Goal: Contribute content: Contribute content

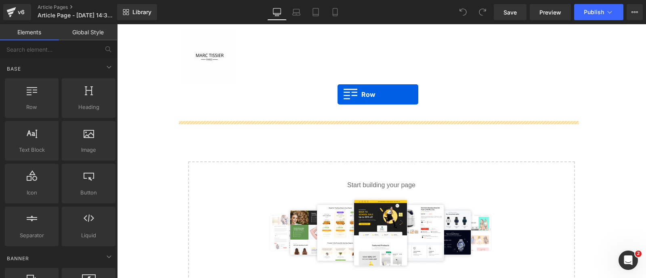
drag, startPoint x: 153, startPoint y: 132, endPoint x: 337, endPoint y: 94, distance: 187.4
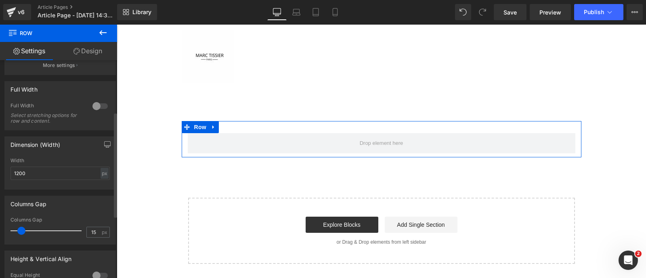
scroll to position [107, 0]
type input "0"
drag, startPoint x: 23, startPoint y: 230, endPoint x: 0, endPoint y: 226, distance: 23.0
click at [0, 226] on div "Columns Gap 0px Columns Gap 0 px" at bounding box center [60, 215] width 121 height 55
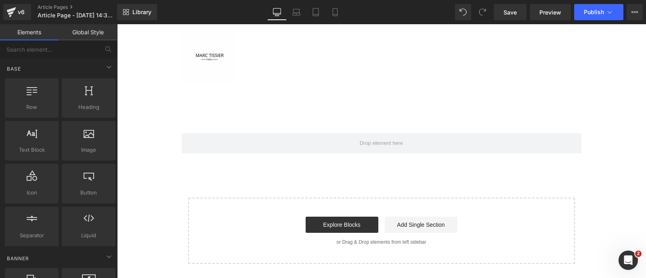
click at [132, 188] on main "Row Select your layout" at bounding box center [381, 190] width 529 height 203
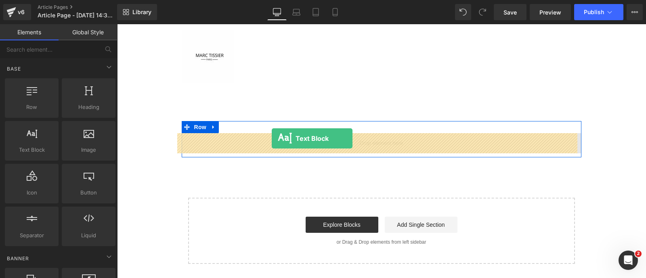
drag, startPoint x: 155, startPoint y: 168, endPoint x: 272, endPoint y: 138, distance: 120.0
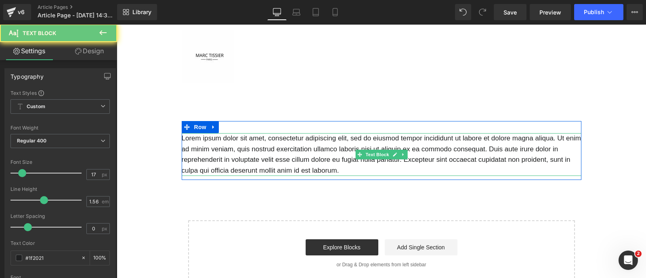
click at [253, 145] on p "Lorem ipsum dolor sit amet, consectetur adipiscing elit, sed do eiusmod tempor …" at bounding box center [382, 154] width 400 height 43
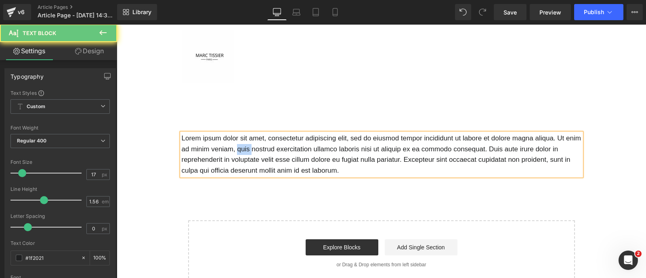
click at [253, 145] on p "Lorem ipsum dolor sit amet, consectetur adipiscing elit, sed do eiusmod tempor …" at bounding box center [382, 154] width 400 height 43
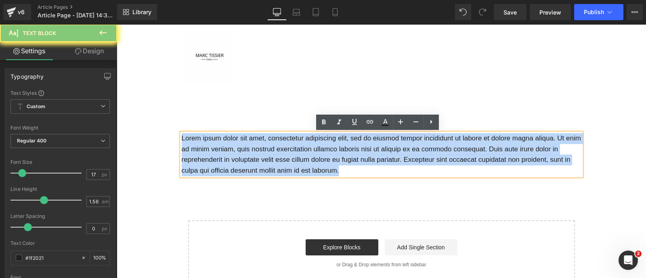
click at [253, 145] on p "Lorem ipsum dolor sit amet, consectetur adipiscing elit, sed do eiusmod tempor …" at bounding box center [382, 154] width 400 height 43
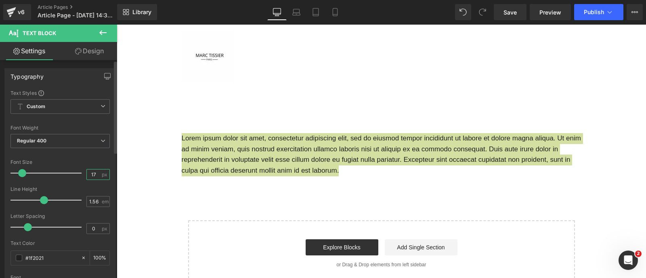
click at [87, 174] on input "17" at bounding box center [94, 175] width 14 height 10
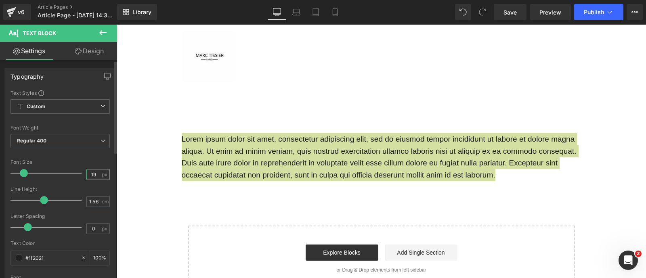
type input "19"
click at [89, 235] on div at bounding box center [59, 237] width 99 height 5
click at [89, 226] on input "0" at bounding box center [94, 229] width 14 height 10
type input "2"
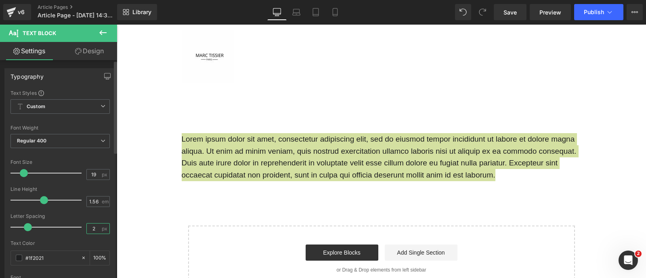
click at [89, 226] on input "2" at bounding box center [94, 229] width 14 height 10
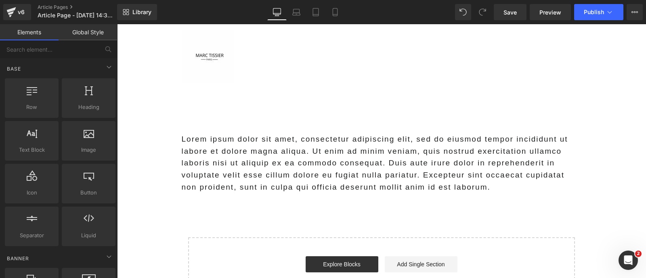
click at [159, 226] on main "Lorem ipsum dolor sit amet, consectetur adipiscing elit, sed do eiusmod tempor …" at bounding box center [381, 210] width 529 height 243
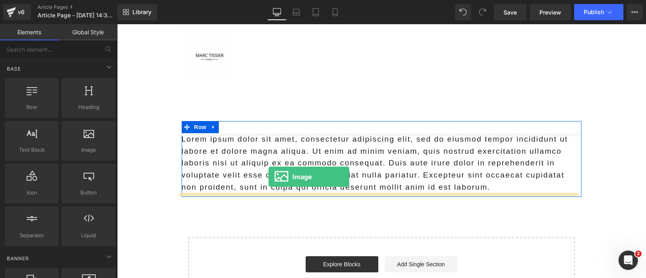
drag, startPoint x: 210, startPoint y: 173, endPoint x: 268, endPoint y: 177, distance: 58.2
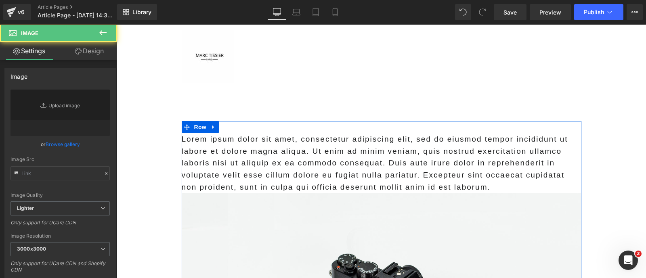
type input "//[DOMAIN_NAME][URL]"
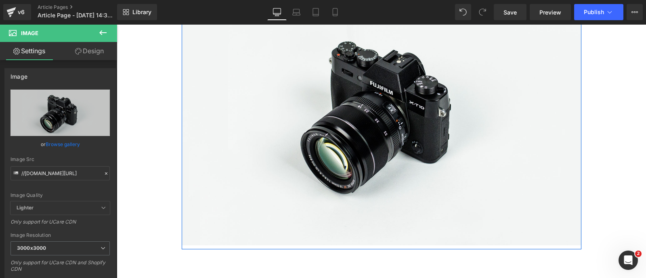
scroll to position [224, 0]
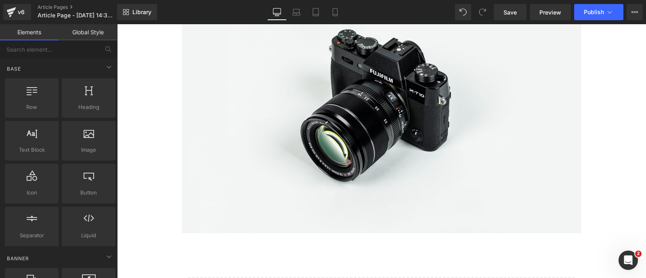
click at [138, 190] on main "Lorem ipsum dolor sit amet, consectetur adipiscing elit, sed do eiusmod tempor …" at bounding box center [381, 118] width 529 height 508
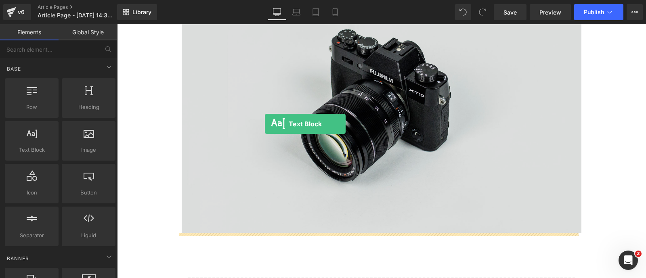
drag, startPoint x: 154, startPoint y: 170, endPoint x: 265, endPoint y: 124, distance: 120.0
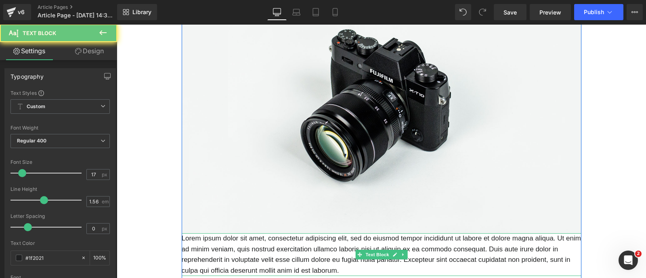
click at [220, 266] on p "Lorem ipsum dolor sit amet, consectetur adipiscing elit, sed do eiusmod tempor …" at bounding box center [382, 254] width 400 height 43
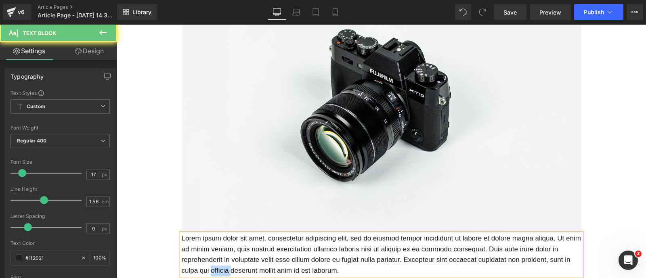
click at [220, 266] on p "Lorem ipsum dolor sit amet, consectetur adipiscing elit, sed do eiusmod tempor …" at bounding box center [382, 254] width 400 height 43
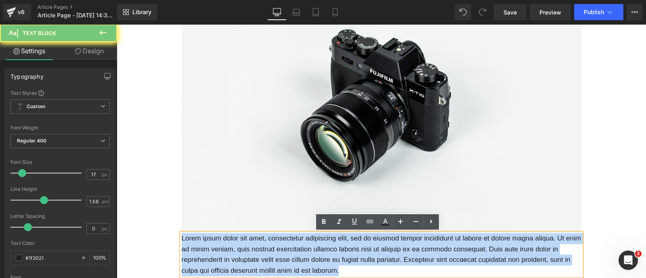
click at [220, 266] on p "Lorem ipsum dolor sit amet, consectetur adipiscing elit, sed do eiusmod tempor …" at bounding box center [382, 254] width 400 height 43
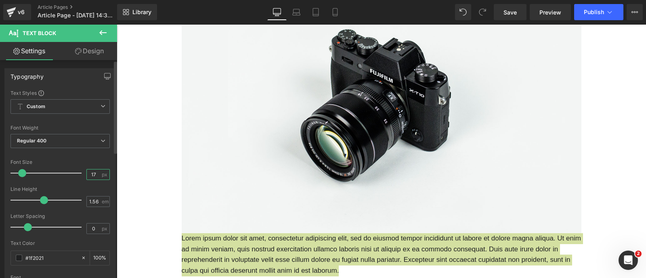
click at [94, 172] on input "17" at bounding box center [94, 175] width 14 height 10
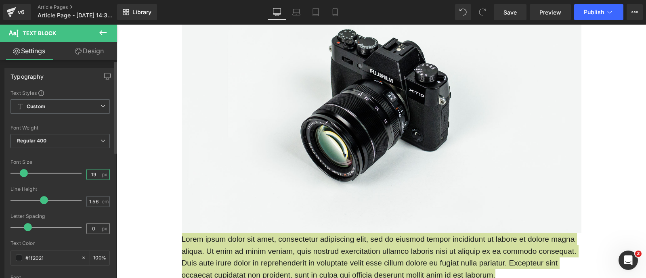
type input "19"
click at [89, 227] on input "0" at bounding box center [94, 229] width 14 height 10
type input "2"
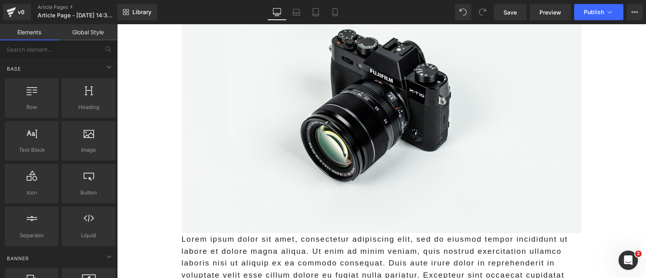
click at [154, 234] on main "Lorem ipsum dolor sit amet, consectetur adipiscing elit, sed do eiusmod tempor …" at bounding box center [381, 148] width 529 height 568
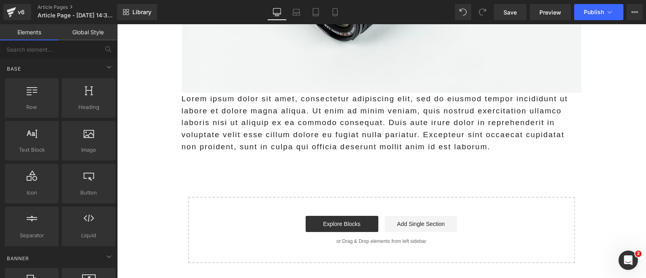
scroll to position [379, 0]
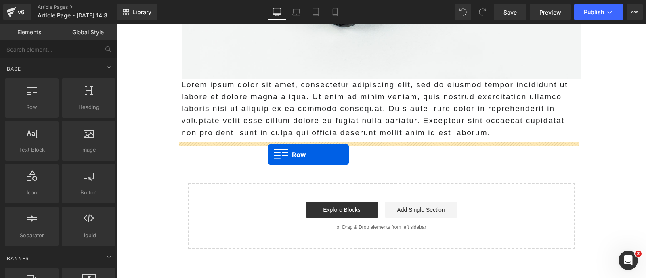
drag, startPoint x: 152, startPoint y: 132, endPoint x: 268, endPoint y: 155, distance: 118.1
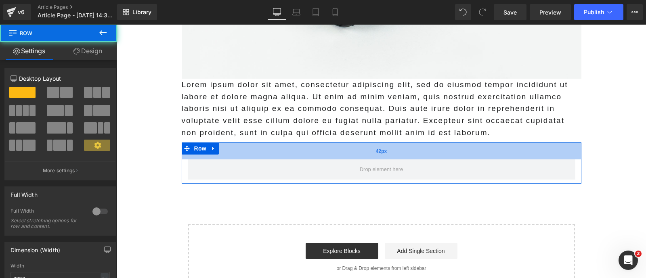
drag, startPoint x: 254, startPoint y: 143, endPoint x: 254, endPoint y: 149, distance: 6.1
click at [254, 149] on div "42px" at bounding box center [382, 151] width 400 height 17
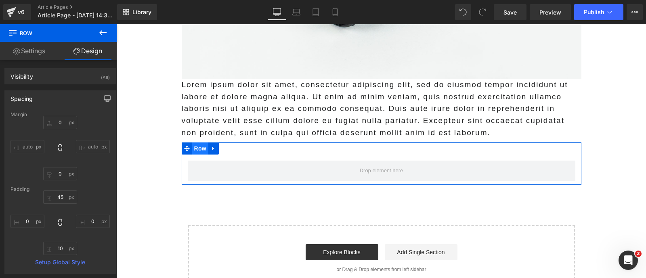
click at [198, 151] on span "Row" at bounding box center [200, 149] width 16 height 12
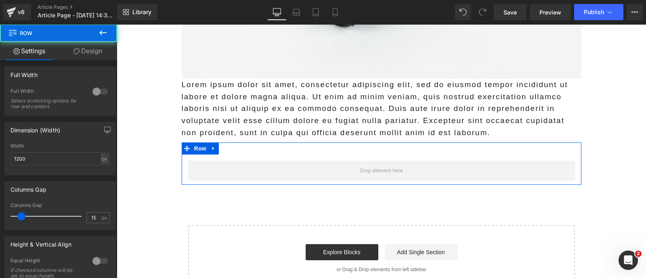
scroll to position [121, 0]
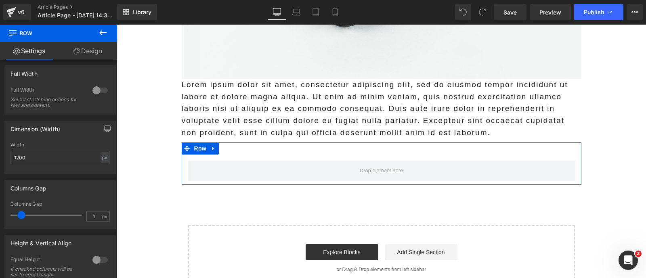
type input "0"
drag, startPoint x: 20, startPoint y: 215, endPoint x: 0, endPoint y: 213, distance: 20.3
click at [0, 213] on div "Columns Gap 0px Columns Gap 0 px" at bounding box center [60, 201] width 121 height 55
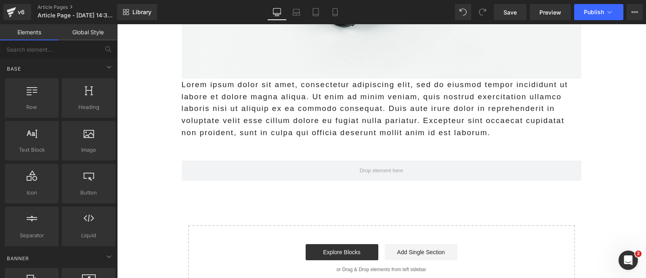
click at [142, 191] on main "Lorem ipsum dolor sit amet, consectetur adipiscing elit, sed do eiusmod tempor …" at bounding box center [381, 15] width 529 height 610
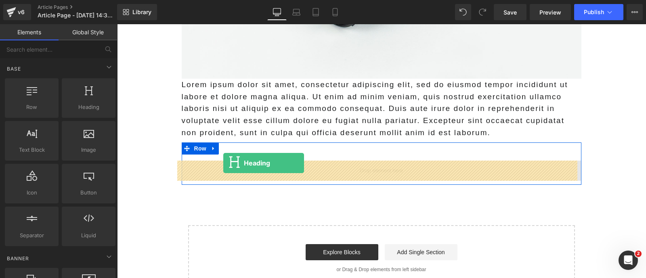
drag, startPoint x: 202, startPoint y: 124, endPoint x: 223, endPoint y: 163, distance: 44.6
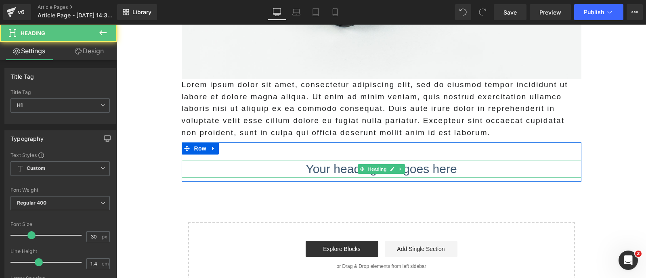
click at [249, 164] on h1 "Your heading text goes here" at bounding box center [382, 169] width 400 height 17
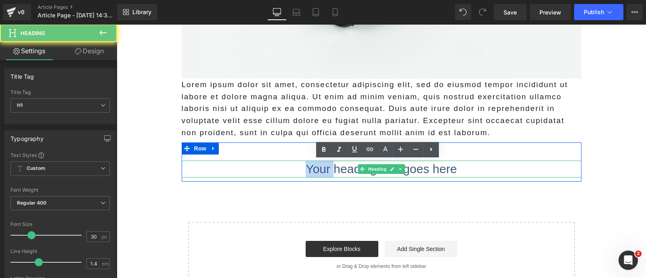
click at [249, 164] on h1 "Your heading text goes here" at bounding box center [382, 169] width 400 height 17
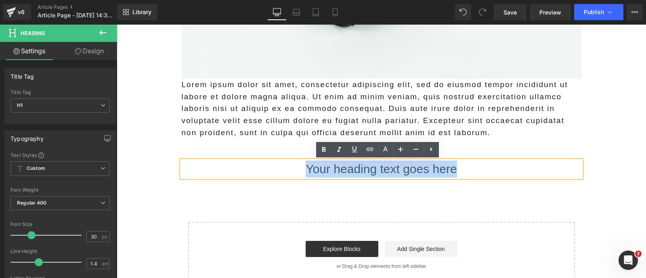
click at [249, 164] on h1 "Your heading text goes here" at bounding box center [382, 169] width 400 height 17
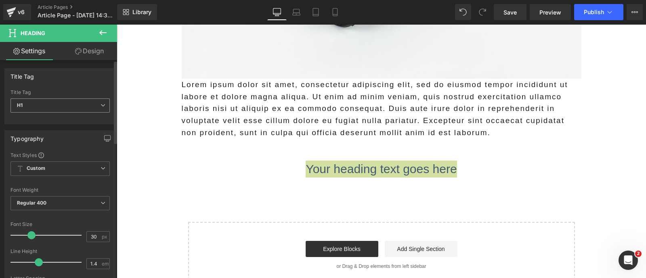
click at [55, 105] on span "H1" at bounding box center [59, 106] width 99 height 14
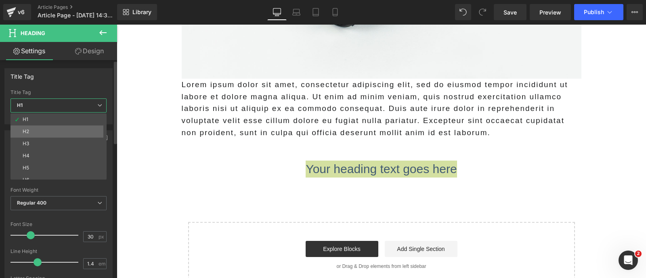
click at [32, 128] on li "H2" at bounding box center [60, 132] width 100 height 12
type input "27"
type input "100"
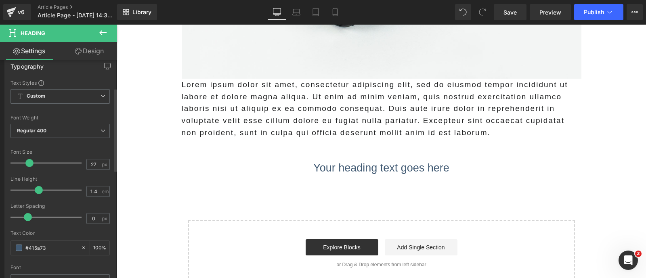
scroll to position [73, 0]
click at [90, 219] on input "0" at bounding box center [94, 218] width 14 height 10
click at [90, 219] on input "2" at bounding box center [94, 218] width 14 height 10
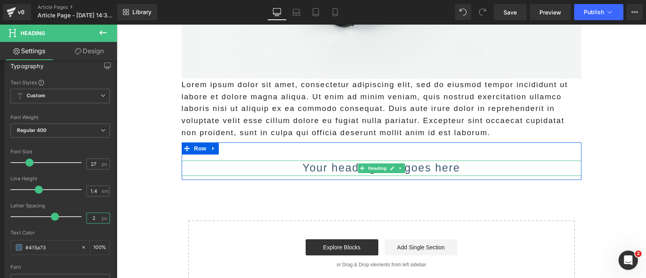
type input "2"
click at [329, 173] on h2 "Your heading text goes here" at bounding box center [382, 168] width 400 height 15
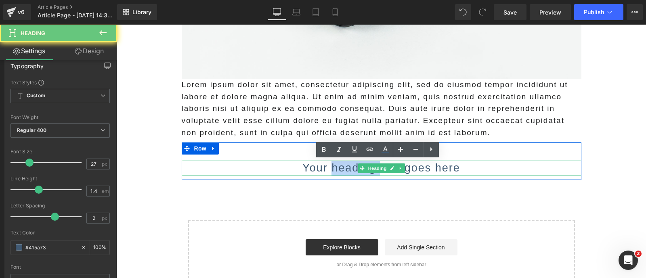
click at [329, 173] on h2 "Your heading text goes here" at bounding box center [382, 168] width 400 height 15
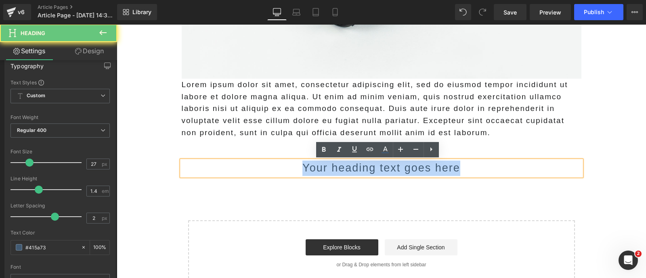
click at [329, 173] on h2 "Your heading text goes here" at bounding box center [382, 168] width 400 height 15
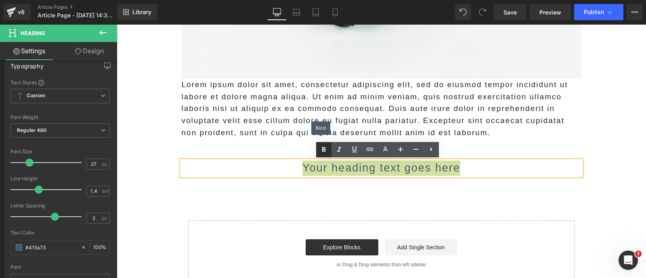
click at [326, 146] on icon at bounding box center [324, 150] width 10 height 10
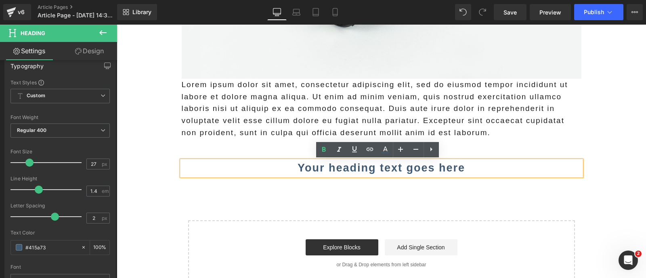
click at [298, 168] on strong "Your heading text goes here" at bounding box center [382, 168] width 168 height 12
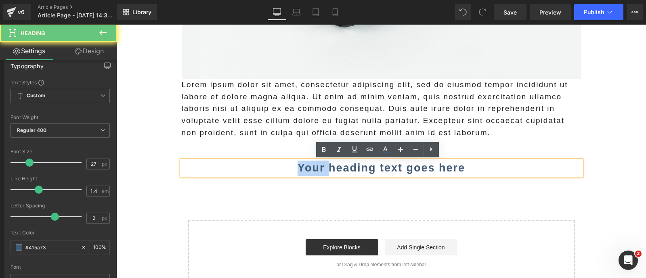
click at [298, 168] on strong "Your heading text goes here" at bounding box center [382, 168] width 168 height 12
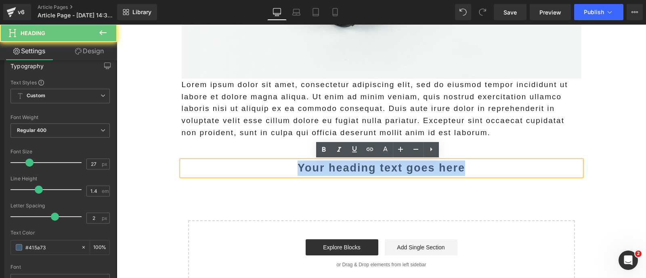
click at [298, 168] on strong "Your heading text goes here" at bounding box center [382, 168] width 168 height 12
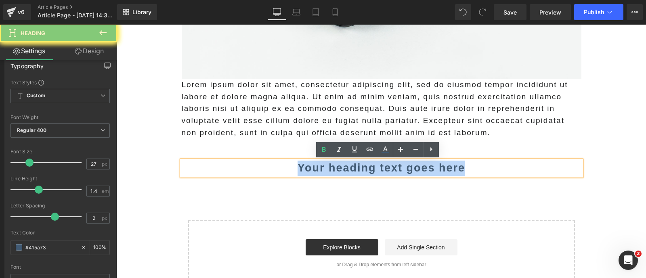
click at [298, 168] on strong "Your heading text goes here" at bounding box center [382, 168] width 168 height 12
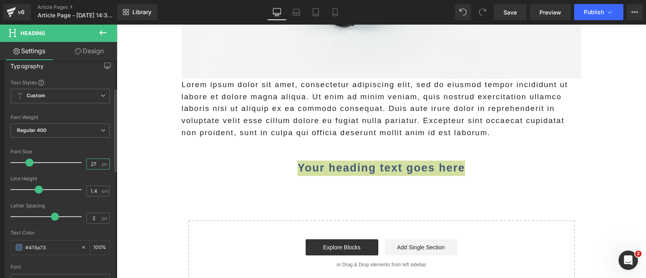
click at [88, 160] on input "27" at bounding box center [94, 164] width 14 height 10
type input "33"
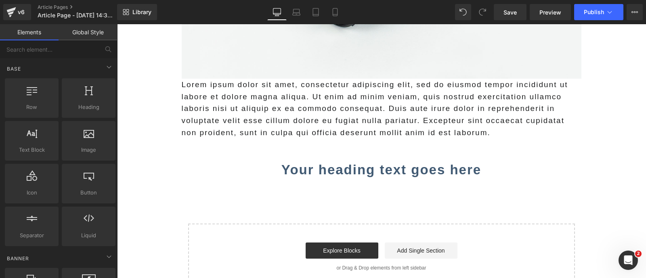
click at [171, 203] on div "Lorem ipsum dolor sit amet, consectetur adipiscing elit, sed do eiusmod tempor …" at bounding box center [382, 16] width 424 height 548
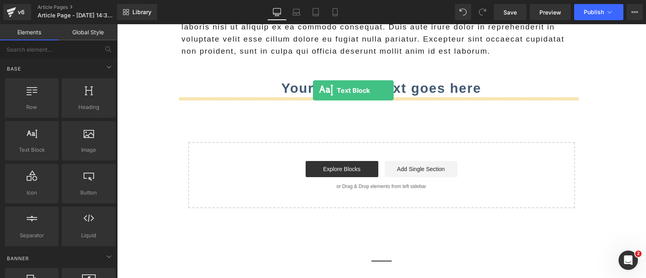
drag, startPoint x: 149, startPoint y: 168, endPoint x: 313, endPoint y: 90, distance: 181.1
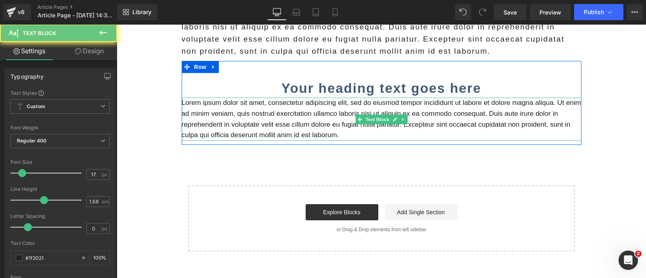
click at [302, 102] on p "Lorem ipsum dolor sit amet, consectetur adipiscing elit, sed do eiusmod tempor …" at bounding box center [382, 119] width 400 height 43
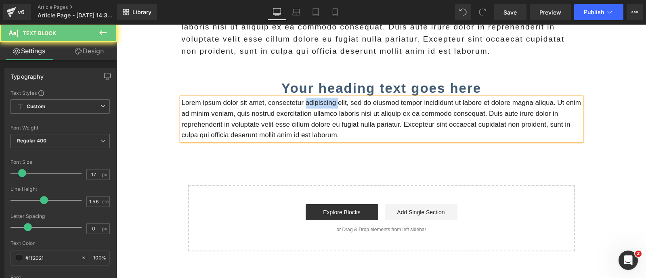
click at [302, 102] on p "Lorem ipsum dolor sit amet, consectetur adipiscing elit, sed do eiusmod tempor …" at bounding box center [382, 119] width 400 height 43
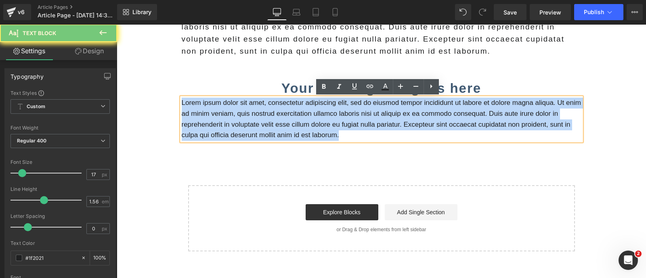
click at [302, 102] on p "Lorem ipsum dolor sit amet, consectetur adipiscing elit, sed do eiusmod tempor …" at bounding box center [382, 119] width 400 height 43
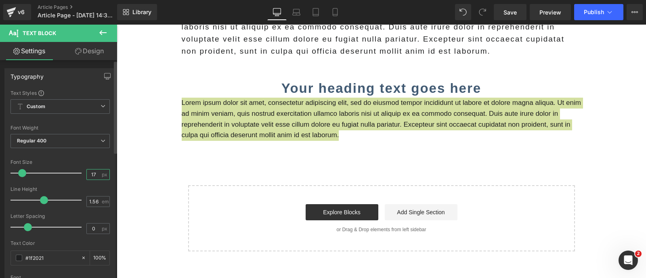
click at [93, 172] on input "17" at bounding box center [94, 175] width 14 height 10
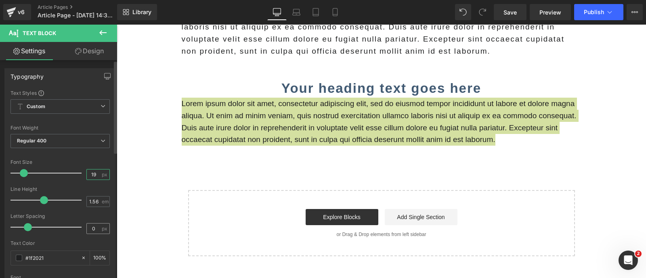
type input "19"
click at [91, 225] on input "0" at bounding box center [94, 229] width 14 height 10
type input "2"
click at [91, 225] on input "2" at bounding box center [94, 229] width 14 height 10
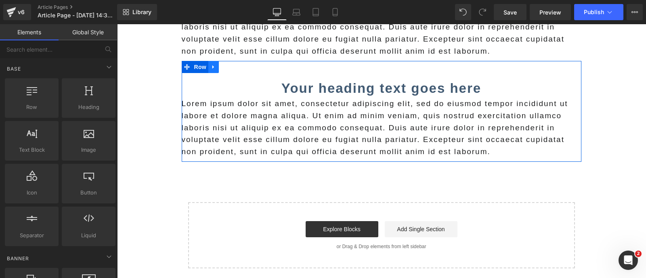
click at [210, 71] on link at bounding box center [213, 67] width 10 height 12
click at [221, 69] on icon at bounding box center [224, 67] width 6 height 6
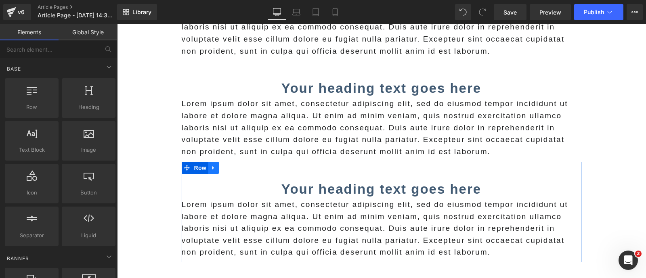
click at [211, 166] on icon at bounding box center [214, 168] width 6 height 6
click at [222, 166] on icon at bounding box center [224, 168] width 6 height 6
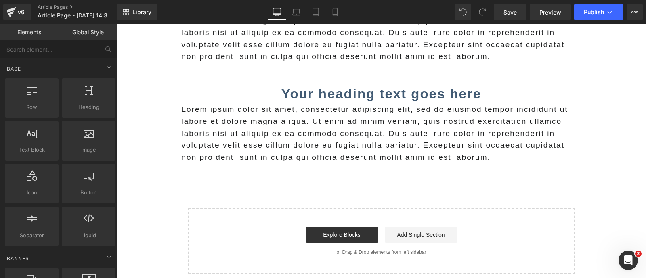
scroll to position [666, 0]
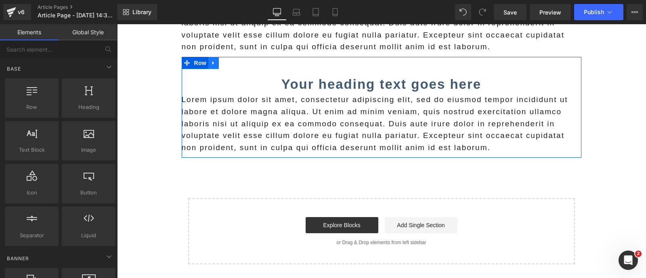
click at [211, 64] on icon at bounding box center [214, 63] width 6 height 6
click at [221, 61] on icon at bounding box center [224, 63] width 6 height 6
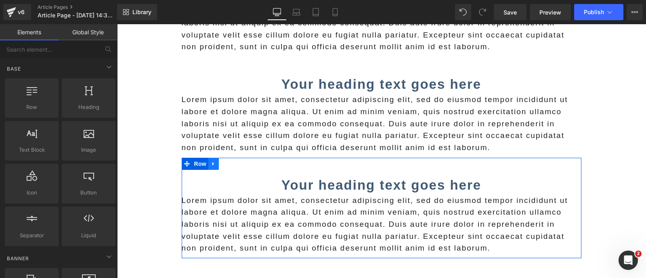
click at [210, 166] on link at bounding box center [213, 164] width 10 height 12
click at [222, 166] on link at bounding box center [224, 164] width 10 height 12
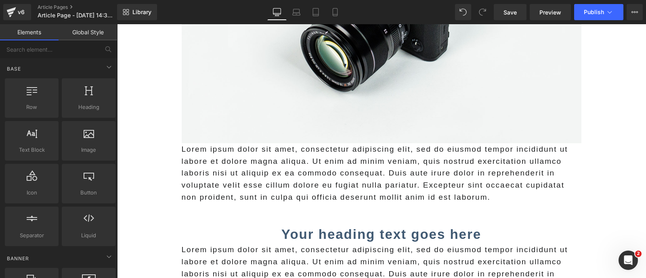
scroll to position [397, 0]
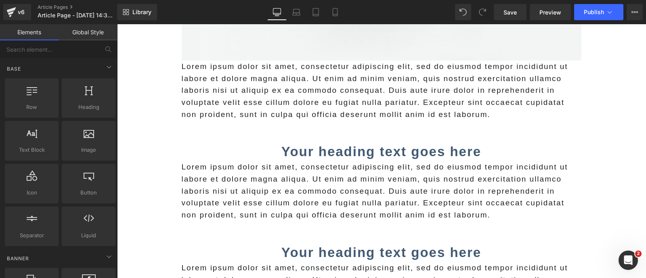
click at [204, 183] on p "Lorem ipsum dolor sit amet, consectetur adipiscing elit, sed do eiusmod tempor …" at bounding box center [382, 191] width 400 height 60
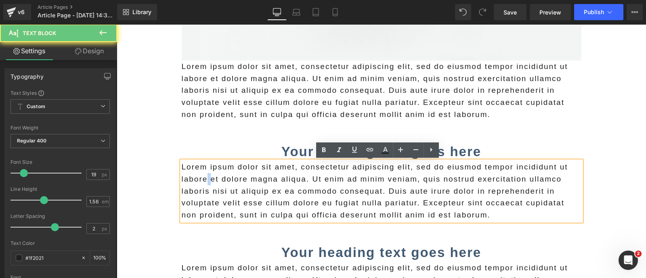
click at [204, 183] on p "Lorem ipsum dolor sit amet, consectetur adipiscing elit, sed do eiusmod tempor …" at bounding box center [382, 191] width 400 height 60
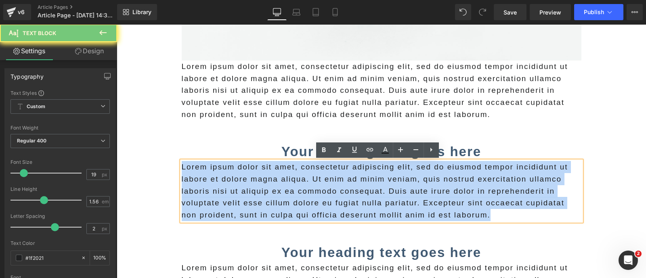
click at [204, 183] on p "Lorem ipsum dolor sit amet, consectetur adipiscing elit, sed do eiusmod tempor …" at bounding box center [382, 191] width 400 height 60
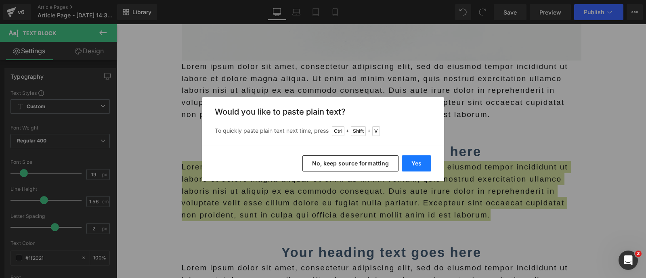
click at [417, 164] on button "Yes" at bounding box center [416, 163] width 29 height 16
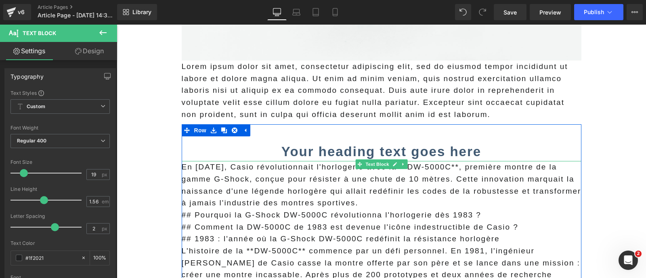
click at [319, 172] on p "En avril 1983, Casio révolutionnait l'horlogerie avec la **DW-5000C**, première…" at bounding box center [382, 185] width 400 height 48
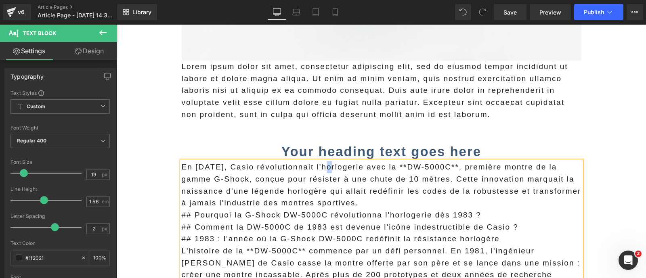
click at [319, 172] on p "En avril 1983, Casio révolutionnait l'horlogerie avec la **DW-5000C**, première…" at bounding box center [382, 185] width 400 height 48
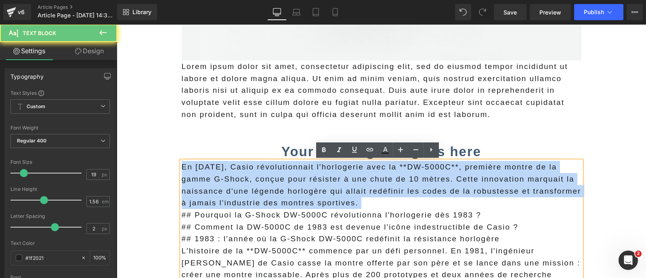
click at [319, 172] on p "En avril 1983, Casio révolutionnait l'horlogerie avec la **DW-5000C**, première…" at bounding box center [382, 185] width 400 height 48
copy p "En avril 1983, Casio révolutionnait l'horlogerie avec la **DW-5000C**, première…"
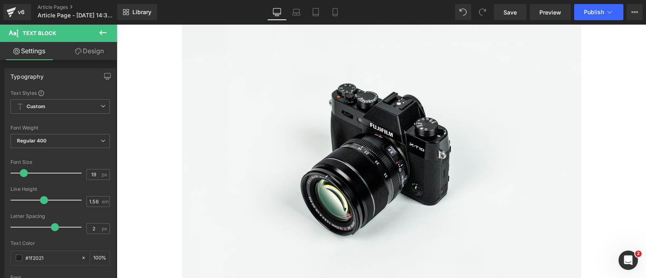
scroll to position [0, 0]
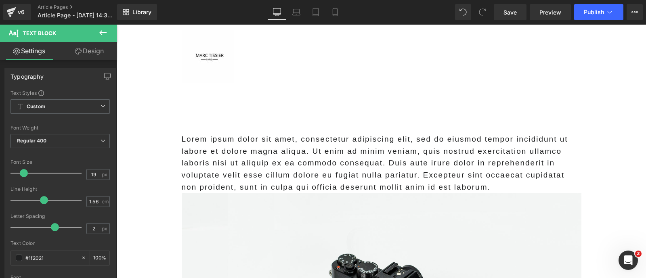
click at [292, 162] on p "Lorem ipsum dolor sit amet, consectetur adipiscing elit, sed do eiusmod tempor …" at bounding box center [382, 163] width 400 height 60
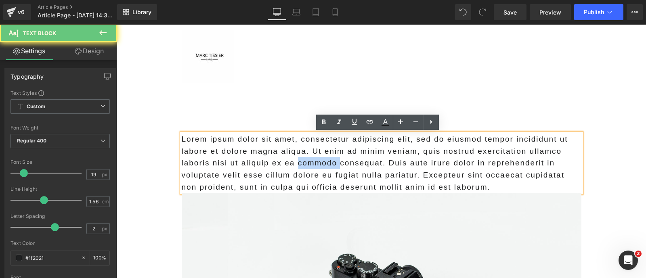
click at [292, 162] on p "Lorem ipsum dolor sit amet, consectetur adipiscing elit, sed do eiusmod tempor …" at bounding box center [382, 163] width 400 height 60
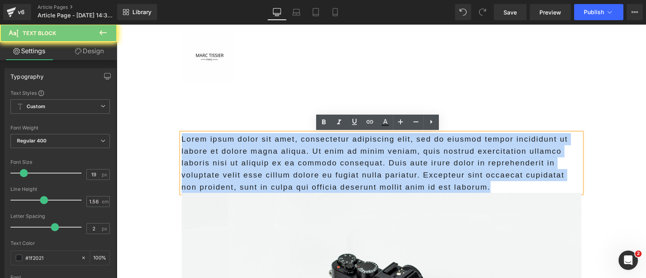
click at [292, 162] on p "Lorem ipsum dolor sit amet, consectetur adipiscing elit, sed do eiusmod tempor …" at bounding box center [382, 163] width 400 height 60
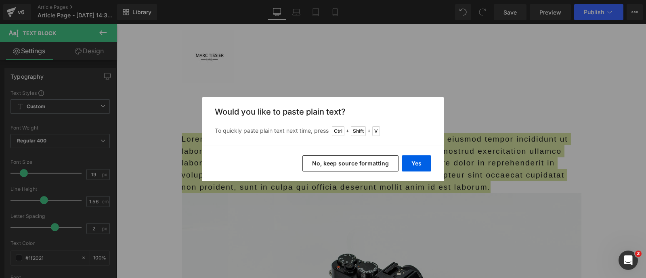
click at [373, 158] on button "No, keep source formatting" at bounding box center [350, 163] width 96 height 16
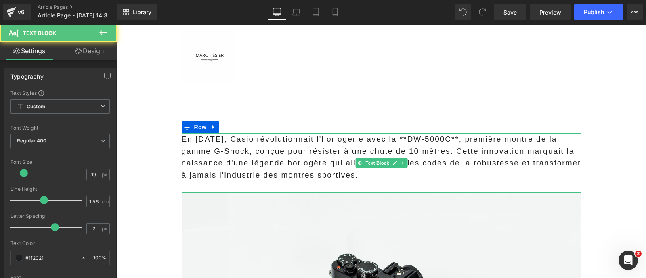
click at [463, 142] on p "En avril 1983, Casio révolutionnait l'horlogerie avec la **DW-5000C**, première…" at bounding box center [382, 157] width 400 height 48
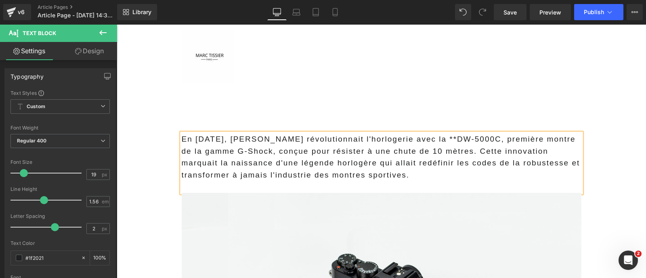
click at [415, 138] on p "En avril 1983, Casio révolutionnait l'horlogerie avec la **DW-5000C, première m…" at bounding box center [382, 157] width 400 height 48
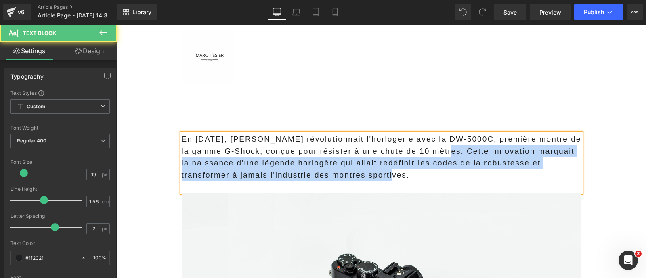
drag, startPoint x: 450, startPoint y: 154, endPoint x: 449, endPoint y: 179, distance: 25.1
click at [449, 179] on p "En avril 1983, Casio révolutionnait l'horlogerie avec la DW-5000C, première mon…" at bounding box center [382, 157] width 400 height 48
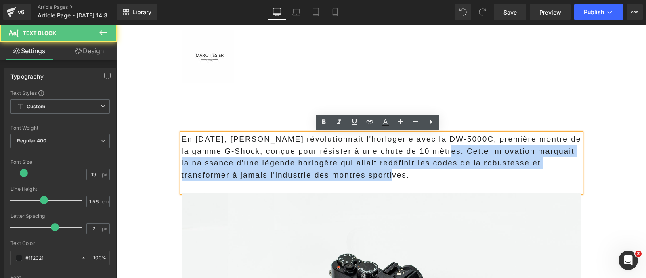
copy p "Cette innovation marquait la naissance d'une légende horlogère qui allait redéf…"
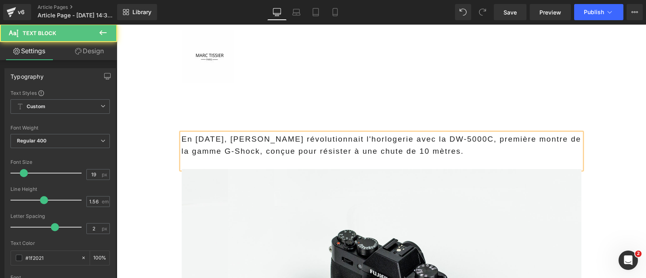
click at [405, 135] on p "En [DATE], [PERSON_NAME] révolutionnait l'horlogerie avec la DW-5000C, première…" at bounding box center [382, 145] width 400 height 24
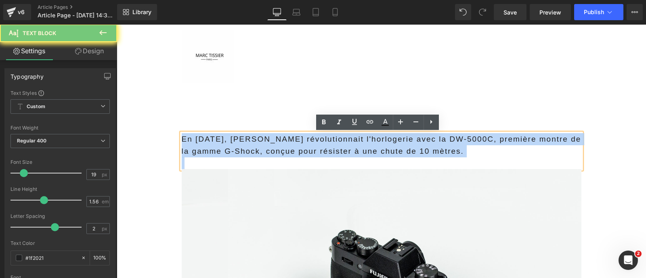
click at [405, 135] on p "En [DATE], [PERSON_NAME] révolutionnait l'horlogerie avec la DW-5000C, première…" at bounding box center [382, 145] width 400 height 24
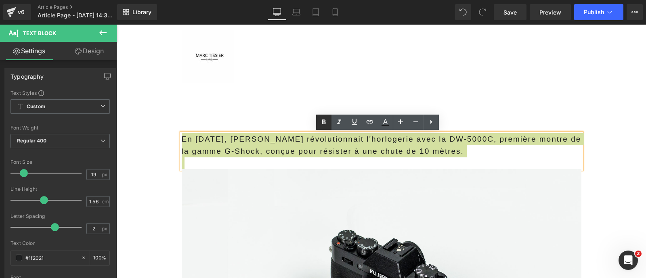
click at [324, 119] on icon at bounding box center [324, 122] width 10 height 10
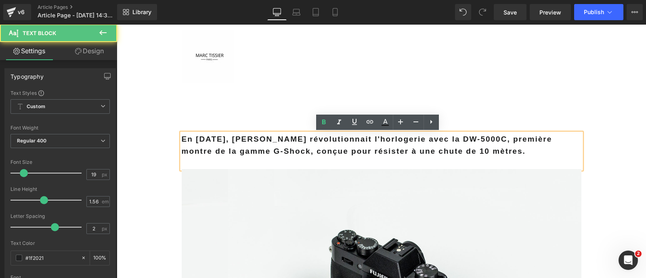
click at [282, 164] on p at bounding box center [382, 163] width 400 height 12
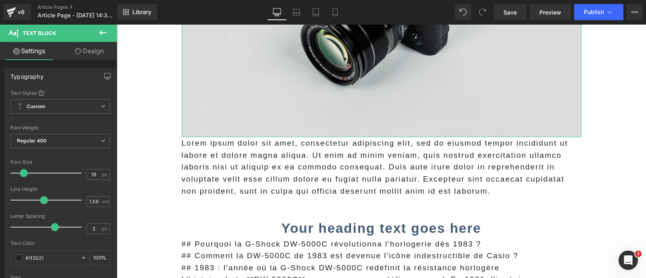
scroll to position [287, 0]
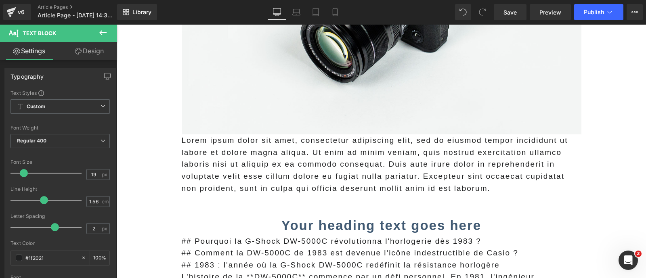
click at [341, 164] on p "Lorem ipsum dolor sit amet, consectetur adipiscing elit, sed do eiusmod tempor …" at bounding box center [382, 164] width 400 height 60
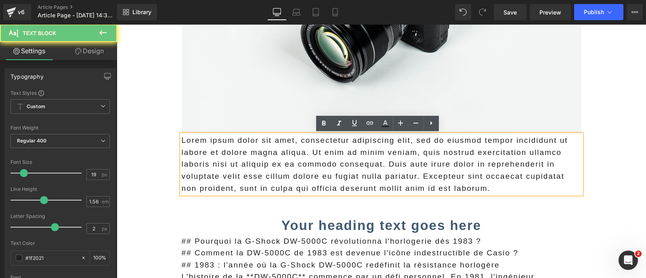
click at [341, 164] on p "Lorem ipsum dolor sit amet, consectetur adipiscing elit, sed do eiusmod tempor …" at bounding box center [382, 164] width 400 height 60
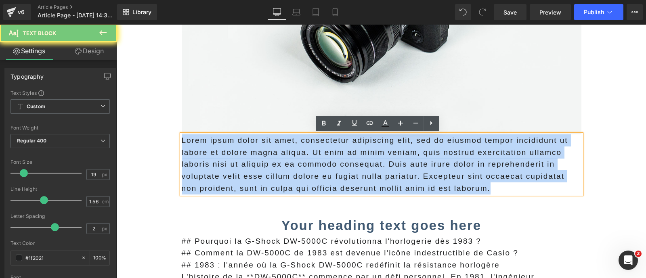
click at [341, 164] on p "Lorem ipsum dolor sit amet, consectetur adipiscing elit, sed do eiusmod tempor …" at bounding box center [382, 164] width 400 height 60
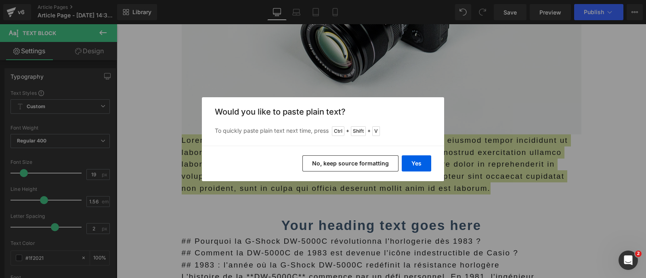
click at [325, 163] on button "No, keep source formatting" at bounding box center [350, 163] width 96 height 16
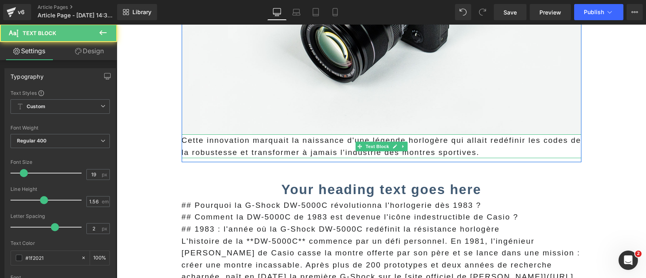
click at [299, 148] on p "Cette innovation marquait la naissance d'une légende horlogère qui allait redéf…" at bounding box center [382, 146] width 400 height 24
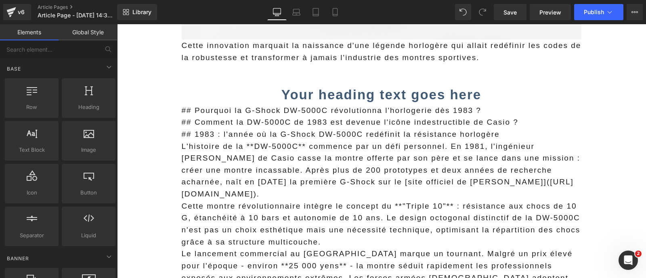
scroll to position [383, 0]
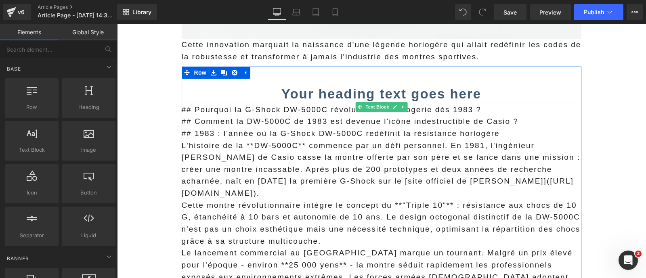
click at [340, 134] on p "## 1983 : l'année où la G-Shock DW-5000C redéfinit la résistance horlogère" at bounding box center [382, 134] width 400 height 12
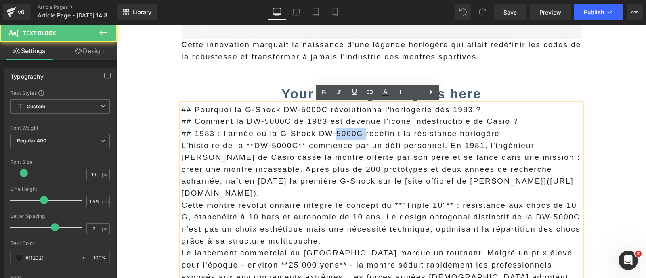
click at [340, 134] on p "## 1983 : l'année où la G-Shock DW-5000C redéfinit la résistance horlogère" at bounding box center [382, 134] width 400 height 12
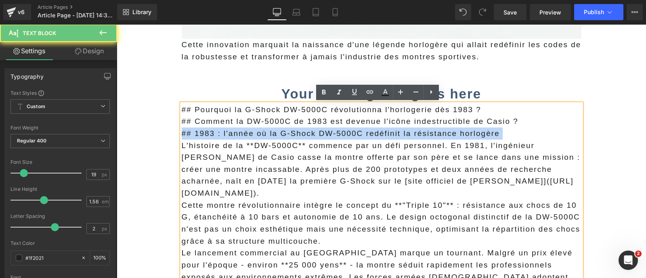
click at [340, 134] on p "## 1983 : l'année où la G-Shock DW-5000C redéfinit la résistance horlogère" at bounding box center [382, 134] width 400 height 12
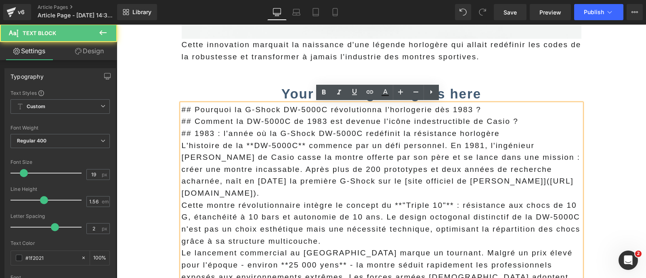
click at [321, 119] on p "## Comment la DW-5000C de 1983 est devenue l'icône indestructible de Casio ?" at bounding box center [382, 121] width 400 height 12
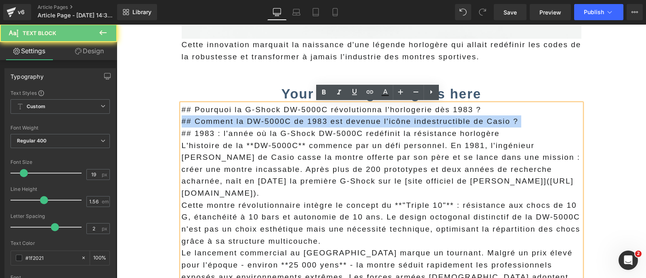
click at [321, 119] on p "## Comment la DW-5000C de 1983 est devenue l'icône indestructible de Casio ?" at bounding box center [382, 121] width 400 height 12
copy p "## Comment la DW-5000C de 1983 est devenue l'icône indestructible de Casio ?"
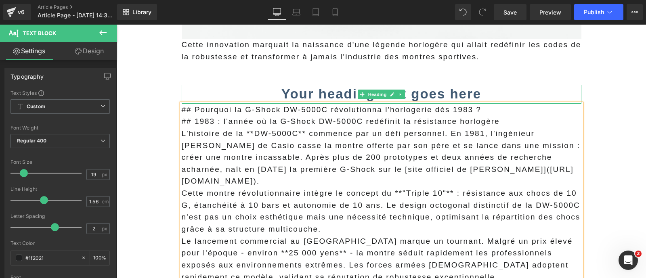
click at [300, 95] on strong "Your heading text goes here" at bounding box center [381, 93] width 200 height 15
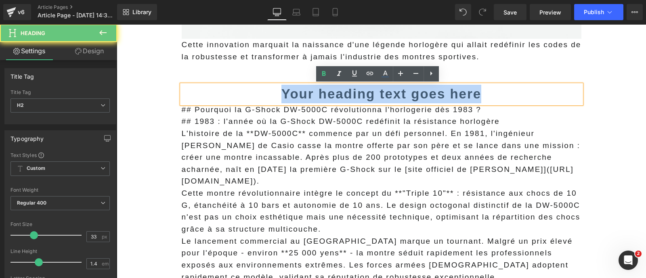
click at [300, 95] on strong "Your heading text goes here" at bounding box center [381, 93] width 200 height 15
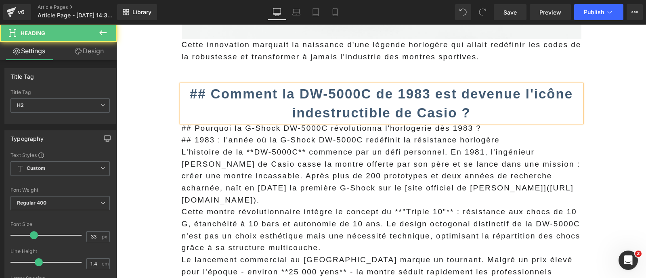
click at [205, 90] on b "## Comment la DW-5000C de 1983 est devenue l'icône indestructible de Casio ?" at bounding box center [381, 103] width 383 height 34
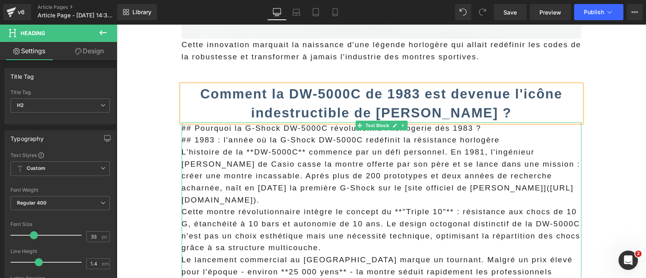
click at [219, 142] on span "## 1983 : l'année où la G-Shock DW-5000C redéfinit la résistance horlogère" at bounding box center [341, 140] width 318 height 8
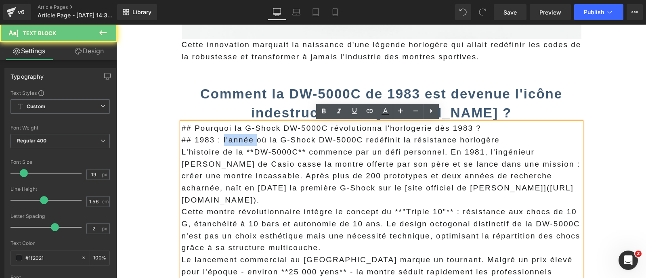
click at [219, 142] on span "## 1983 : l'année où la G-Shock DW-5000C redéfinit la résistance horlogère" at bounding box center [341, 140] width 318 height 8
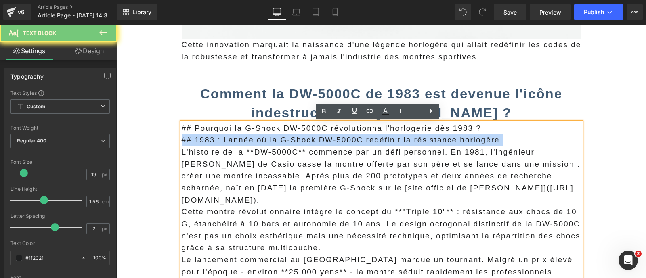
click at [219, 142] on span "## 1983 : l'année où la G-Shock DW-5000C redéfinit la résistance horlogère" at bounding box center [341, 140] width 318 height 8
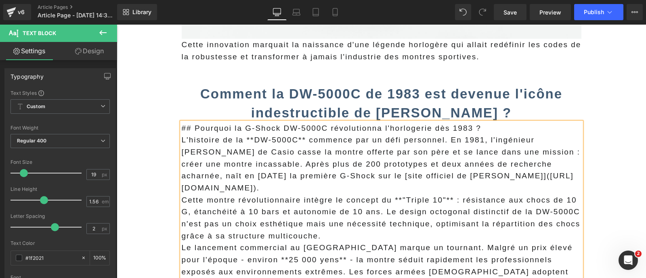
click at [208, 124] on span "## Pourquoi la G-Shock DW-5000C révolutionna l'horlogerie dès 1983 ?" at bounding box center [332, 128] width 300 height 8
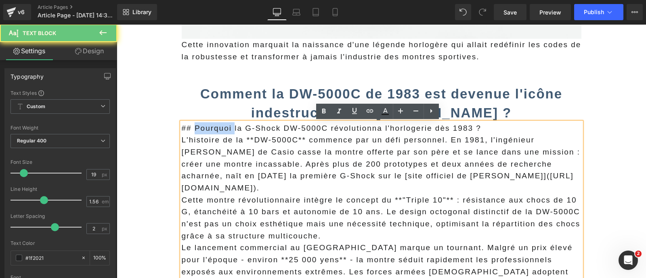
click at [208, 124] on span "## Pourquoi la G-Shock DW-5000C révolutionna l'horlogerie dès 1983 ?" at bounding box center [332, 128] width 300 height 8
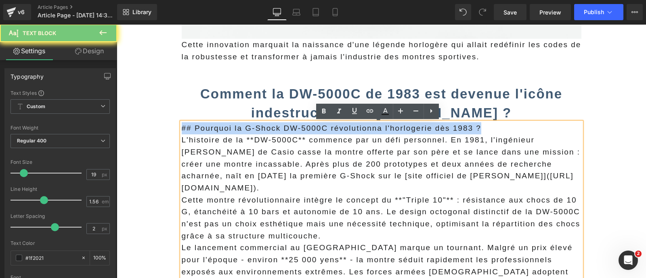
click at [208, 124] on span "## Pourquoi la G-Shock DW-5000C révolutionna l'horlogerie dès 1983 ?" at bounding box center [332, 128] width 300 height 8
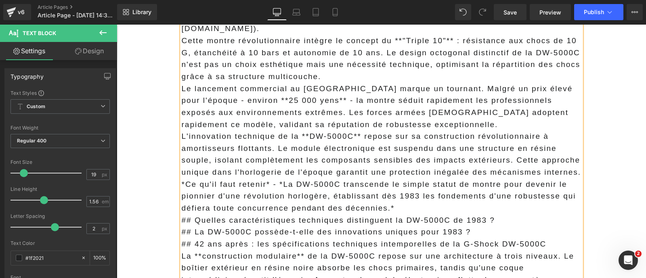
scroll to position [561, 0]
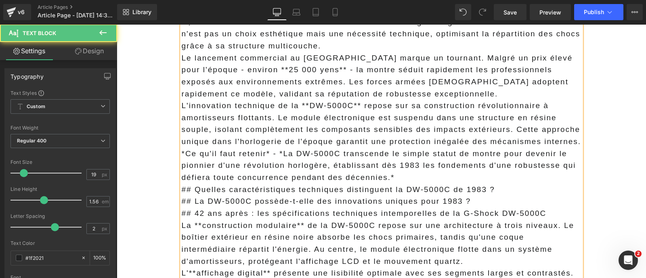
click at [401, 162] on p "*Ce qu'il faut retenir* - *La DW-5000C transcende le simple statut de montre po…" at bounding box center [382, 166] width 400 height 36
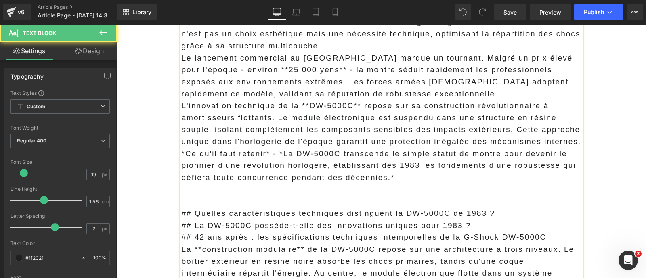
scroll to position [669, 0]
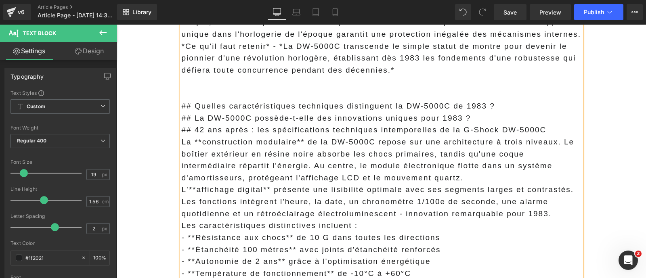
click at [182, 100] on p "## Quelles caractéristiques techniques distinguent la DW-5000C de 1983 ?" at bounding box center [382, 106] width 400 height 12
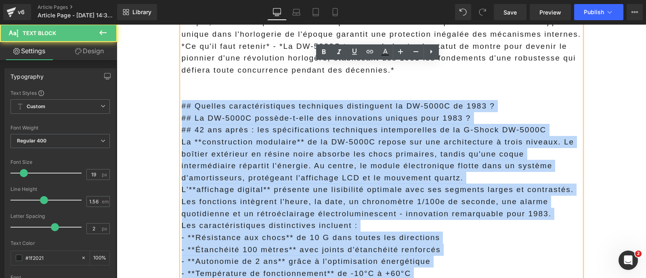
copy div "## Quelles caractéristiques techniques distinguent la DW-5000C de 1983 ? ## La…"
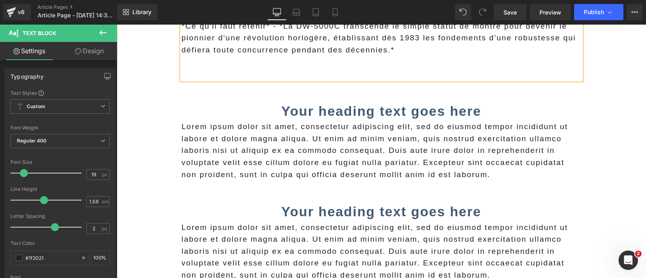
scroll to position [689, 0]
click at [202, 120] on p "Lorem ipsum dolor sit amet, consectetur adipiscing elit, sed do eiusmod tempor …" at bounding box center [382, 150] width 400 height 60
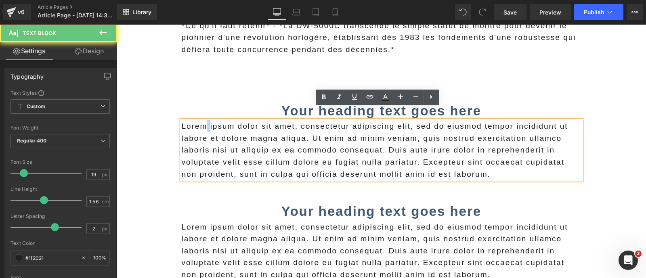
click at [202, 120] on p "Lorem ipsum dolor sit amet, consectetur adipiscing elit, sed do eiusmod tempor …" at bounding box center [382, 150] width 400 height 60
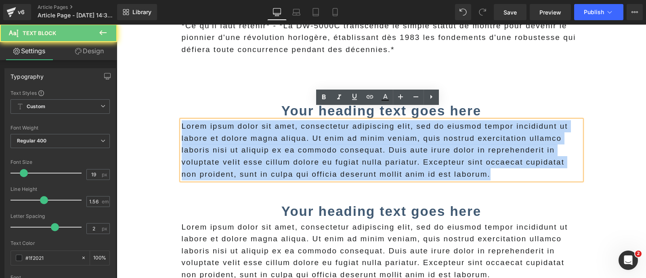
click at [202, 120] on p "Lorem ipsum dolor sit amet, consectetur adipiscing elit, sed do eiusmod tempor …" at bounding box center [382, 150] width 400 height 60
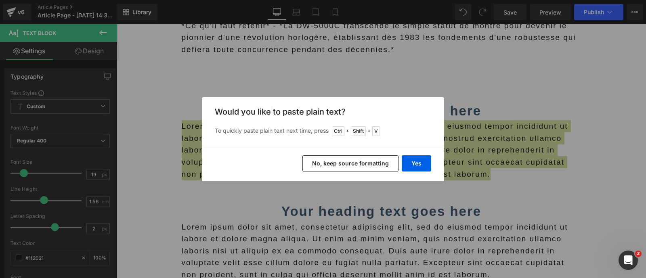
click at [317, 164] on button "No, keep source formatting" at bounding box center [350, 163] width 96 height 16
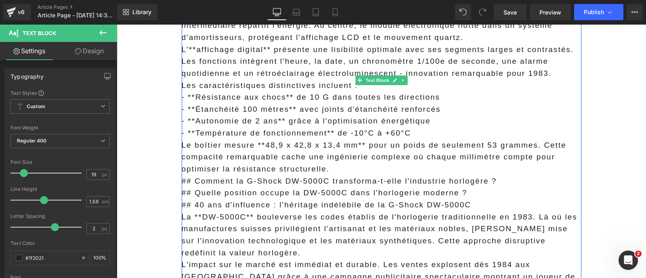
scroll to position [887, 0]
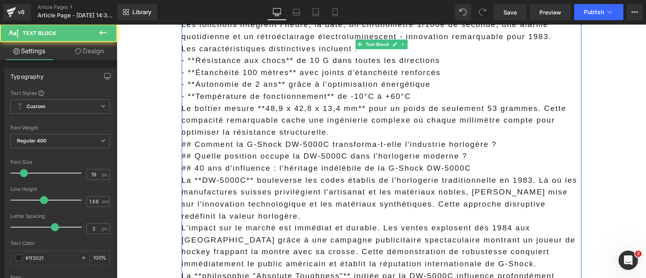
click at [276, 174] on p "La **DW-5000C** bouleverse les codes établis de l'horlogerie traditionnelle en …" at bounding box center [382, 198] width 400 height 48
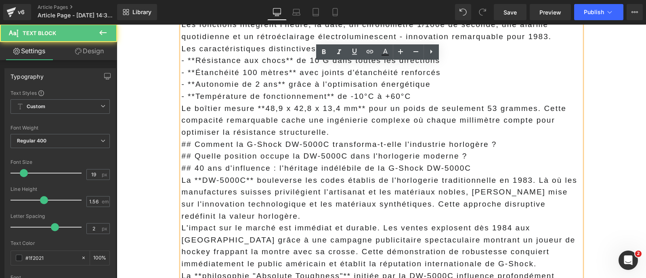
click at [175, 132] on div "En avril 1983, Casio révolutionnait l'horlogerie avec la DW-5000C, première mon…" at bounding box center [382, 96] width 424 height 1723
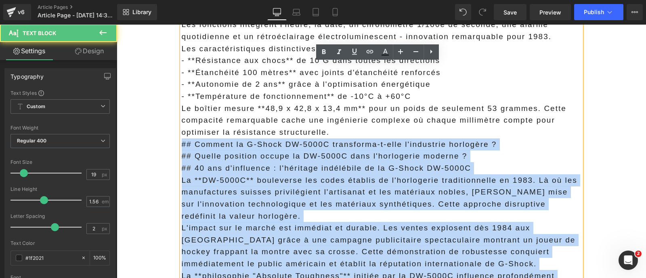
click at [174, 134] on div "En avril 1983, Casio révolutionnait l'horlogerie avec la DW-5000C, première mon…" at bounding box center [382, 96] width 424 height 1723
copy div "## Comment la G-Shock DW-5000C transforma-t-elle l'industrie horlogère ? ## Que…"
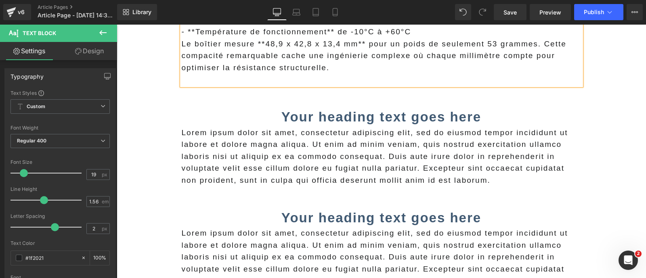
scroll to position [952, 0]
click at [205, 137] on p "Lorem ipsum dolor sit amet, consectetur adipiscing elit, sed do eiusmod tempor …" at bounding box center [382, 156] width 400 height 60
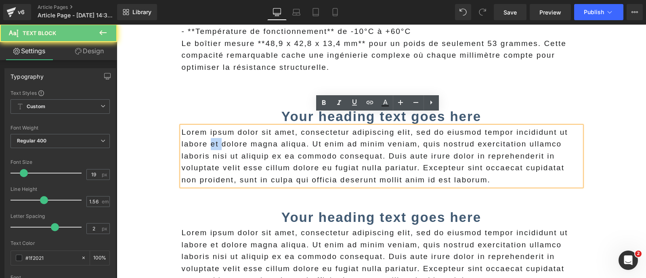
click at [205, 137] on p "Lorem ipsum dolor sit amet, consectetur adipiscing elit, sed do eiusmod tempor …" at bounding box center [382, 156] width 400 height 60
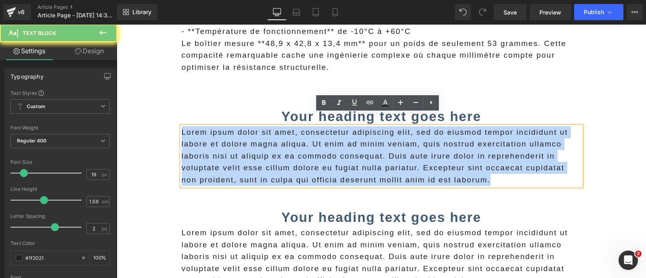
click at [205, 137] on p "Lorem ipsum dolor sit amet, consectetur adipiscing elit, sed do eiusmod tempor …" at bounding box center [382, 156] width 400 height 60
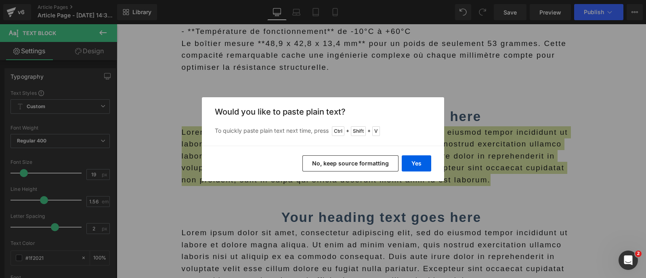
click at [320, 161] on button "No, keep source formatting" at bounding box center [350, 163] width 96 height 16
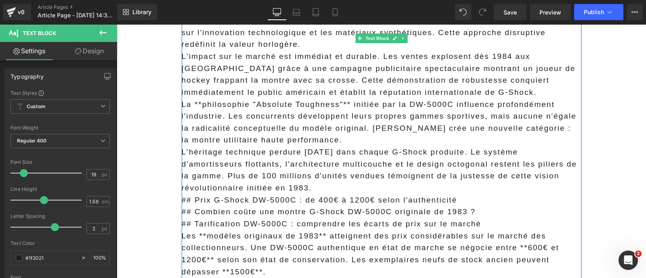
scroll to position [1117, 0]
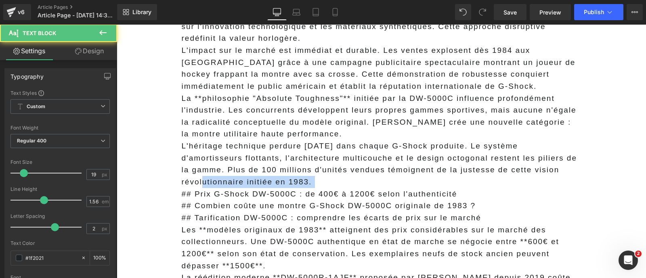
drag, startPoint x: 179, startPoint y: 182, endPoint x: 172, endPoint y: 174, distance: 10.3
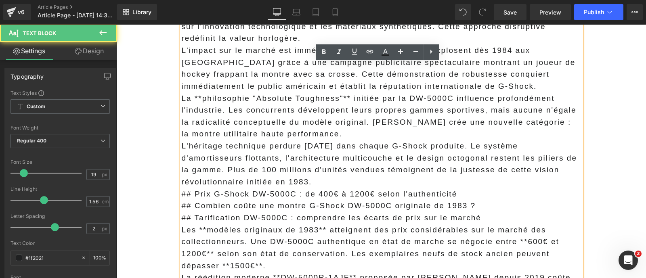
click at [209, 188] on p "## Prix G-Shock DW-5000C : de 400€ à 1200€ selon l'authenticité" at bounding box center [382, 194] width 400 height 12
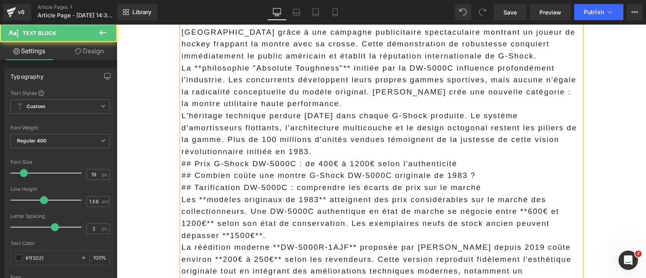
scroll to position [1148, 0]
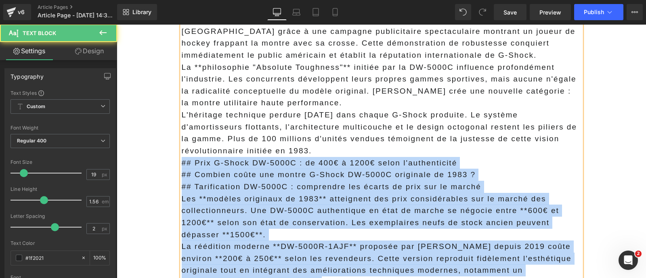
click at [182, 150] on div "## Comment la G-Shock DW-5000C transforma-t-elle l'industrie horlogère ? ## Que…" at bounding box center [382, 133] width 400 height 407
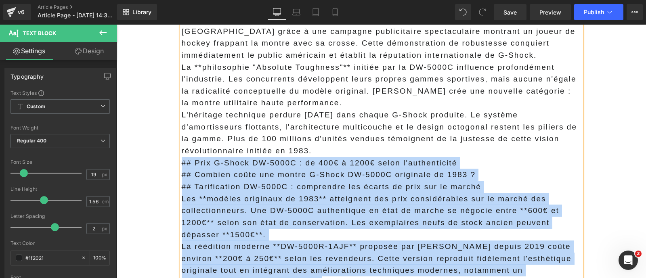
copy div "## Prix G-Shock DW-5000C : de 400€ à 1200€ selon l'authenticité ## Combien coût…"
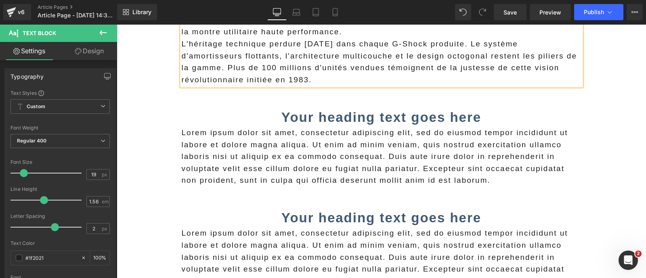
scroll to position [1220, 0]
click at [219, 140] on p "Lorem ipsum dolor sit amet, consectetur adipiscing elit, sed do eiusmod tempor …" at bounding box center [382, 156] width 400 height 60
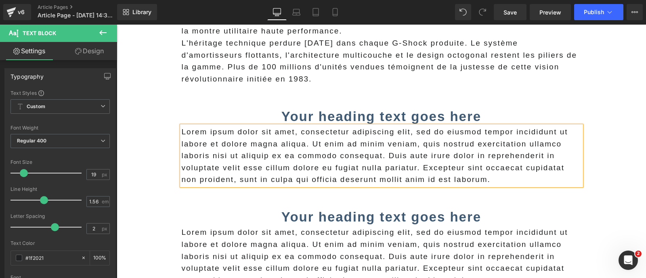
click at [219, 140] on p "Lorem ipsum dolor sit amet, consectetur adipiscing elit, sed do eiusmod tempor …" at bounding box center [382, 156] width 400 height 60
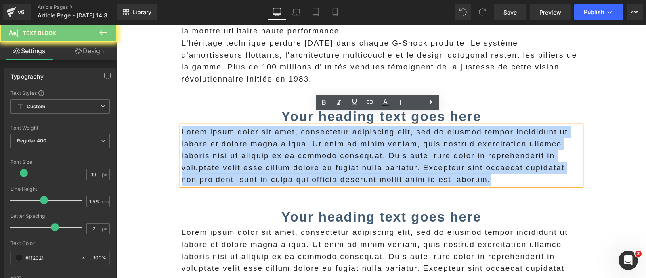
click at [219, 140] on p "Lorem ipsum dolor sit amet, consectetur adipiscing elit, sed do eiusmod tempor …" at bounding box center [382, 156] width 400 height 60
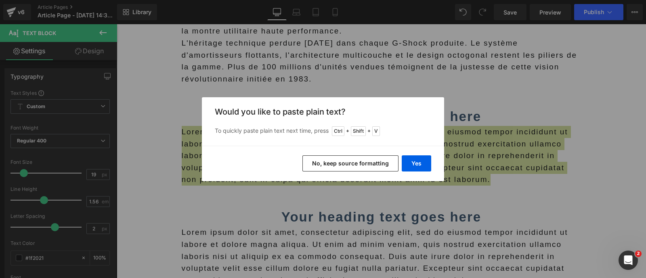
click at [320, 166] on button "No, keep source formatting" at bounding box center [350, 163] width 96 height 16
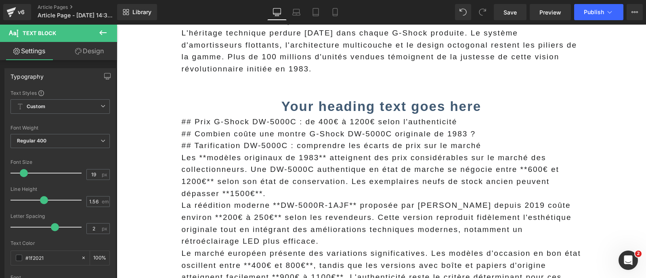
scroll to position [1229, 0]
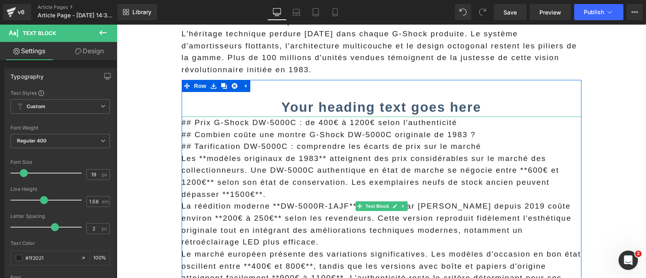
click at [318, 117] on p "## Prix G-Shock DW-5000C : de 400€ à 1200€ selon l'authenticité" at bounding box center [382, 123] width 400 height 12
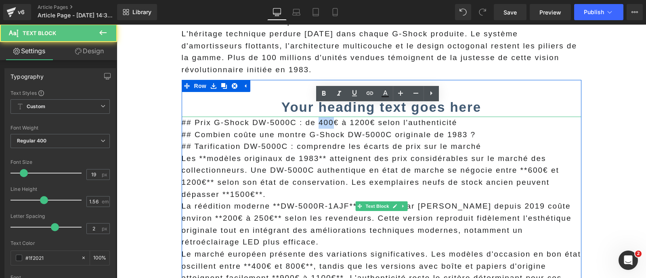
click at [318, 117] on p "## Prix G-Shock DW-5000C : de 400€ à 1200€ selon l'authenticité" at bounding box center [382, 123] width 400 height 12
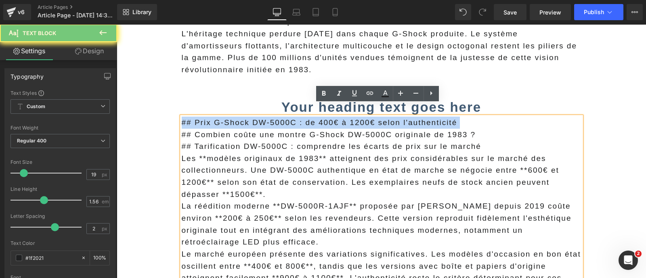
click at [318, 117] on p "## Prix G-Shock DW-5000C : de 400€ à 1200€ selon l'authenticité" at bounding box center [382, 123] width 400 height 12
copy p "## Prix G-Shock DW-5000C : de 400€ à 1200€ selon l'authenticité"
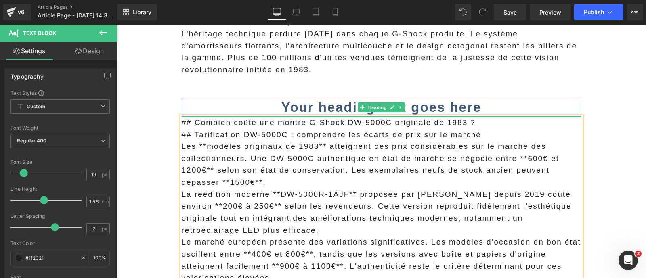
click at [306, 100] on strong "Your heading text goes here" at bounding box center [381, 107] width 200 height 15
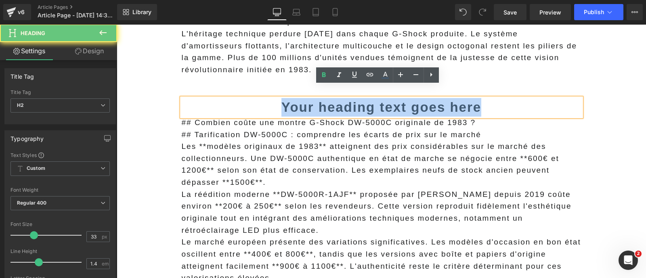
click at [306, 100] on strong "Your heading text goes here" at bounding box center [381, 107] width 200 height 15
paste div
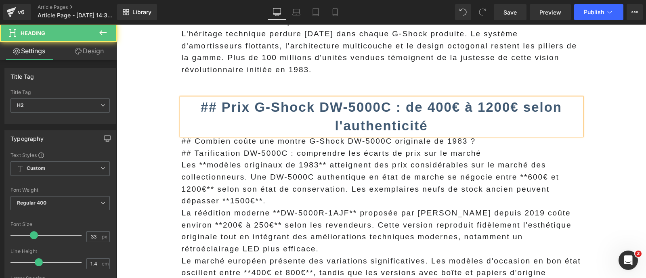
click at [220, 100] on b "## Prix G-Shock DW-5000C : de 400€ à 1200€ selon l'authenticité" at bounding box center [381, 117] width 361 height 34
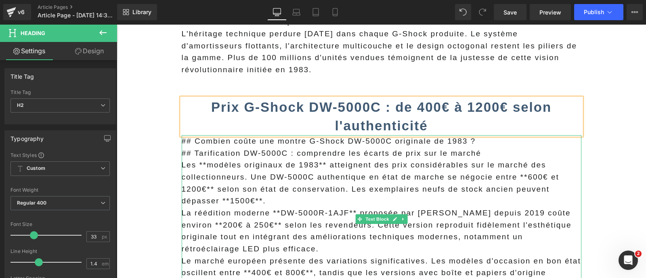
click at [246, 147] on p "## Tarification DW-5000C : comprendre les écarts de prix sur le marché" at bounding box center [382, 153] width 400 height 12
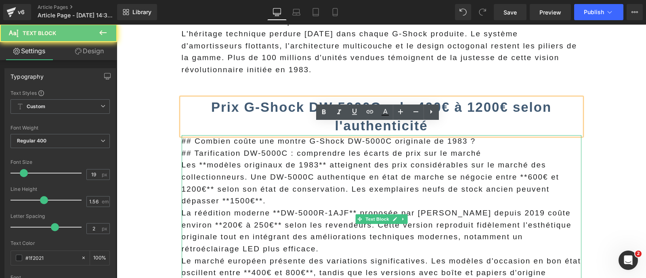
click at [246, 147] on p "## Tarification DW-5000C : comprendre les écarts de prix sur le marché" at bounding box center [382, 153] width 400 height 12
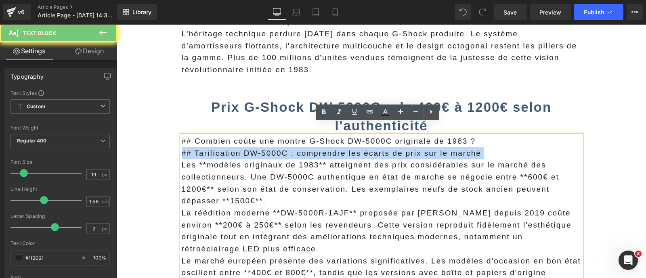
click at [246, 147] on p "## Tarification DW-5000C : comprendre les écarts de prix sur le marché" at bounding box center [382, 153] width 400 height 12
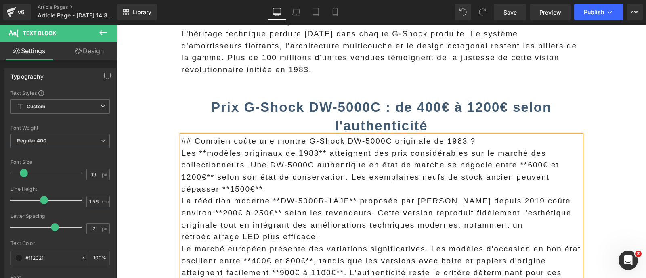
click at [218, 135] on p "## Combien coûte une montre G-Shock DW-5000C originale de 1983 ?" at bounding box center [382, 141] width 400 height 12
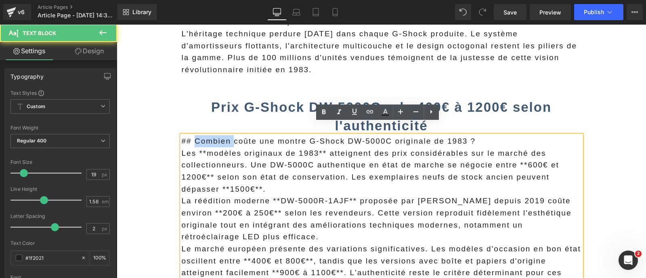
click at [218, 135] on p "## Combien coûte une montre G-Shock DW-5000C originale de 1983 ?" at bounding box center [382, 141] width 400 height 12
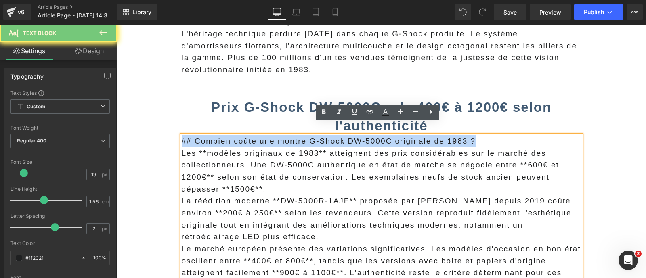
click at [218, 135] on p "## Combien coûte une montre G-Shock DW-5000C originale de 1983 ?" at bounding box center [382, 141] width 400 height 12
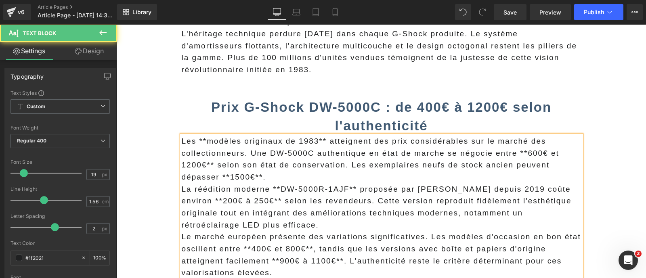
click at [203, 137] on span "Les **modèles originaux de 1983** atteignent des prix considérables sur le marc…" at bounding box center [370, 159] width 377 height 44
click at [317, 137] on span "Les modèles originaux de 1983** atteignent des prix considérables sur le marché…" at bounding box center [370, 159] width 377 height 44
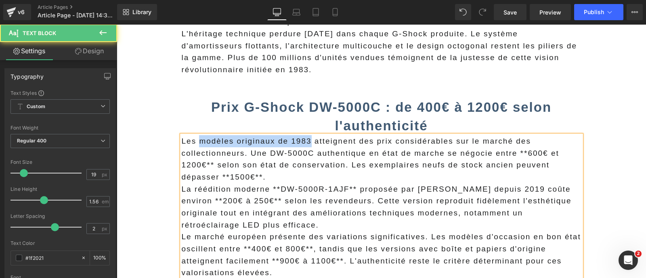
drag, startPoint x: 305, startPoint y: 127, endPoint x: 195, endPoint y: 130, distance: 109.9
click at [195, 137] on span "Les modèles originaux de 1983 atteignent des prix considérables sur le marché d…" at bounding box center [370, 159] width 377 height 44
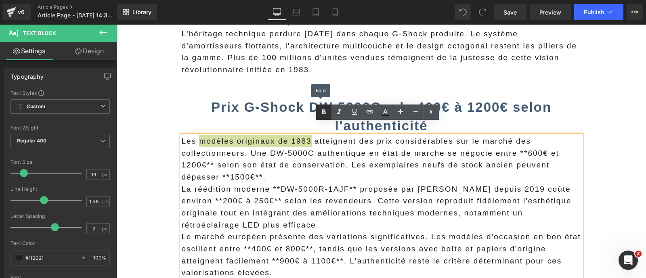
click at [321, 116] on icon at bounding box center [324, 112] width 10 height 10
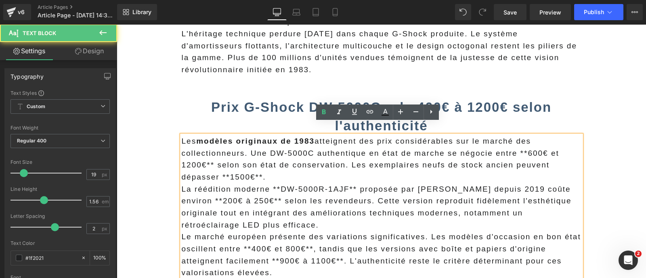
click at [289, 168] on p "Les modèles originaux de 1983 atteignent des prix considérables sur le marché d…" at bounding box center [382, 159] width 400 height 48
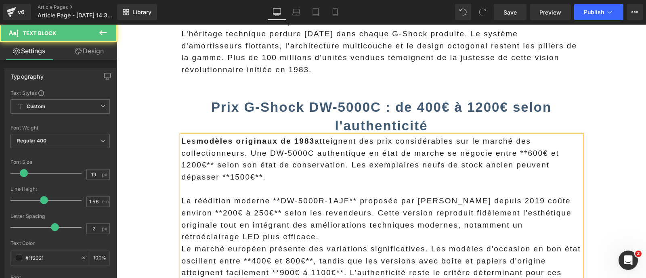
click at [347, 154] on span "Les modèles originaux de 1983 atteignent des prix considérables sur le marché d…" at bounding box center [370, 159] width 377 height 44
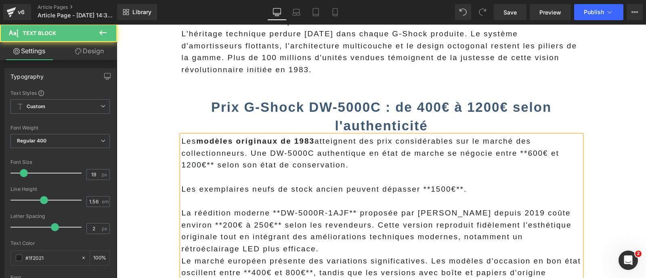
click at [213, 152] on span "Les modèles originaux de 1983 atteignent des prix considérables sur le marché d…" at bounding box center [370, 153] width 377 height 32
click at [520, 143] on span "Les modèles originaux de 1983 atteignent des prix considérables sur le marché d…" at bounding box center [370, 153] width 377 height 32
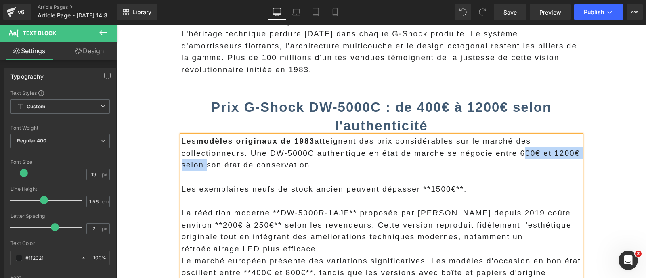
drag, startPoint x: 513, startPoint y: 141, endPoint x: 200, endPoint y: 155, distance: 312.8
click at [200, 155] on span "Les modèles originaux de 1983 atteignent des prix considérables sur le marché d…" at bounding box center [381, 153] width 398 height 32
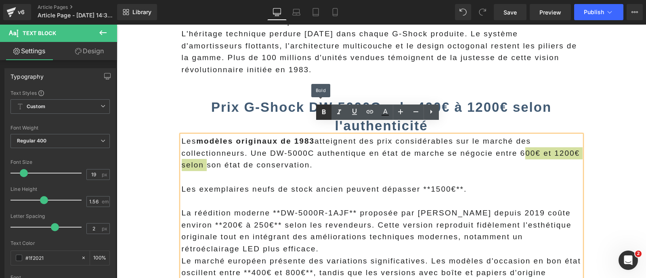
click at [321, 113] on icon at bounding box center [324, 112] width 10 height 10
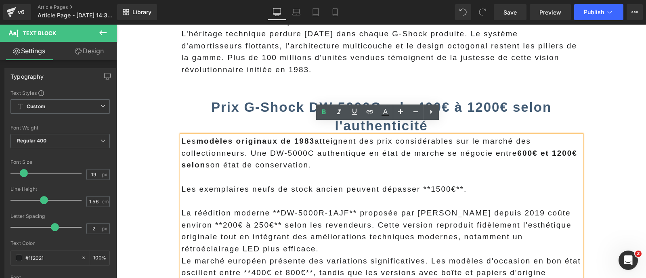
click at [280, 155] on span "Les modèles originaux de 1983 atteignent des prix considérables sur le marché d…" at bounding box center [380, 153] width 396 height 32
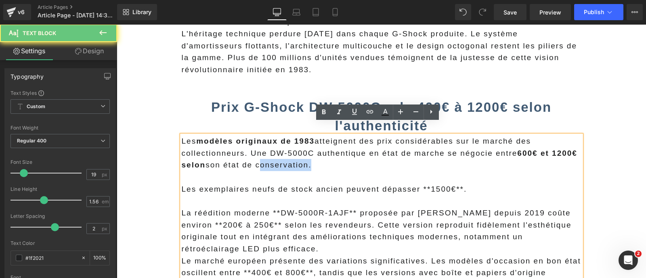
click at [280, 155] on span "Les modèles originaux de 1983 atteignent des prix considérables sur le marché d…" at bounding box center [380, 153] width 396 height 32
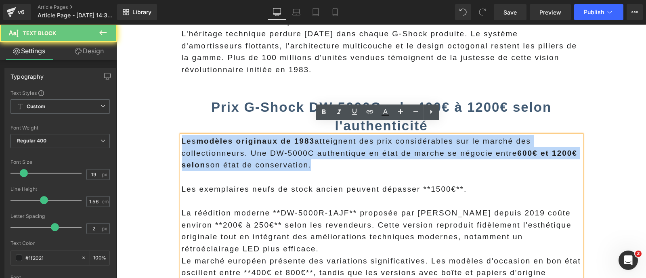
click at [280, 155] on span "Les modèles originaux de 1983 atteignent des prix considérables sur le marché d…" at bounding box center [380, 153] width 396 height 32
click at [305, 137] on span "Les modèles originaux de 1983 atteignent des prix considérables sur le marché d…" at bounding box center [380, 153] width 396 height 32
drag, startPoint x: 314, startPoint y: 157, endPoint x: 161, endPoint y: 155, distance: 153.4
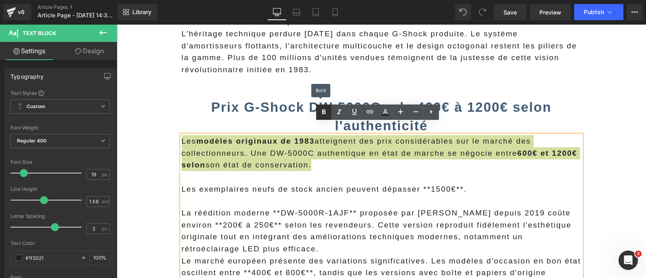
click at [322, 113] on icon at bounding box center [324, 112] width 10 height 10
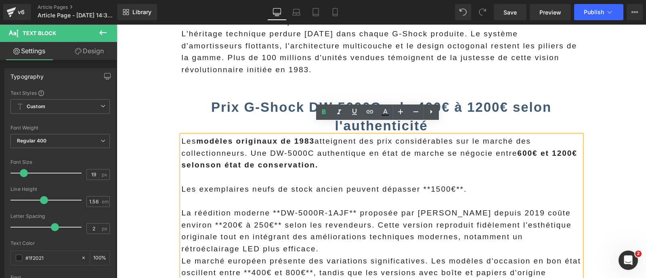
scroll to position [1265, 0]
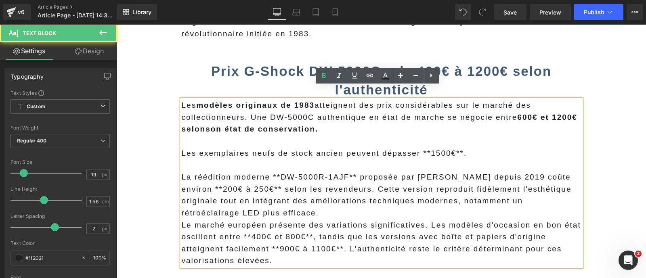
click at [453, 149] on span "Les exemplaires neufs de stock ancien peuvent dépasser **1500€**." at bounding box center [324, 153] width 285 height 8
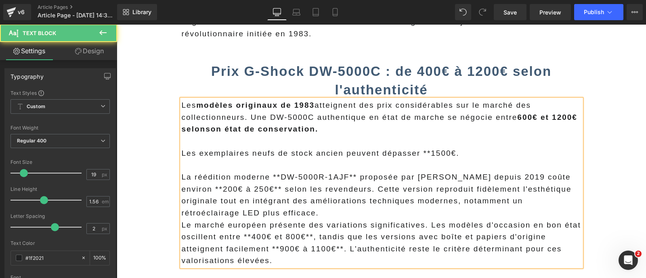
click at [421, 149] on span "Les exemplaires neufs de stock ancien peuvent dépasser **1500€." at bounding box center [321, 153] width 278 height 8
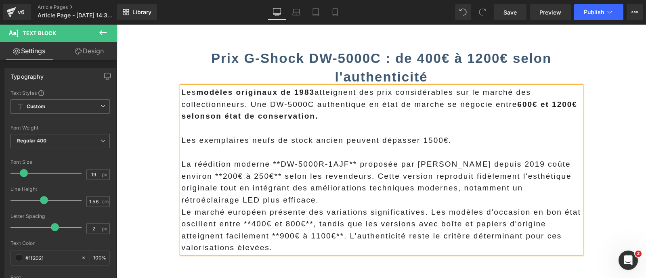
scroll to position [1279, 0]
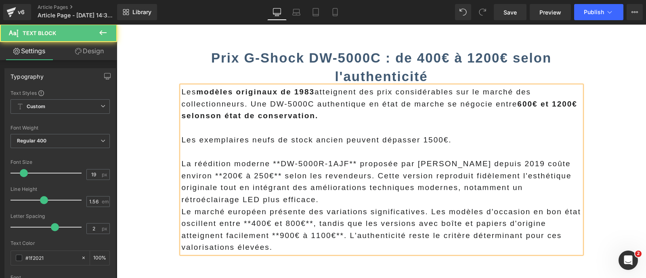
click at [279, 158] on p "La réédition moderne **DW-5000R-1AJF** proposée par Casio depuis 2019 coûte env…" at bounding box center [382, 182] width 400 height 48
click at [345, 158] on p "La réédition moderne DW-5000R-1AJF** proposée par Casio depuis 2019 coûte envir…" at bounding box center [382, 182] width 400 height 48
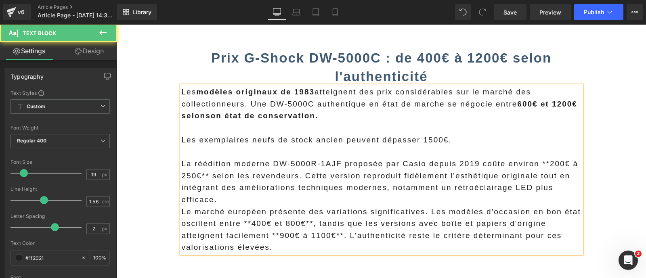
click at [543, 158] on p "La réédition moderne DW-5000R-1AJF proposée par Casio depuis 2019 coûte environ…" at bounding box center [382, 182] width 400 height 48
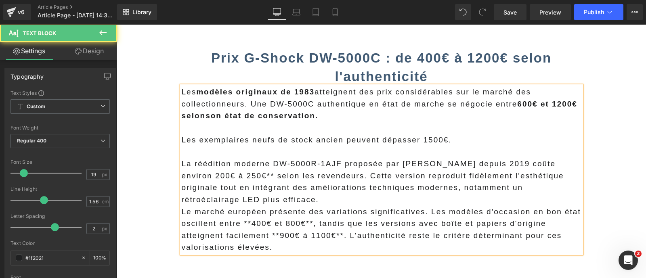
click at [210, 164] on p "La réédition moderne DW-5000R-1AJF proposée par Casio depuis 2019 coûte environ…" at bounding box center [382, 182] width 400 height 48
click at [290, 164] on p "La réédition moderne DW-5000R-1AJF proposée par Casio depuis 2019 coûte environ…" at bounding box center [382, 182] width 400 height 48
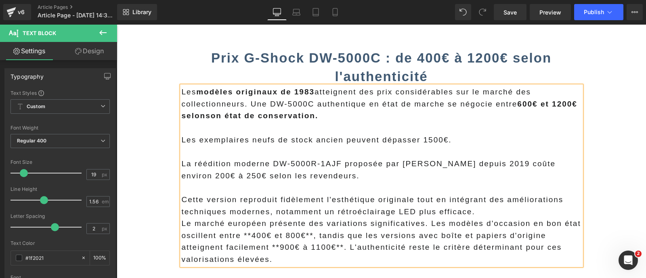
click at [498, 204] on p "Cette version reproduit fidèlement l'esthétique originale tout en intégrant des…" at bounding box center [382, 206] width 400 height 24
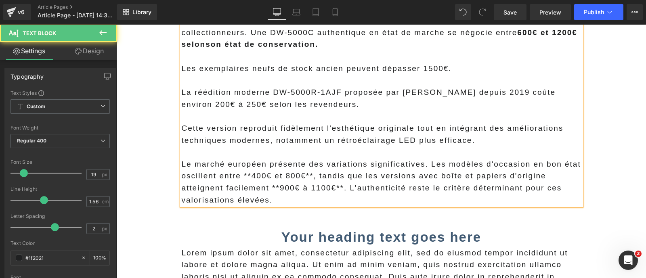
scroll to position [1356, 0]
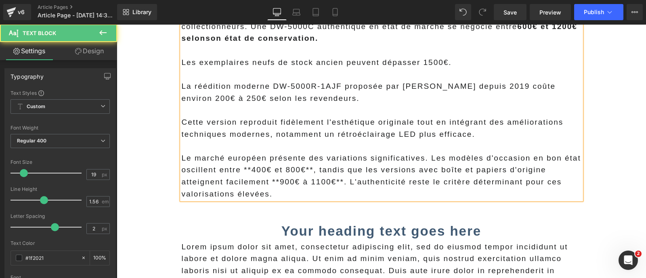
click at [347, 170] on p "Le marché européen présente des variations significatives. Les modèles d'occasi…" at bounding box center [382, 176] width 400 height 48
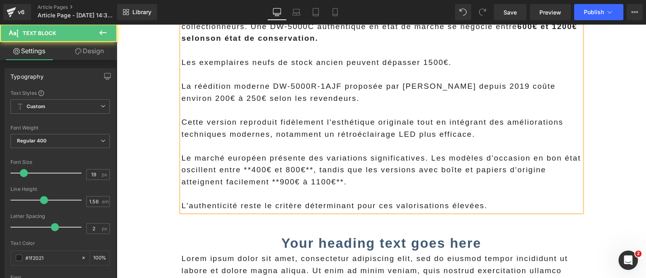
click at [339, 170] on p "Le marché européen présente des variations significatives. Les modèles d'occasi…" at bounding box center [382, 170] width 400 height 36
click at [279, 168] on p "Le marché européen présente des variations significatives. Les modèles d'occasi…" at bounding box center [382, 170] width 400 height 36
click at [250, 154] on p "Le marché européen présente des variations significatives. Les modèles d'occasi…" at bounding box center [382, 170] width 400 height 36
click at [300, 156] on p "Le marché européen présente des variations significatives. Les modèles d'occasi…" at bounding box center [382, 170] width 400 height 36
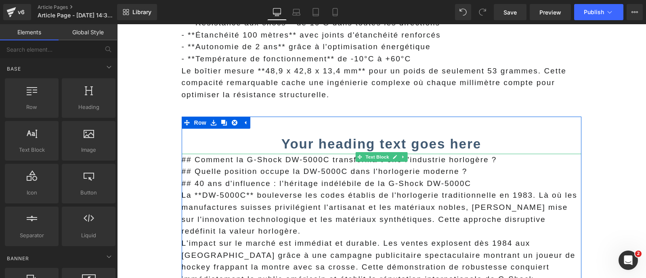
scroll to position [923, 0]
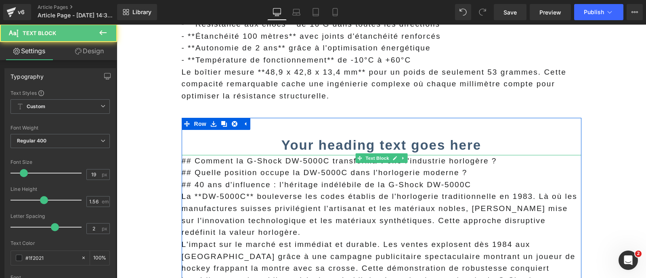
click at [449, 155] on p "## Comment la G-Shock DW-5000C transforma-t-elle l'industrie horlogère ?" at bounding box center [382, 161] width 400 height 12
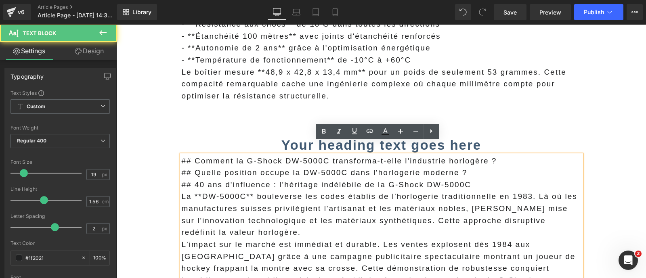
click at [415, 179] on p "## 40 ans d'influence : l'héritage indélébile de la G-Shock DW-5000C" at bounding box center [382, 185] width 400 height 12
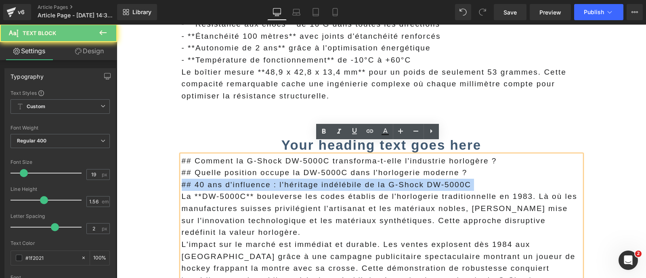
click at [415, 179] on p "## 40 ans d'influence : l'héritage indélébile de la G-Shock DW-5000C" at bounding box center [382, 185] width 400 height 12
copy p "## 40 ans d'influence : l'héritage indélébile de la G-Shock DW-5000C"
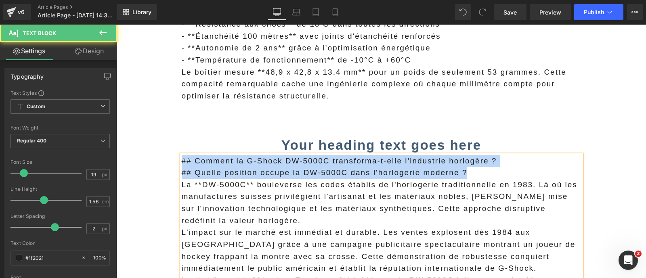
drag, startPoint x: 466, startPoint y: 160, endPoint x: 163, endPoint y: 147, distance: 303.8
click at [163, 147] on main "En avril 1983, Casio révolutionnait l'horlogerie avec la DW-5000C, première mon…" at bounding box center [381, 19] width 529 height 1707
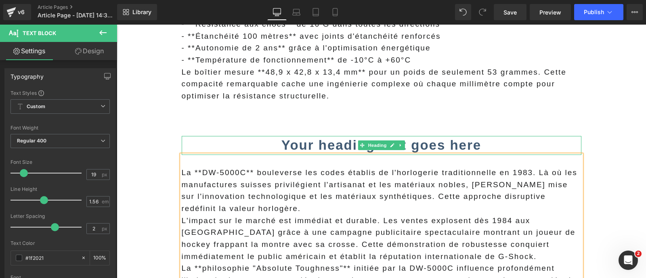
click at [265, 136] on h2 "Your heading text goes here" at bounding box center [382, 145] width 400 height 19
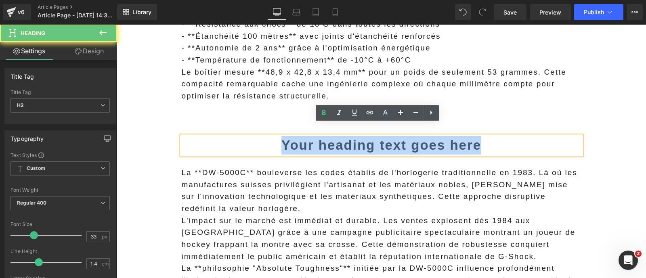
click at [265, 136] on h2 "Your heading text goes here" at bounding box center [382, 145] width 400 height 19
paste div
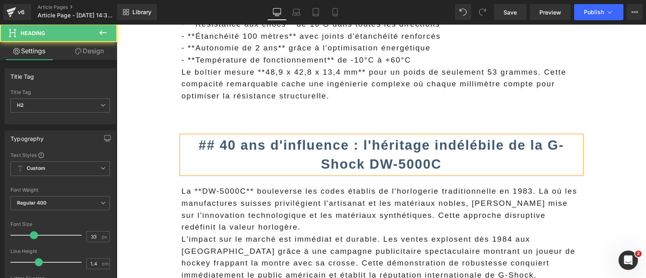
click at [216, 138] on b "## 40 ans d'influence : l'héritage indélébile de la G-Shock DW-5000C" at bounding box center [381, 155] width 365 height 34
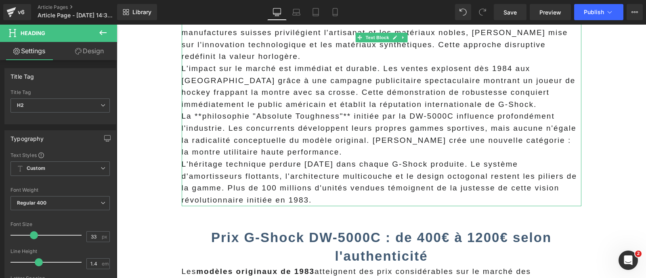
scroll to position [1079, 0]
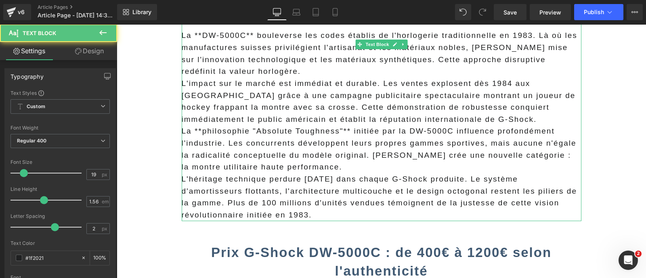
click at [321, 155] on p "La **philosophie "Absolute Toughness"** initiée par la DW-5000C influence profo…" at bounding box center [382, 149] width 400 height 48
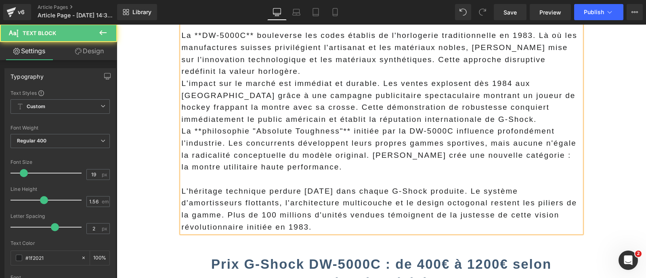
click at [452, 105] on p "L'impact sur le marché est immédiat et durable. Les ventes explosent dès 1984 a…" at bounding box center [382, 102] width 400 height 48
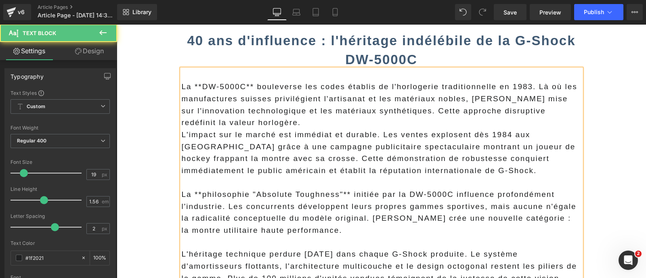
scroll to position [1026, 0]
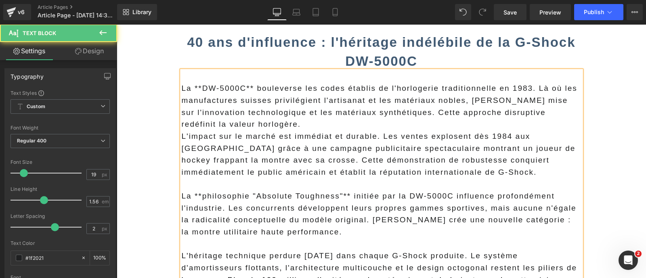
click at [389, 111] on p "La **DW-5000C** bouleverse les codes établis de l'horlogerie traditionnelle en …" at bounding box center [382, 106] width 400 height 48
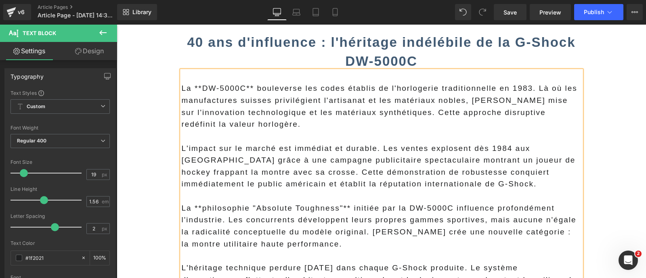
click at [199, 84] on span "La **DW-5000C** bouleverse les codes établis de l'horlogerie traditionnelle en …" at bounding box center [380, 106] width 396 height 44
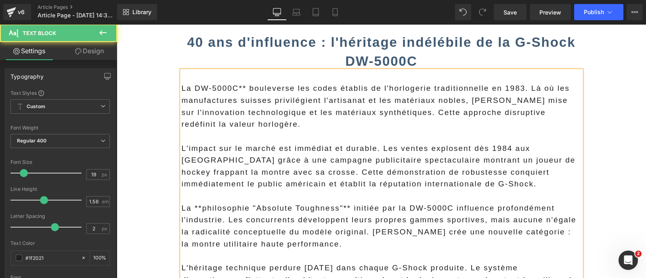
click at [244, 84] on span "La DW-5000C** bouleverse les codes établis de l'horlogerie traditionnelle en 19…" at bounding box center [376, 106] width 388 height 44
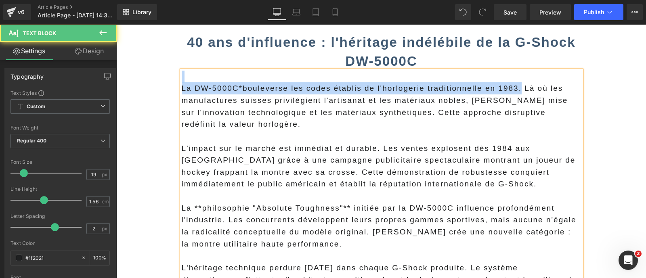
drag, startPoint x: 514, startPoint y: 80, endPoint x: 157, endPoint y: 63, distance: 357.6
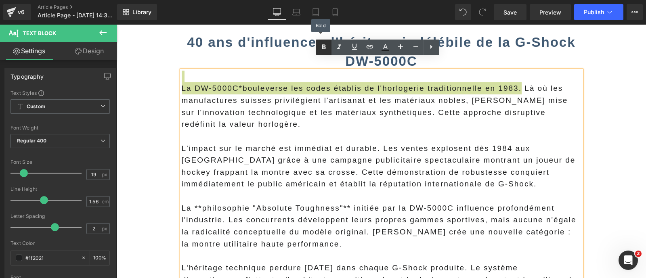
click at [321, 49] on icon at bounding box center [324, 47] width 10 height 10
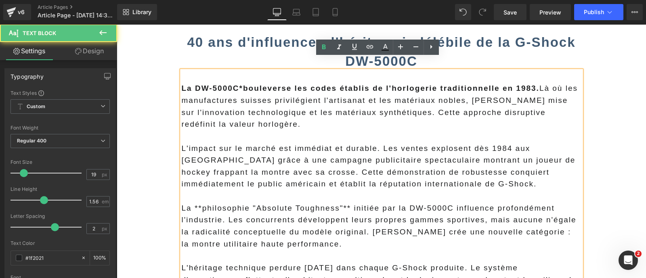
click at [367, 101] on span "La DW-5000C*bouleverse les codes établis de l'horlogerie traditionnelle en 1983…" at bounding box center [380, 106] width 396 height 44
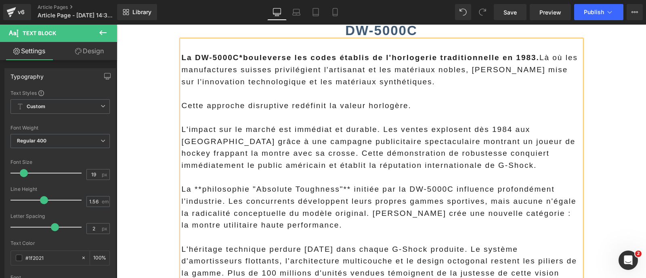
scroll to position [1057, 0]
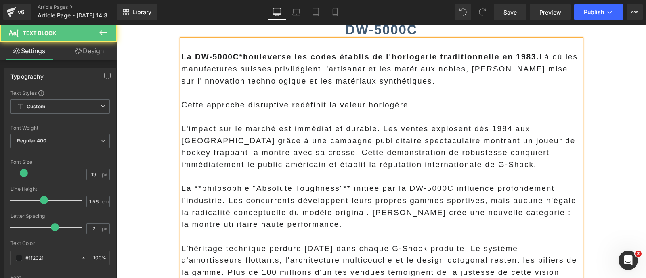
click at [275, 138] on p "L'impact sur le marché est immédiat et durable. Les ventes explosent dès 1984 a…" at bounding box center [382, 147] width 400 height 48
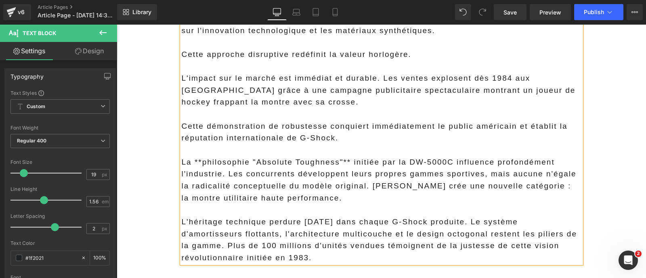
scroll to position [1116, 0]
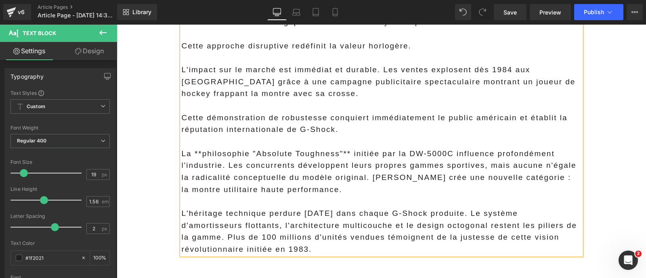
click at [197, 148] on p "La **philosophie "Absolute Toughness"** initiée par la DW-5000C influence profo…" at bounding box center [382, 172] width 400 height 48
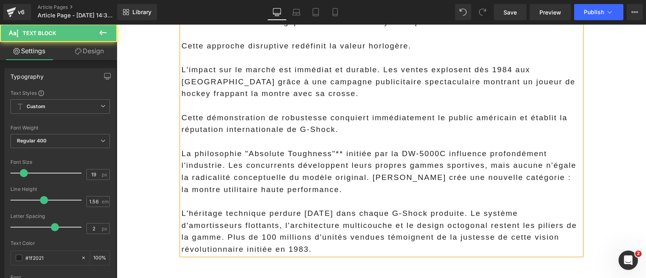
click at [339, 148] on p "La philosophie "Absolute Toughness"** initiée par la DW-5000C influence profond…" at bounding box center [382, 172] width 400 height 48
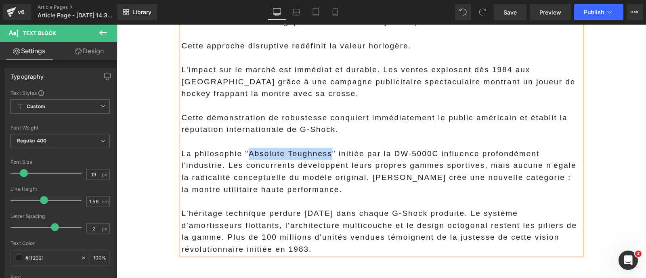
drag, startPoint x: 327, startPoint y: 144, endPoint x: 246, endPoint y: 142, distance: 81.2
click at [246, 148] on p "La philosophie "Absolute Toughness" initiée par la DW-5000C influence profondém…" at bounding box center [382, 172] width 400 height 48
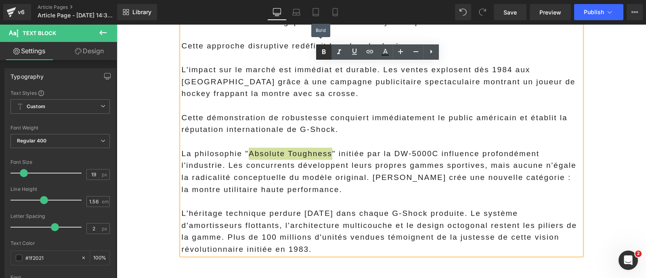
click at [323, 53] on icon at bounding box center [324, 51] width 4 height 5
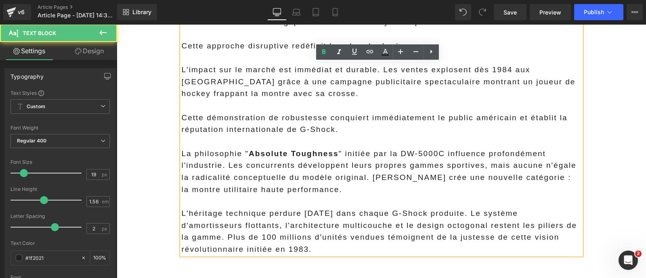
click at [370, 166] on p "La philosophie " Absolute Toughness " initiée par la DW-5000C influence profond…" at bounding box center [382, 172] width 400 height 48
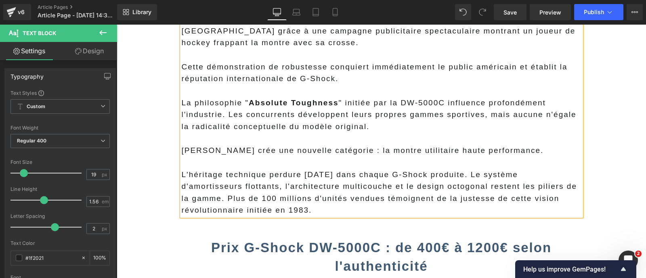
scroll to position [1168, 0]
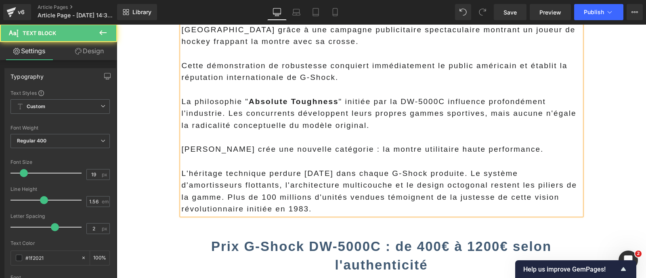
click at [224, 184] on p "L'héritage technique perdure aujourd'hui dans chaque G-Shock produite. Le systè…" at bounding box center [382, 192] width 400 height 48
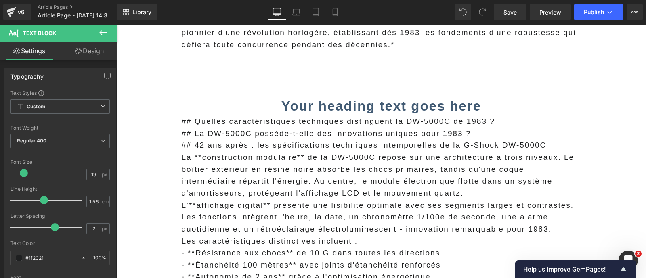
scroll to position [692, 0]
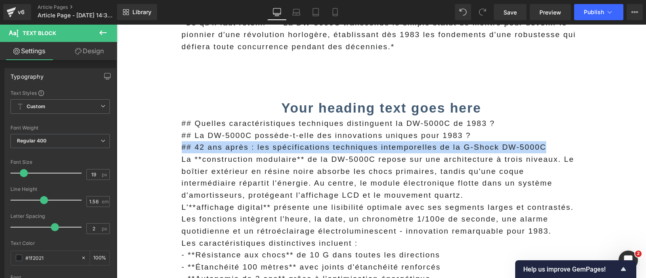
drag, startPoint x: 556, startPoint y: 134, endPoint x: 168, endPoint y: 135, distance: 388.0
copy p "## 42 ans après : les spécifications techniques intemporelles de la G-Shock DW-…"
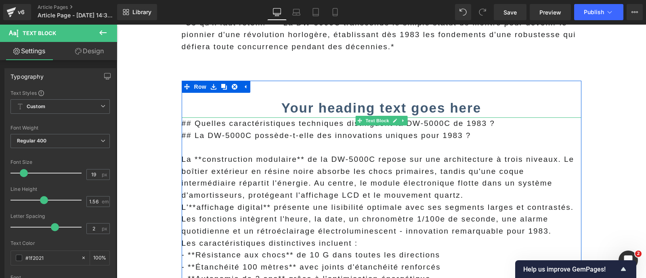
click at [212, 117] on p "## Quelles caractéristiques techniques distinguent la DW-5000C de 1983 ?" at bounding box center [382, 123] width 400 height 12
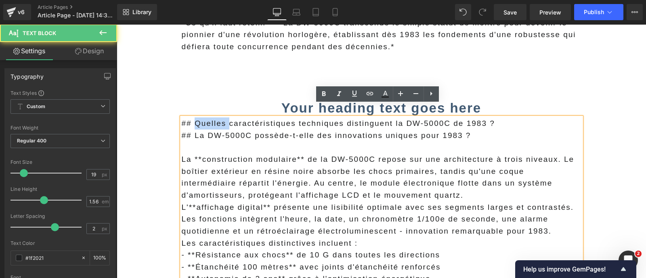
click at [212, 117] on p "## Quelles caractéristiques techniques distinguent la DW-5000C de 1983 ?" at bounding box center [382, 123] width 400 height 12
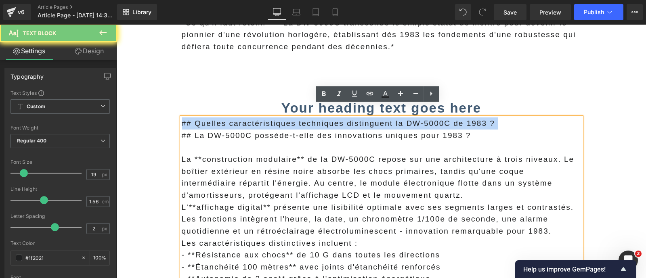
click at [212, 117] on p "## Quelles caractéristiques techniques distinguent la DW-5000C de 1983 ?" at bounding box center [382, 123] width 400 height 12
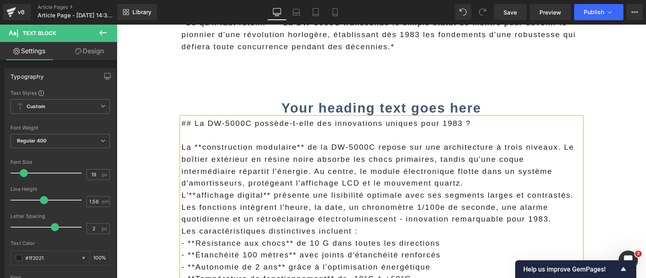
click at [212, 119] on span "## La DW-5000C possède-t-elle des innovations uniques pour 1983 ?" at bounding box center [326, 123] width 289 height 8
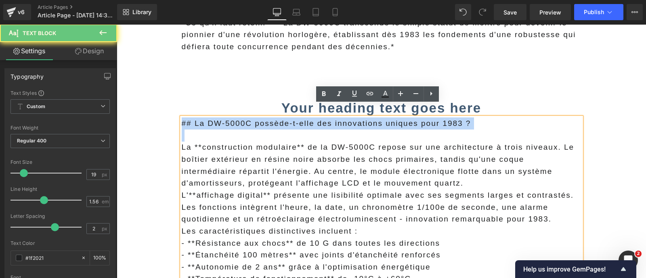
click at [212, 119] on span "## La DW-5000C possède-t-elle des innovations uniques pour 1983 ?" at bounding box center [326, 123] width 289 height 8
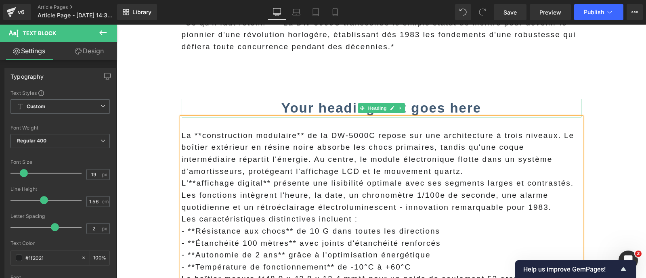
click at [245, 99] on h2 "Your heading text goes here" at bounding box center [382, 108] width 400 height 19
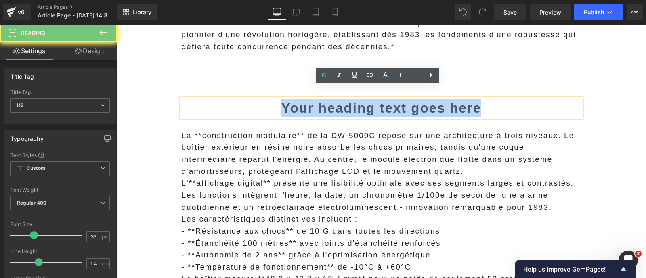
click at [245, 99] on h2 "Your heading text goes here" at bounding box center [382, 108] width 400 height 19
paste div
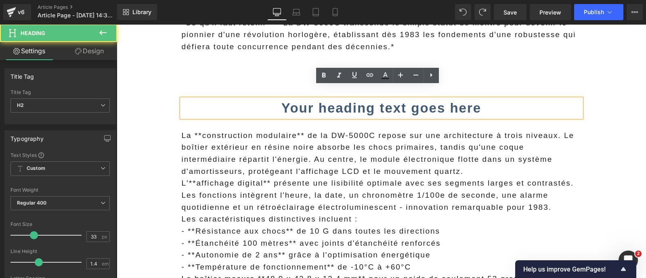
click at [312, 101] on strong "Your heading text goes here" at bounding box center [381, 108] width 200 height 15
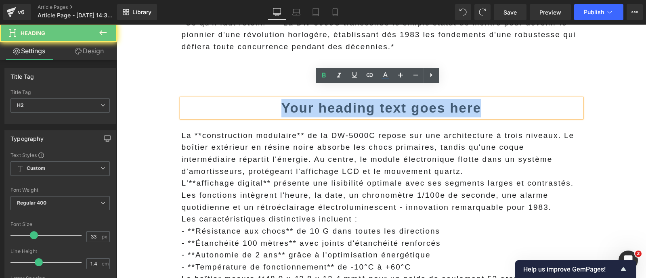
click at [312, 101] on strong "Your heading text goes here" at bounding box center [381, 108] width 200 height 15
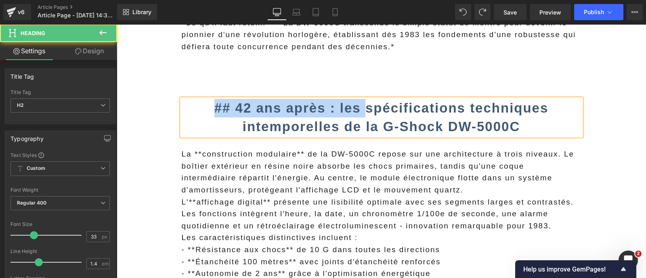
drag, startPoint x: 361, startPoint y: 99, endPoint x: 214, endPoint y: 92, distance: 147.9
click at [214, 99] on h2 "## 42 ans après : les spécifications techniques intemporelles de la G-Shock DW-…" at bounding box center [382, 117] width 400 height 37
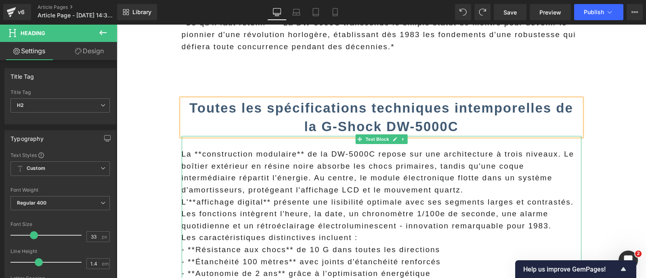
click at [197, 148] on p "La **construction modulaire** de la DW-5000C repose sur une architecture à troi…" at bounding box center [382, 172] width 400 height 48
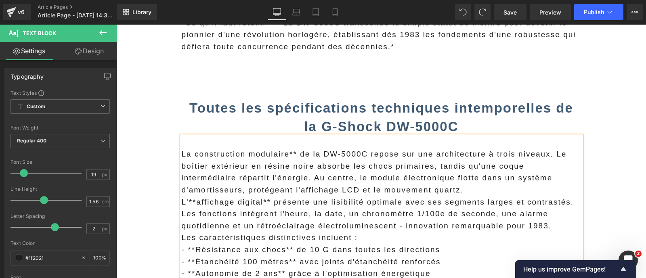
click at [296, 148] on p "La construction modulaire** de la DW-5000C repose sur une architecture à trois …" at bounding box center [382, 172] width 400 height 48
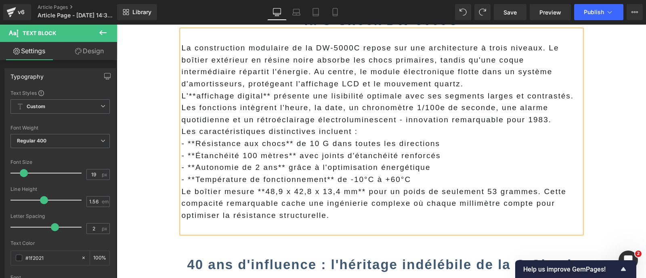
scroll to position [813, 0]
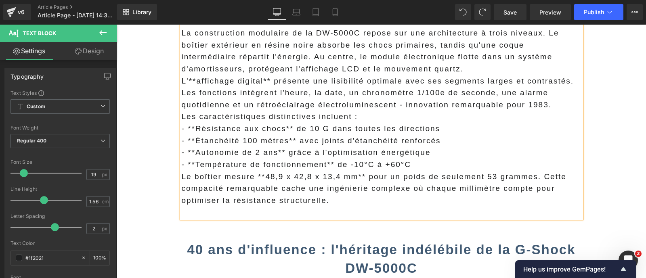
click at [237, 207] on p at bounding box center [382, 213] width 400 height 12
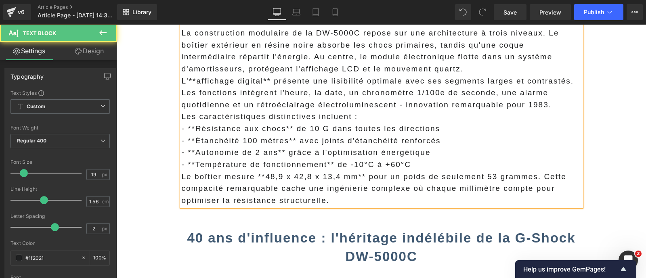
click at [426, 159] on p "- **Température de fonctionnement** de -10°C à +60°C" at bounding box center [382, 165] width 400 height 12
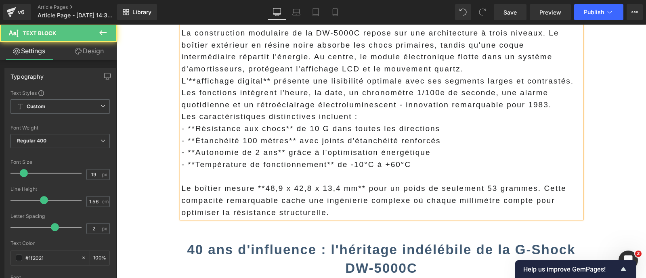
click at [386, 111] on p "Les caractéristiques distinctives incluent :" at bounding box center [382, 117] width 400 height 12
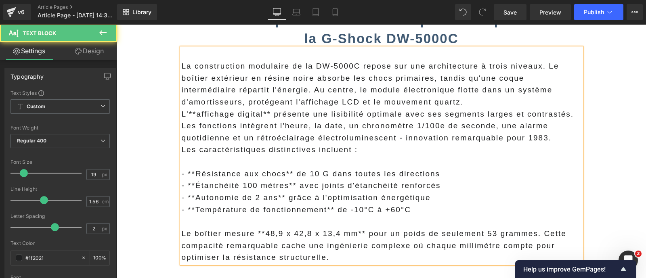
scroll to position [779, 0]
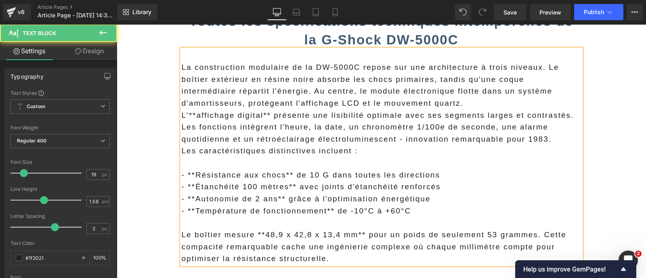
click at [399, 91] on p "La construction modulaire de la DW-5000C repose sur une architecture à trois ni…" at bounding box center [382, 85] width 400 height 48
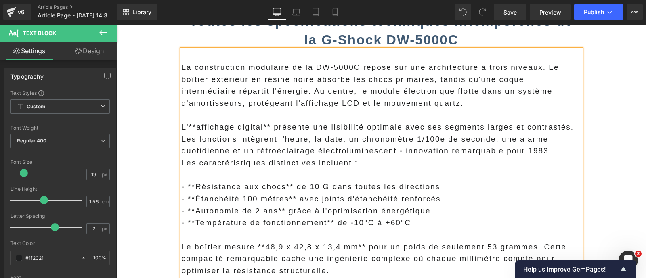
click at [254, 83] on p "La construction modulaire de la DW-5000C repose sur une architecture à trois ni…" at bounding box center [382, 85] width 400 height 48
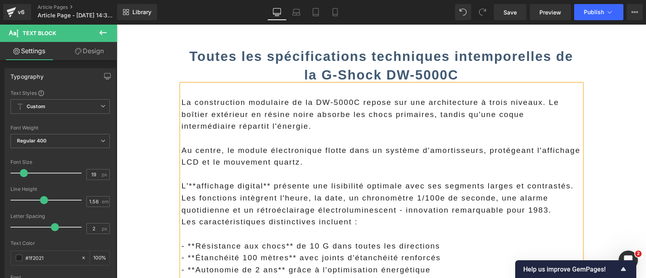
scroll to position [742, 0]
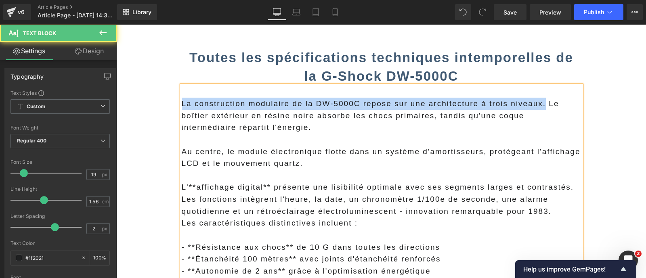
drag, startPoint x: 538, startPoint y: 94, endPoint x: 146, endPoint y: 92, distance: 391.6
click at [146, 92] on main "En avril 1983, Casio révolutionnait l'horlogerie avec la DW-5000C, première mon…" at bounding box center [381, 278] width 529 height 1864
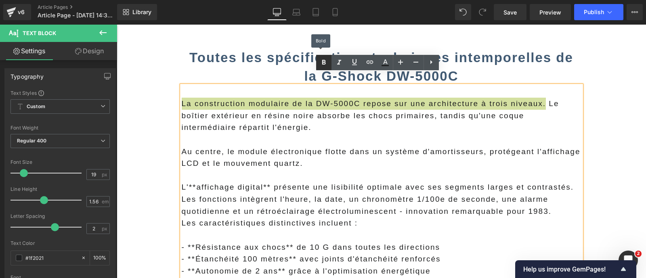
click at [321, 63] on icon at bounding box center [324, 63] width 10 height 10
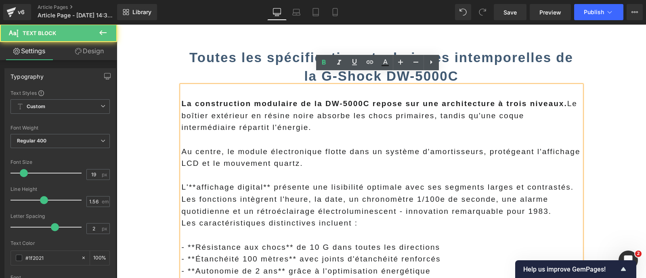
click at [273, 181] on p "L'**affichage digital** présente une lisibilité optimale avec ses segments larg…" at bounding box center [382, 199] width 400 height 36
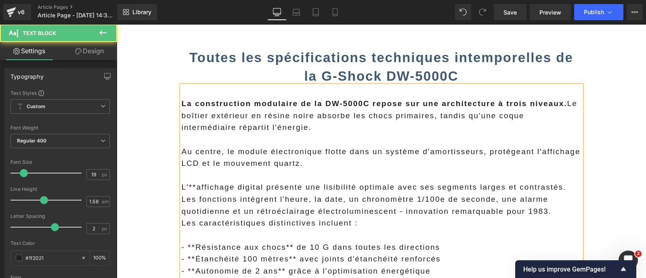
click at [193, 181] on p "L'**affichage digital présente une lisibilité optimale avec ses segments larges…" at bounding box center [382, 199] width 400 height 36
click at [560, 201] on p "L'affichage digital présente une lisibilité optimale avec ses segments larges e…" at bounding box center [382, 199] width 400 height 36
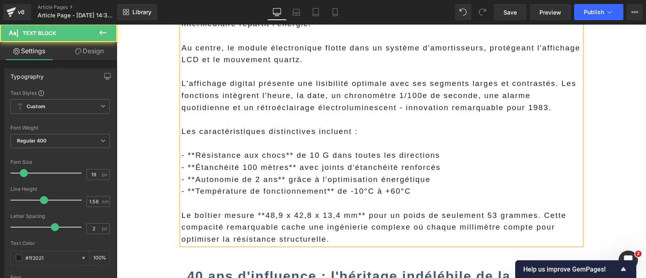
scroll to position [868, 0]
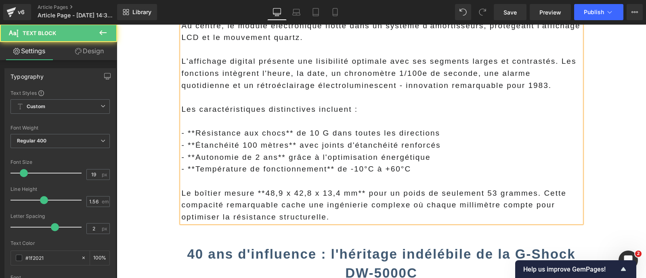
click at [260, 187] on p "Le boîtier mesure **48,9 x 42,8 x 13,4 mm** pour un poids de seulement 53 gramm…" at bounding box center [382, 205] width 400 height 36
click at [354, 187] on p "Le boîtier mesure 48,9 x 42,8 x 13,4 mm** pour un poids de seulement 53 grammes…" at bounding box center [382, 205] width 400 height 36
click at [195, 127] on p "- **Résistance aux chocs** de 10 G dans toutes les directions" at bounding box center [382, 133] width 400 height 12
click at [195, 139] on p "- **Étanchéité 100 mètres** avec joints d'étanchéité renforcés" at bounding box center [382, 145] width 400 height 12
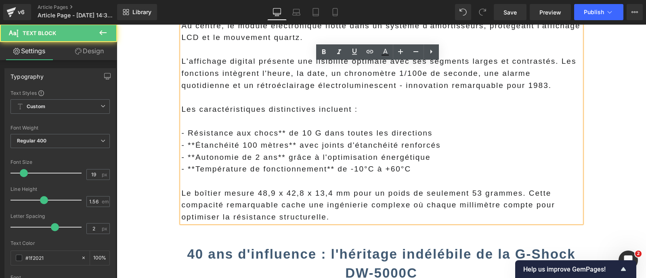
click at [193, 139] on p "- **Étanchéité 100 mètres** avec joints d'étanchéité renforcés" at bounding box center [382, 145] width 400 height 12
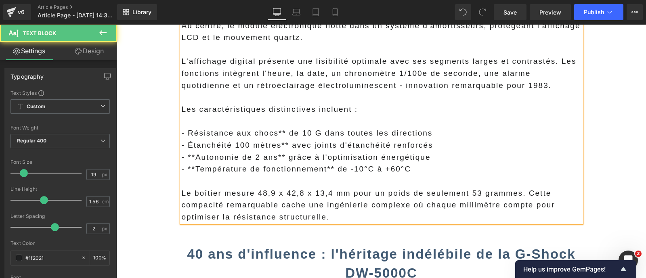
click at [193, 163] on p "- **Température de fonctionnement** de -10°C à +60°C" at bounding box center [382, 169] width 400 height 12
click at [189, 151] on p "- **Autonomie de 2 ans** grâce à l'optimisation énergétique" at bounding box center [382, 157] width 400 height 12
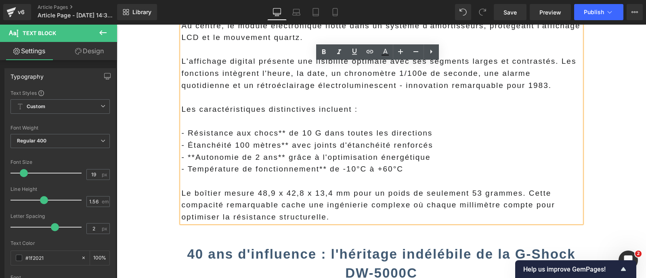
click at [193, 151] on p "- **Autonomie de 2 ans** grâce à l'optimisation énergétique" at bounding box center [382, 157] width 400 height 12
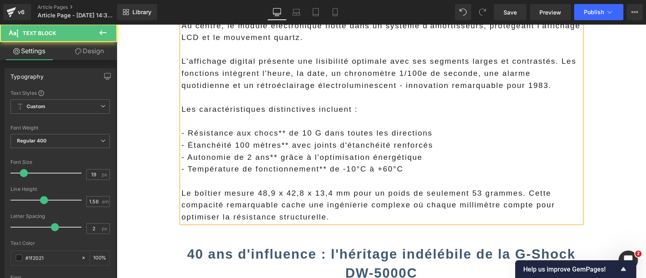
click at [278, 127] on p "- Résistance aux chocs** de 10 G dans toutes les directions" at bounding box center [382, 133] width 400 height 12
click at [283, 139] on p "- Étanchéité 100 mètres** avec joints d'étanchéité renforcés" at bounding box center [382, 145] width 400 height 12
click at [274, 151] on p "- Autonomie de 2 ans** grâce à l'optimisation énergétique" at bounding box center [382, 157] width 400 height 12
click at [325, 163] on p "- Température de fonctionnement** de -10°C à +60°C" at bounding box center [382, 169] width 400 height 12
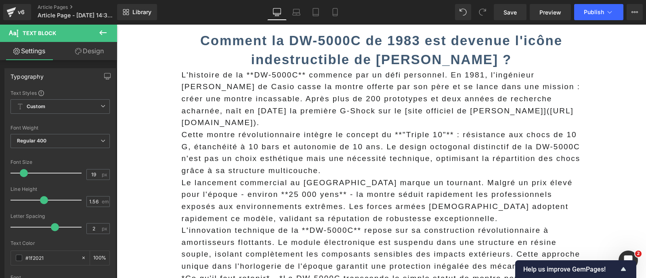
scroll to position [438, 0]
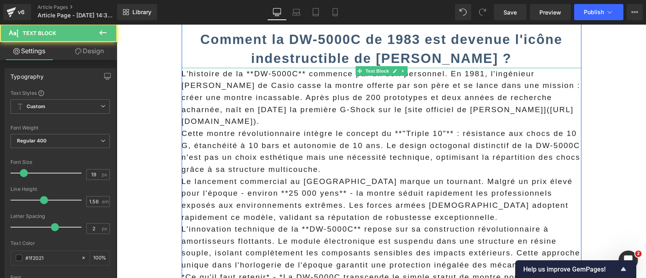
click at [304, 75] on span "L'histoire de la **DW-5000C** commence par un défi personnel. En 1981, l'ingéni…" at bounding box center [381, 97] width 399 height 57
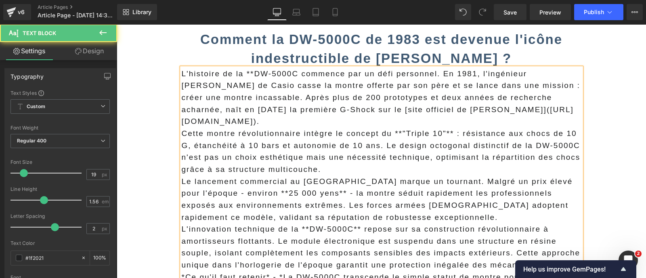
click at [252, 72] on span "L'histoire de la **DW-5000C commence par un défi personnel. En 1981, l'ingénieu…" at bounding box center [381, 97] width 399 height 57
click at [227, 92] on span "L'histoire de la DW-5000C commence par un défi personnel. En 1981, l'ingénieur …" at bounding box center [381, 97] width 399 height 57
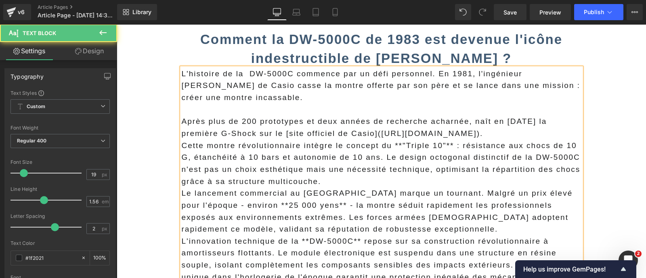
click at [511, 135] on p "Après plus de 200 prototypes et deux années de recherche acharnée, naît en avri…" at bounding box center [382, 127] width 400 height 24
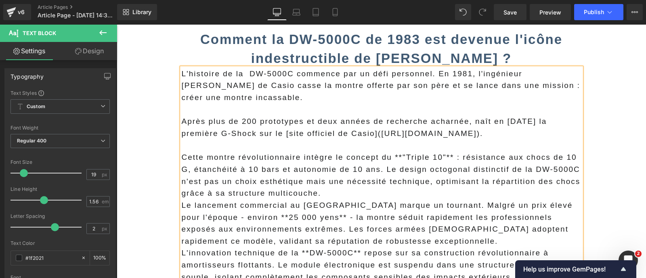
click at [427, 192] on p "Cette montre révolutionnaire intègre le concept du **"Triple 10"** : résistance…" at bounding box center [382, 175] width 400 height 48
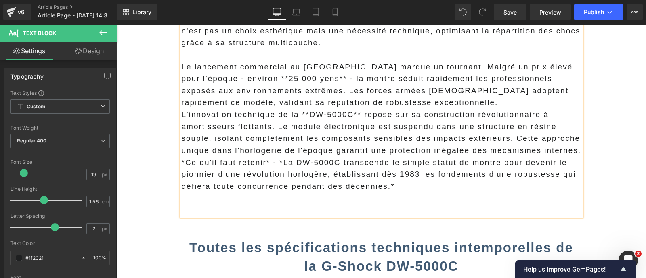
scroll to position [612, 0]
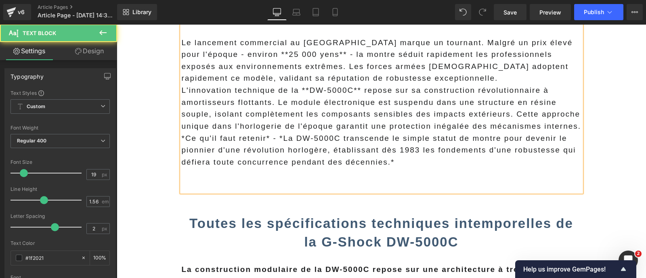
click at [380, 178] on p at bounding box center [382, 174] width 400 height 12
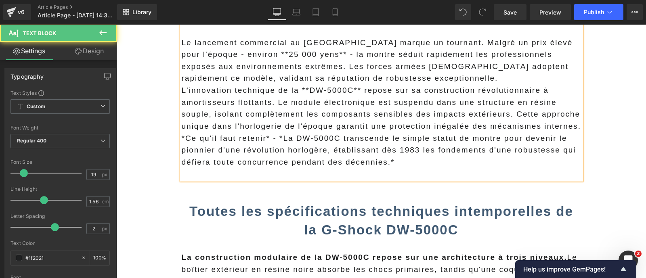
click at [375, 176] on p at bounding box center [382, 174] width 400 height 12
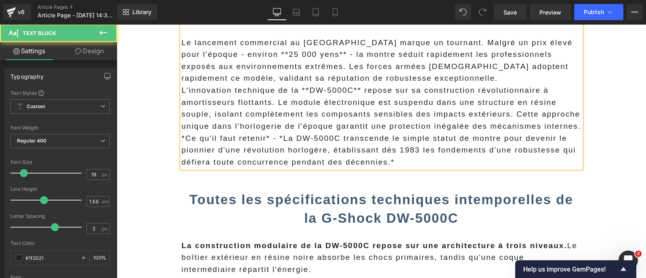
click at [402, 75] on p "Le lancement commercial au Japon marque un tournant. Malgré un prix élevé pour …" at bounding box center [382, 61] width 400 height 48
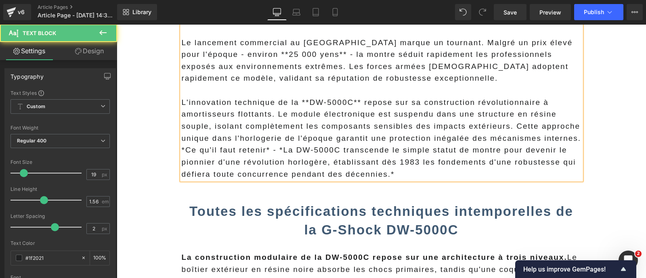
click at [182, 153] on p "*Ce qu'il faut retenir* - *La DW-5000C transcende le simple statut de montre po…" at bounding box center [382, 162] width 400 height 36
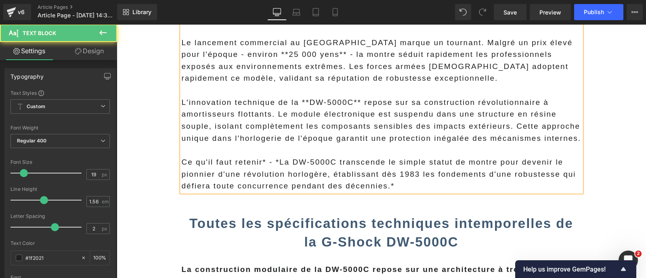
click at [277, 163] on p "Ce qu'il faut retenir* - *La DW-5000C transcende le simple statut de montre pou…" at bounding box center [382, 174] width 400 height 36
click at [263, 162] on p "Ce qu'il faut retenir* - La DW-5000C transcende le simple statut de montre pour…" at bounding box center [382, 174] width 400 height 36
drag, startPoint x: 265, startPoint y: 164, endPoint x: 157, endPoint y: 159, distance: 107.5
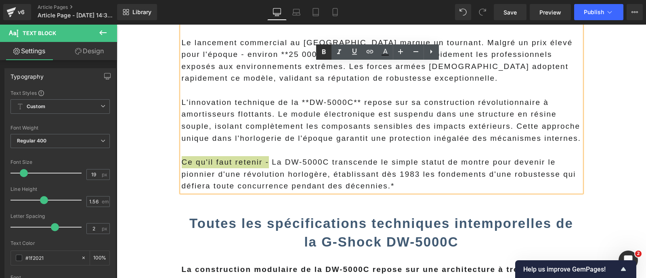
click at [322, 53] on icon at bounding box center [324, 51] width 4 height 5
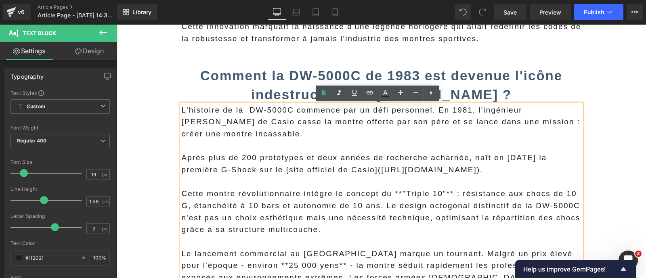
scroll to position [401, 0]
drag, startPoint x: 476, startPoint y: 171, endPoint x: 375, endPoint y: 172, distance: 100.9
click at [375, 172] on span "Après plus de 200 prototypes et deux années de recherche acharnée, naît en avri…" at bounding box center [364, 163] width 365 height 21
copy span "[URL][DOMAIN_NAME]"
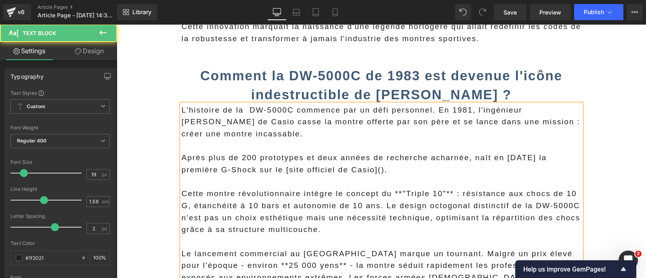
click at [282, 166] on span "Après plus de 200 prototypes et deux années de recherche acharnée, naît en avri…" at bounding box center [364, 163] width 365 height 21
click at [284, 171] on span "Après plus de 200 prototypes et deux années de recherche acharnée, naît en avri…" at bounding box center [364, 163] width 365 height 21
click at [382, 174] on p "Après plus de 200 prototypes et deux années de recherche acharnée, naît en avri…" at bounding box center [382, 164] width 400 height 24
drag, startPoint x: 363, startPoint y: 170, endPoint x: 315, endPoint y: 172, distance: 47.3
click at [315, 172] on span "Après plus de 200 prototypes et deux années de recherche acharnée, naît en [DAT…" at bounding box center [364, 163] width 365 height 21
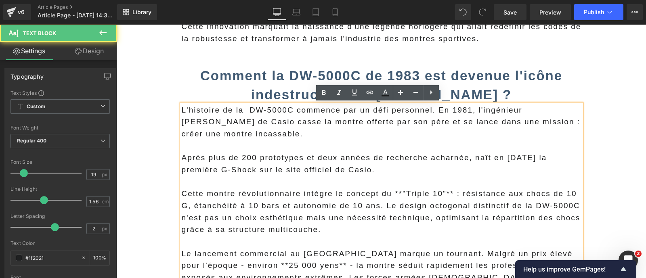
click at [315, 172] on span "Après plus de 200 prototypes et deux années de recherche acharnée, naît en [DAT…" at bounding box center [364, 163] width 365 height 21
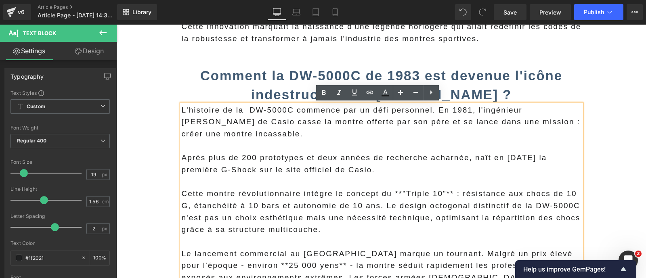
drag, startPoint x: 363, startPoint y: 172, endPoint x: 281, endPoint y: 172, distance: 81.6
click at [281, 172] on span "Après plus de 200 prototypes et deux années de recherche acharnée, naît en [DAT…" at bounding box center [364, 163] width 365 height 21
click at [368, 92] on icon at bounding box center [369, 92] width 7 height 3
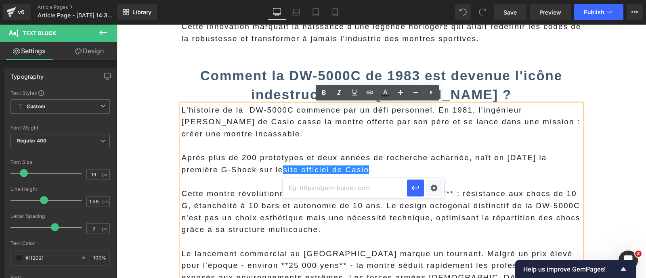
click at [305, 190] on input "text" at bounding box center [345, 188] width 124 height 20
paste input "[URL][DOMAIN_NAME]"
type input "[URL][DOMAIN_NAME]"
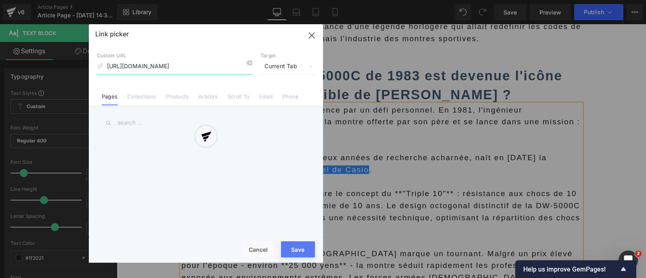
click at [434, 0] on div "Text Color Highlight Color #333333 Edit or remove link: Edit - Unlink - Cancel …" at bounding box center [323, 0] width 646 height 0
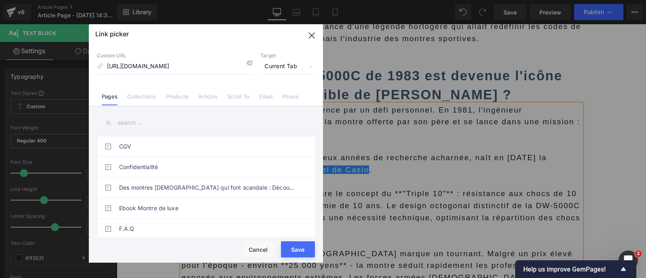
click at [278, 65] on span "Current Tab" at bounding box center [287, 66] width 55 height 15
click at [276, 94] on li "New Tab" at bounding box center [287, 95] width 63 height 14
click at [299, 248] on div "Rendering Content" at bounding box center [323, 246] width 50 height 9
click at [300, 251] on button "Save" at bounding box center [298, 249] width 34 height 16
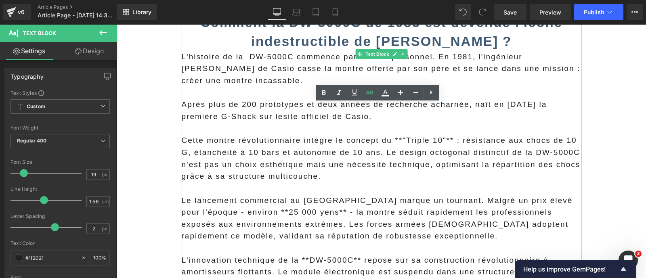
scroll to position [455, 0]
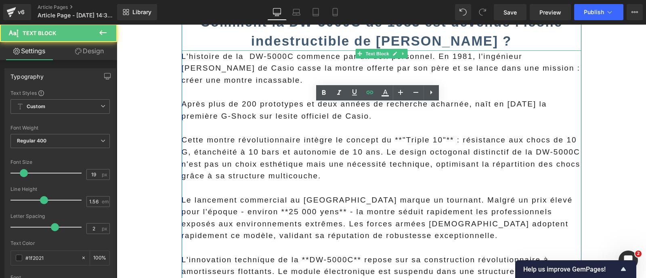
click at [399, 138] on p "Cette montre révolutionnaire intègre le concept du **"Triple 10"** : résistance…" at bounding box center [382, 158] width 400 height 48
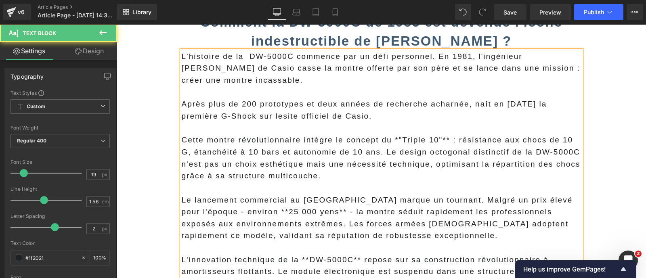
click at [446, 139] on p "Cette montre révolutionnaire intègre le concept du *"Triple 10"** : résistance …" at bounding box center [382, 158] width 400 height 48
click at [396, 139] on p "Cette montre révolutionnaire intègre le concept du *"Triple 10" : résistance au…" at bounding box center [382, 158] width 400 height 48
click at [368, 149] on p "Cette montre révolutionnaire intègre le concept du "Triple 10" : résistance aux…" at bounding box center [382, 158] width 400 height 48
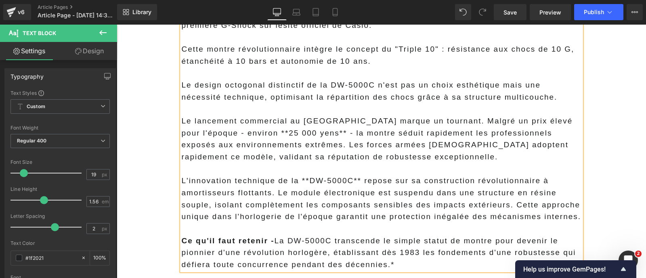
scroll to position [547, 0]
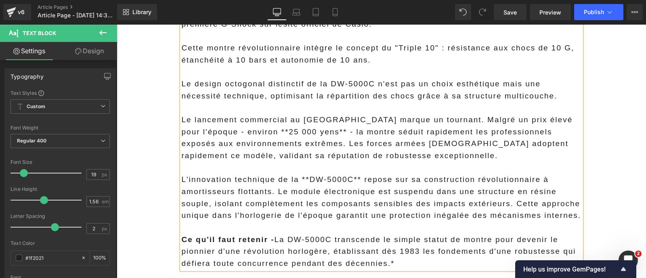
click at [413, 123] on p "Le lancement commercial au Japon marque un tournant. Malgré un prix élevé pour …" at bounding box center [382, 138] width 400 height 48
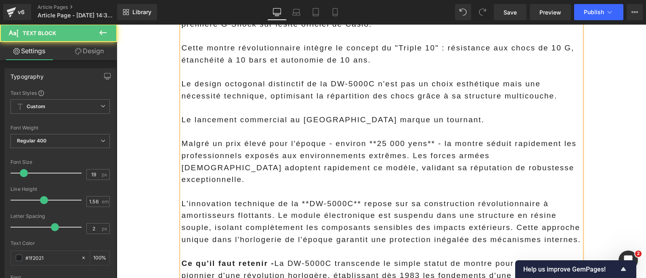
click at [432, 142] on p "Malgré un prix élevé pour l'époque - environ **25 000 yens** - la montre séduit…" at bounding box center [382, 162] width 400 height 48
click at [373, 142] on p "Malgré un prix élevé pour l'époque - environ **25 000 yens - la montre séduit r…" at bounding box center [382, 162] width 400 height 48
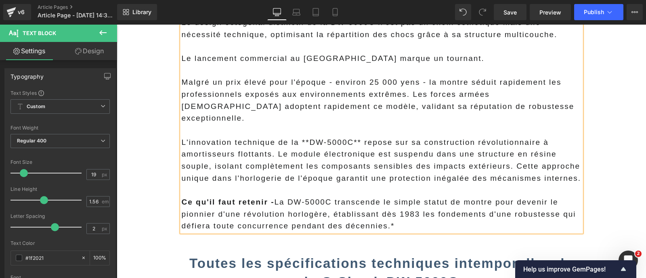
scroll to position [610, 0]
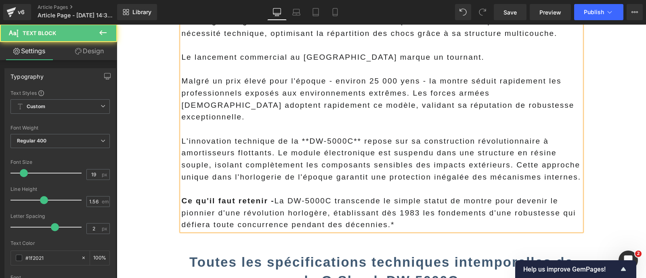
click at [273, 141] on p "L'innovation technique de la **DW-5000C** repose sur sa construction révolution…" at bounding box center [382, 159] width 400 height 48
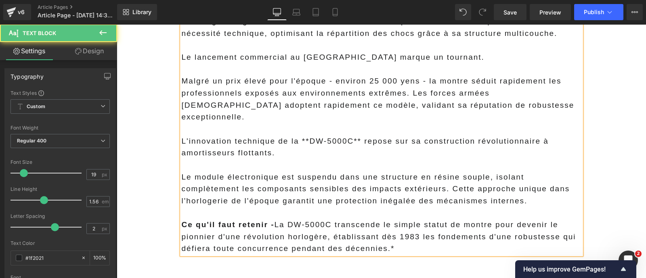
click at [308, 135] on p "L'innovation technique de la **DW-5000C** repose sur sa construction révolution…" at bounding box center [382, 147] width 400 height 24
click at [351, 135] on p "L'innovation technique de la DW-5000C** repose sur sa construction révolutionna…" at bounding box center [382, 147] width 400 height 24
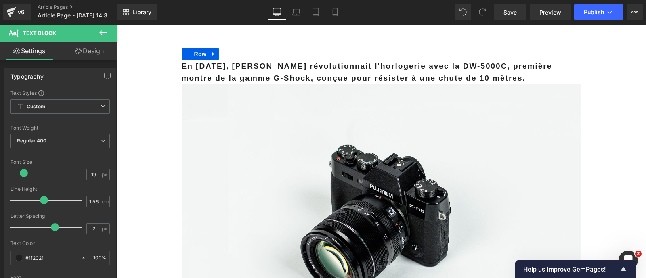
scroll to position [51, 0]
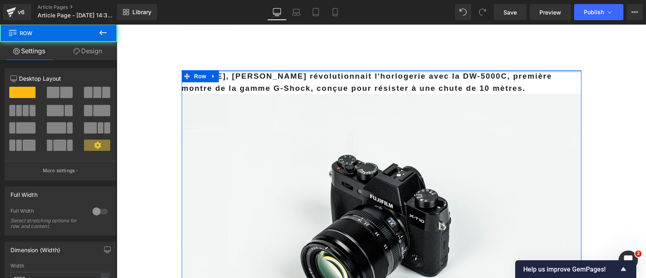
drag, startPoint x: 296, startPoint y: 73, endPoint x: 285, endPoint y: 48, distance: 27.5
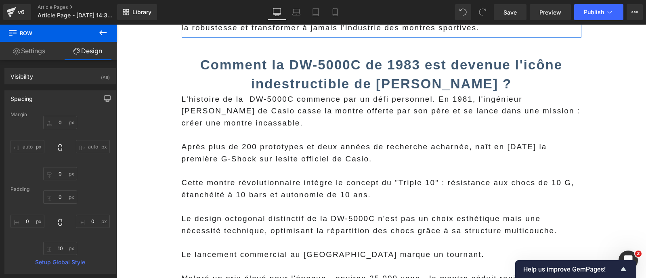
scroll to position [402, 0]
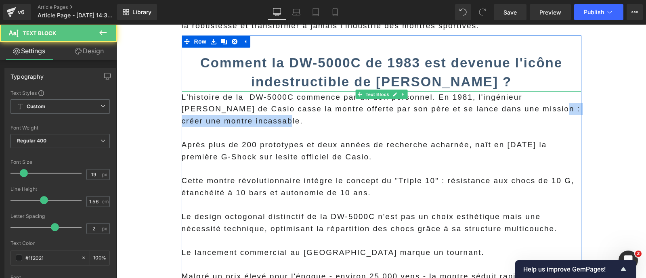
drag, startPoint x: 483, startPoint y: 111, endPoint x: 487, endPoint y: 118, distance: 7.8
click at [487, 118] on p "L'histoire de la DW-5000C commence par un défi personnel. En 1981, l'ingénieur …" at bounding box center [382, 109] width 400 height 36
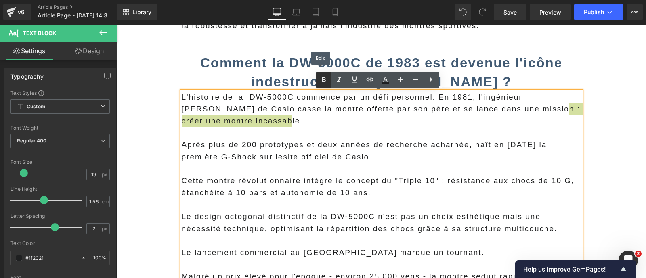
click at [323, 82] on icon at bounding box center [324, 79] width 4 height 5
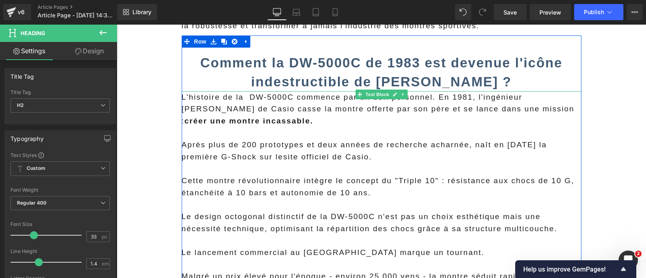
drag, startPoint x: 219, startPoint y: 90, endPoint x: 219, endPoint y: 102, distance: 11.7
click at [219, 102] on div "Comment la DW-5000C de 1983 est devenue l'icône indestructible de Casio ? Headi…" at bounding box center [382, 252] width 400 height 396
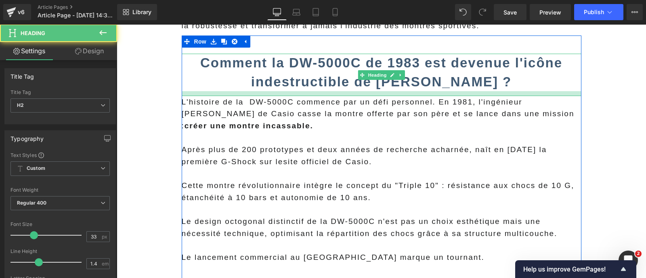
drag, startPoint x: 240, startPoint y: 90, endPoint x: 240, endPoint y: 97, distance: 6.9
click at [240, 96] on div at bounding box center [382, 93] width 400 height 5
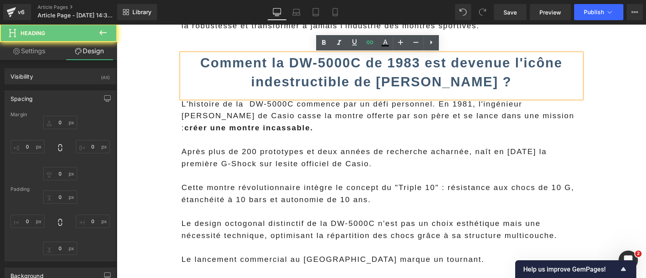
type input "0"
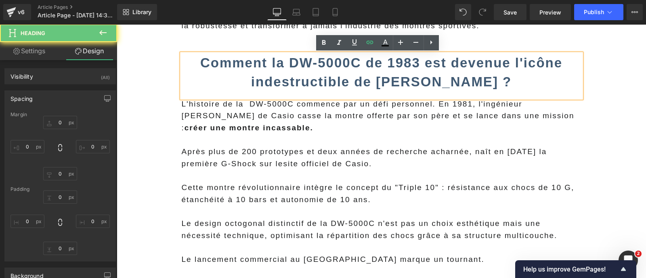
type input "0"
type input "17"
type input "0"
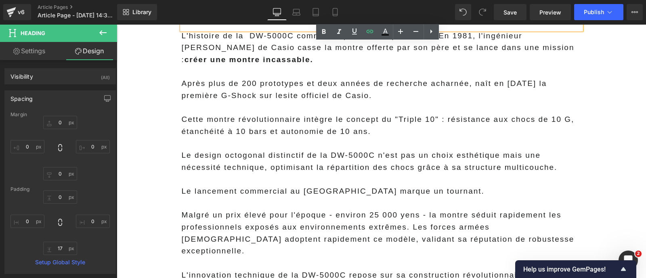
scroll to position [472, 0]
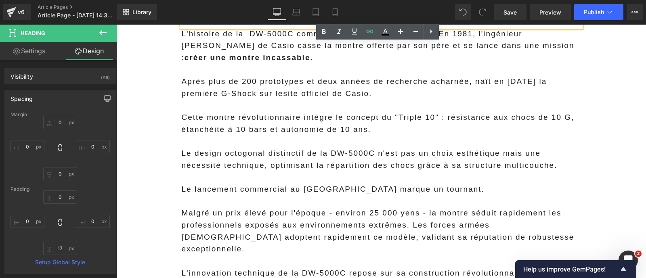
click at [318, 189] on p "Le lancement commercial au [GEOGRAPHIC_DATA] marque un tournant." at bounding box center [382, 189] width 400 height 12
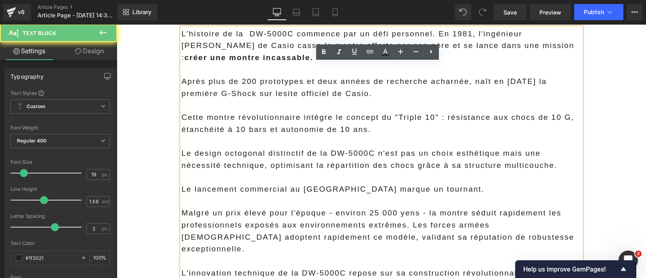
click at [318, 189] on p "Le lancement commercial au [GEOGRAPHIC_DATA] marque un tournant." at bounding box center [382, 189] width 400 height 12
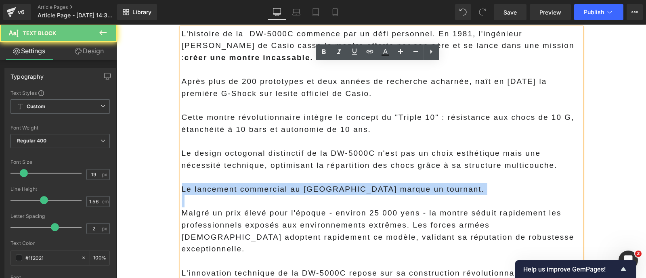
click at [318, 189] on p "Le lancement commercial au [GEOGRAPHIC_DATA] marque un tournant." at bounding box center [382, 189] width 400 height 12
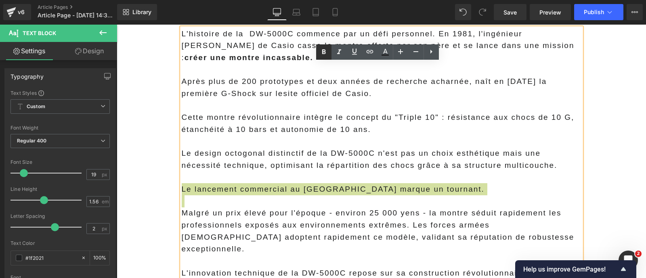
click at [324, 55] on icon at bounding box center [324, 52] width 10 height 10
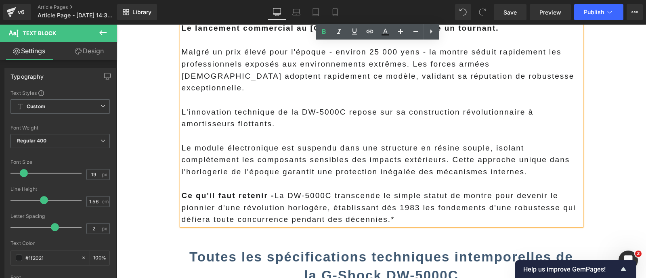
scroll to position [689, 0]
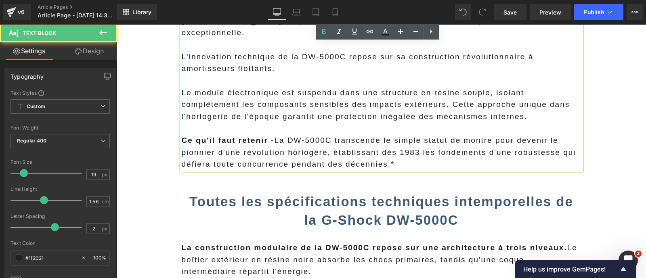
click at [400, 150] on p "Ce qu'il faut retenir - La DW-5000C transcende le simple statut de montre pour …" at bounding box center [382, 152] width 400 height 36
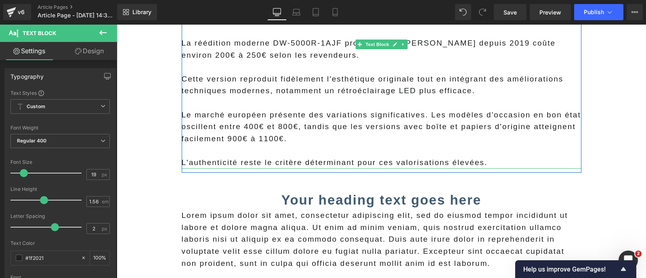
scroll to position [1725, 0]
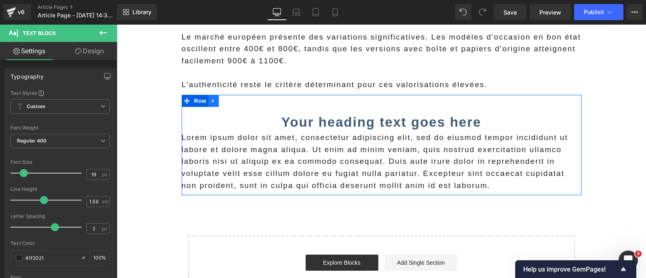
click at [211, 98] on icon at bounding box center [214, 101] width 6 height 6
click at [221, 98] on icon at bounding box center [224, 101] width 6 height 6
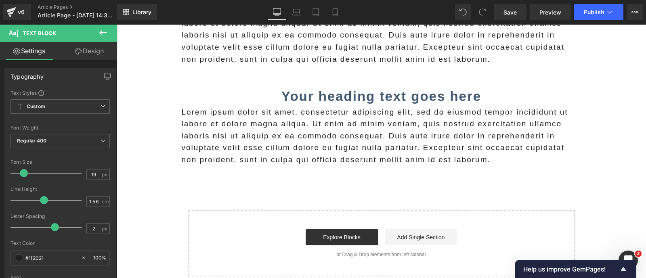
scroll to position [1844, 0]
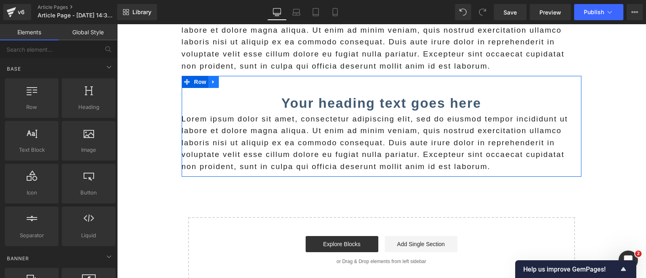
click at [211, 79] on icon at bounding box center [214, 82] width 6 height 6
click at [221, 79] on icon at bounding box center [224, 82] width 6 height 6
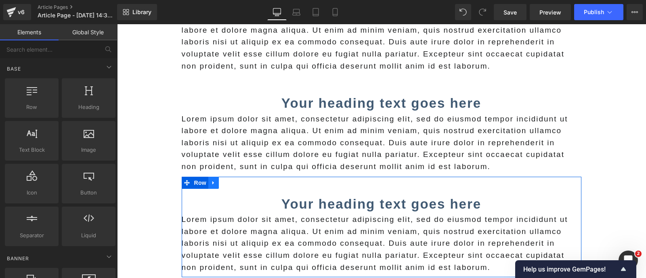
click at [212, 181] on icon at bounding box center [213, 183] width 2 height 4
click at [222, 180] on icon at bounding box center [224, 183] width 6 height 6
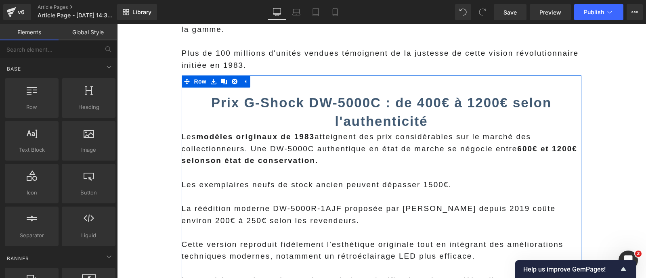
scroll to position [1481, 0]
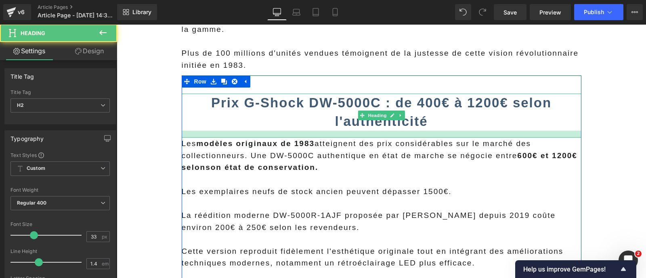
drag, startPoint x: 294, startPoint y: 116, endPoint x: 296, endPoint y: 124, distance: 8.2
click at [296, 131] on div at bounding box center [382, 134] width 400 height 7
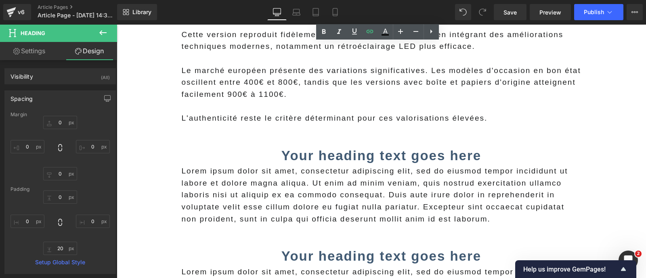
scroll to position [1740, 0]
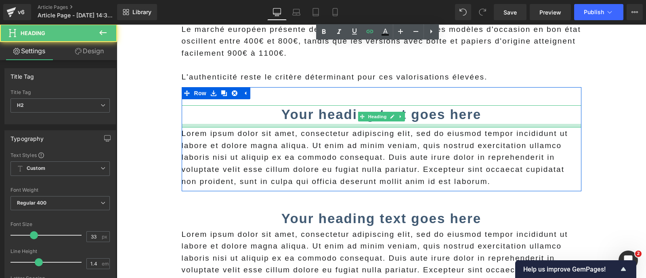
drag, startPoint x: 256, startPoint y: 110, endPoint x: 255, endPoint y: 114, distance: 4.1
click at [255, 124] on div at bounding box center [382, 126] width 400 height 4
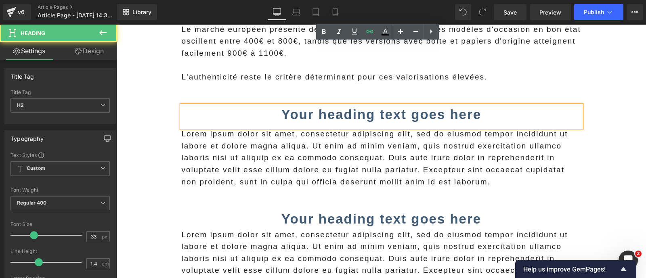
click at [240, 138] on p "Lorem ipsum dolor sit amet, consectetur adipiscing elit, sed do eiusmod tempor …" at bounding box center [382, 158] width 400 height 60
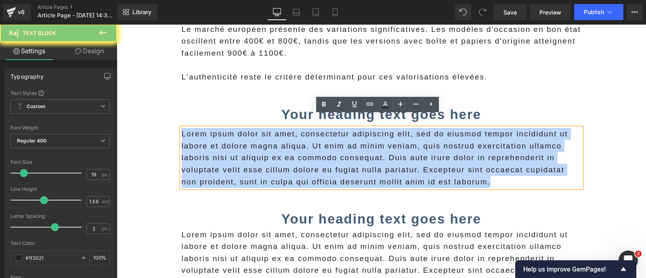
click at [240, 138] on p "Lorem ipsum dolor sit amet, consectetur adipiscing elit, sed do eiusmod tempor …" at bounding box center [382, 158] width 400 height 60
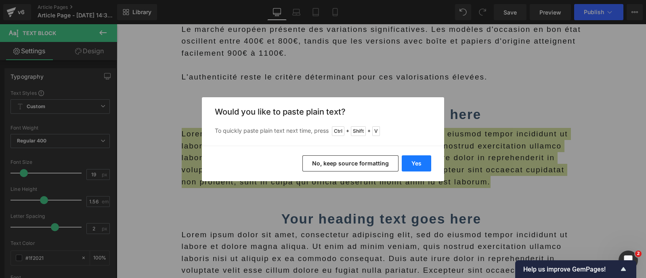
click at [420, 166] on button "Yes" at bounding box center [416, 163] width 29 height 16
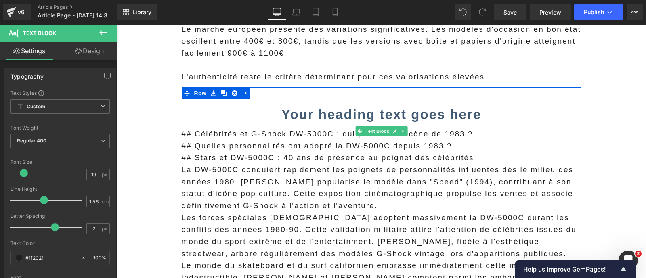
click at [337, 140] on p "## Quelles personnalités ont adopté la DW-5000C depuis 1983 ?" at bounding box center [382, 146] width 400 height 12
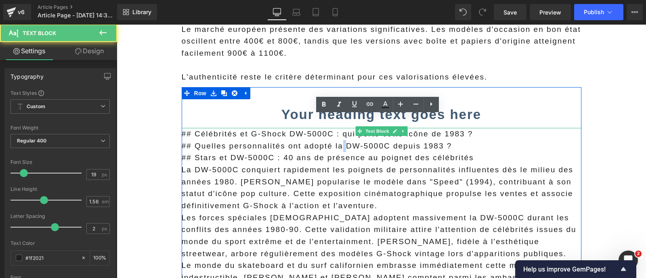
click at [337, 140] on p "## Quelles personnalités ont adopté la DW-5000C depuis 1983 ?" at bounding box center [382, 146] width 400 height 12
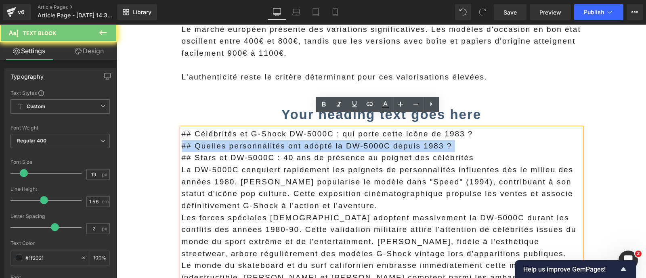
click at [337, 140] on p "## Quelles personnalités ont adopté la DW-5000C depuis 1983 ?" at bounding box center [382, 146] width 400 height 12
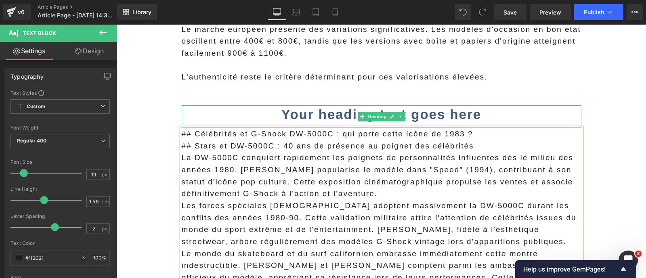
click at [310, 107] on strong "Your heading text goes here" at bounding box center [381, 114] width 200 height 15
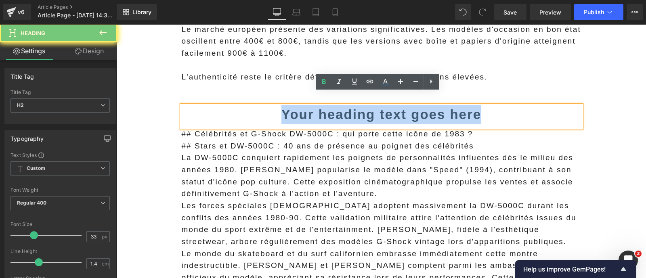
click at [310, 107] on strong "Your heading text goes here" at bounding box center [381, 114] width 200 height 15
paste div
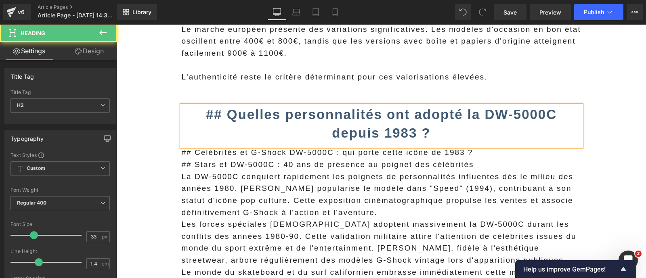
click at [241, 107] on b "## Quelles personnalités ont adopté la DW-5000C depuis 1983 ?" at bounding box center [381, 124] width 351 height 34
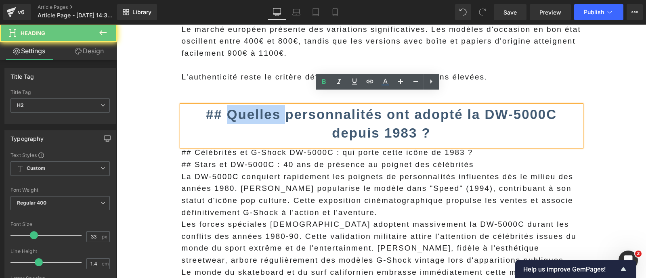
click at [241, 107] on b "## Quelles personnalités ont adopté la DW-5000C depuis 1983 ?" at bounding box center [381, 124] width 351 height 34
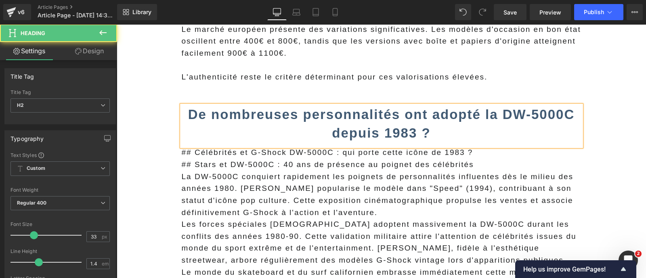
click at [430, 120] on h2 "De nombreuses personnalités ont adopté la DW-5000C depuis 1983 ?" at bounding box center [382, 123] width 400 height 37
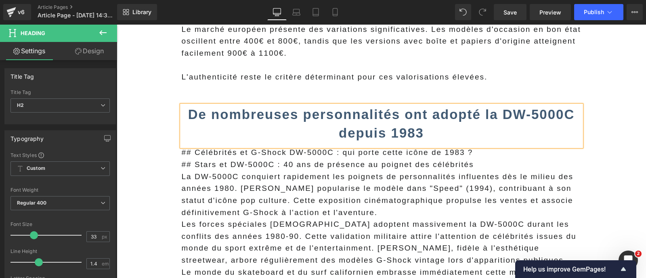
scroll to position [1793, 0]
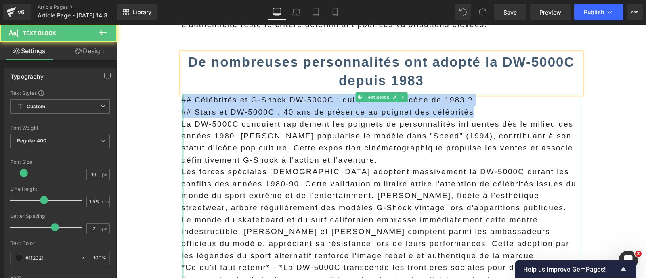
drag, startPoint x: 473, startPoint y: 100, endPoint x: 175, endPoint y: 82, distance: 298.9
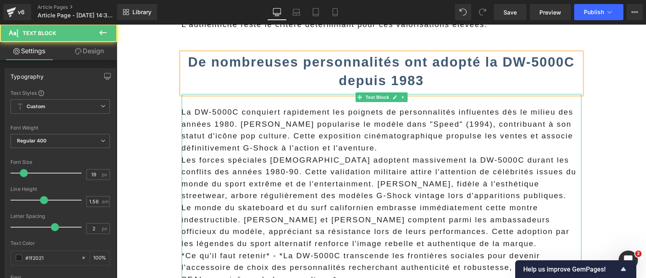
click at [249, 131] on p "La DW-5000C conquiert rapidement les poignets de personnalités influentes dès l…" at bounding box center [382, 130] width 400 height 48
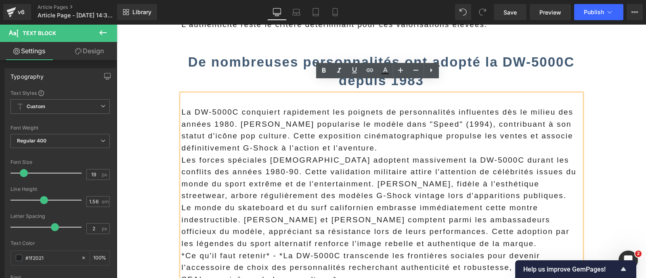
click at [415, 135] on p "La DW-5000C conquiert rapidement les poignets de personnalités influentes dès l…" at bounding box center [382, 130] width 400 height 48
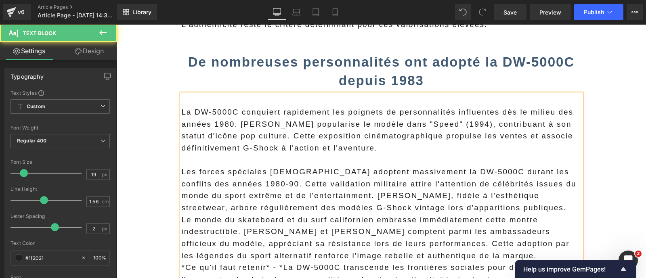
click at [264, 124] on p "La DW-5000C conquiert rapidement les poignets de personnalités influentes dès l…" at bounding box center [382, 130] width 400 height 48
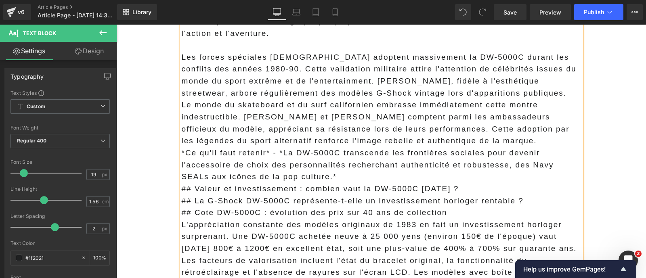
scroll to position [1921, 0]
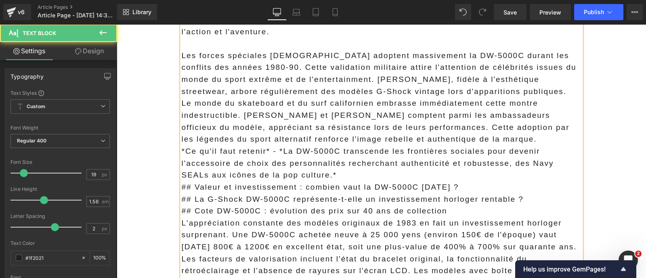
click at [327, 162] on p "*Ce qu'il faut retenir* - *La DW-5000C transcende les frontières sociales pour …" at bounding box center [382, 163] width 400 height 36
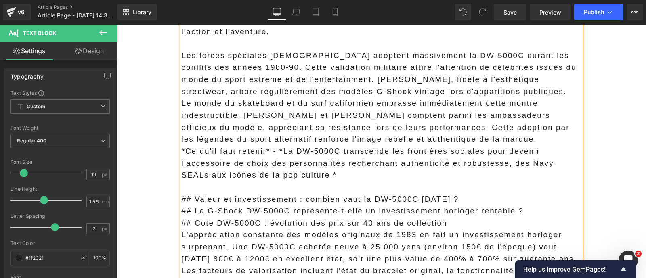
click at [452, 129] on p "Le monde du skateboard et du surf californien embrasse immédiatement cette mont…" at bounding box center [382, 121] width 400 height 48
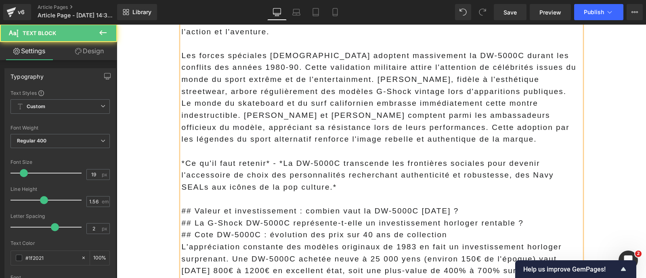
click at [282, 157] on p "*Ce qu'il faut retenir* - *La DW-5000C transcende les frontières sociales pour …" at bounding box center [382, 175] width 400 height 36
click at [309, 176] on p "*Ce qu'il faut retenir* - La DW-5000C transcende les frontières sociales pour d…" at bounding box center [382, 175] width 400 height 36
click at [268, 157] on p "*Ce qu'il faut retenir* - La DW-5000C transcende les frontières sociales pour d…" at bounding box center [382, 175] width 400 height 36
drag, startPoint x: 269, startPoint y: 151, endPoint x: 153, endPoint y: 152, distance: 116.7
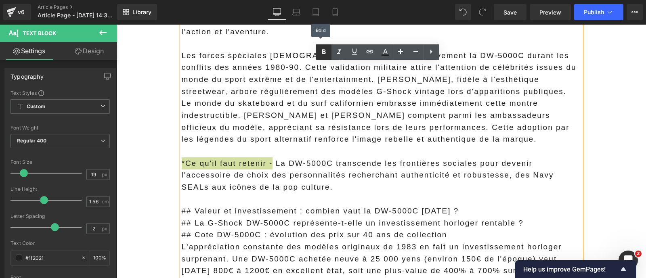
click at [323, 54] on icon at bounding box center [324, 52] width 10 height 10
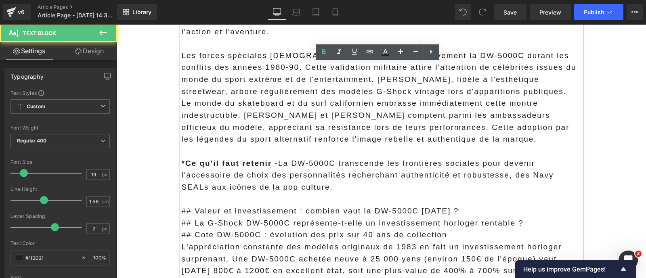
click at [216, 159] on strong "*Ce qu'il faut retenir -" at bounding box center [230, 163] width 96 height 8
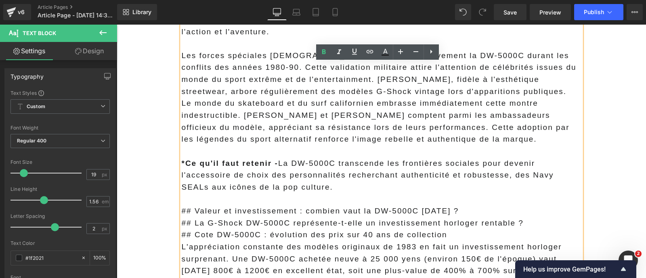
click at [182, 159] on strong "*Ce qu'il faut retenir -" at bounding box center [230, 163] width 96 height 8
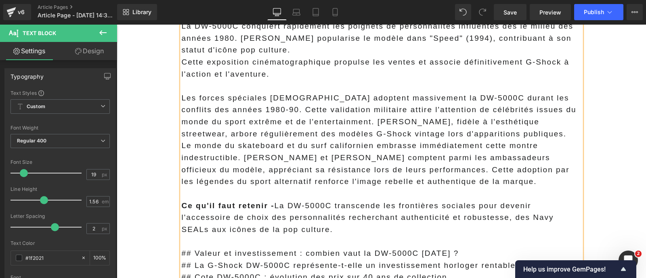
scroll to position [1878, 0]
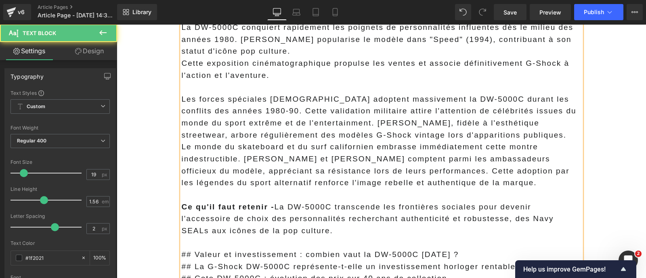
click at [239, 145] on p "Le monde du skateboard et du surf californien embrasse immédiatement cette mont…" at bounding box center [382, 165] width 400 height 48
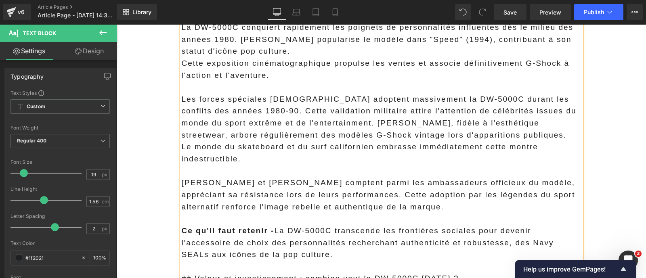
click at [498, 126] on p "Les forces spéciales américaines adoptent massivement la DW-5000C durant les co…" at bounding box center [382, 117] width 400 height 48
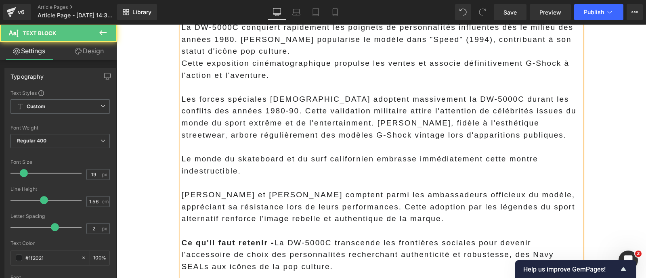
click at [331, 108] on p "Les forces spéciales américaines adoptent massivement la DW-5000C durant les co…" at bounding box center [382, 117] width 400 height 48
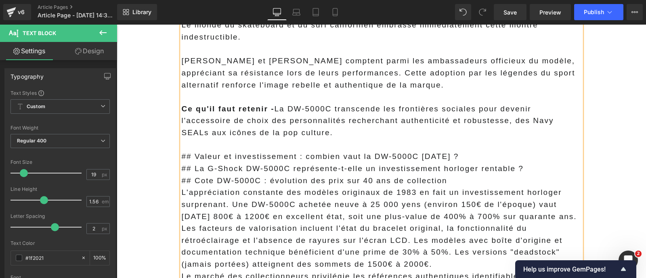
scroll to position [2036, 0]
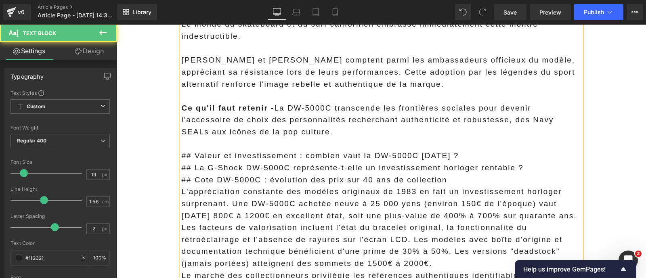
click at [270, 174] on p "## Cote DW-5000C : évolution des prix sur 40 ans de collection" at bounding box center [382, 180] width 400 height 12
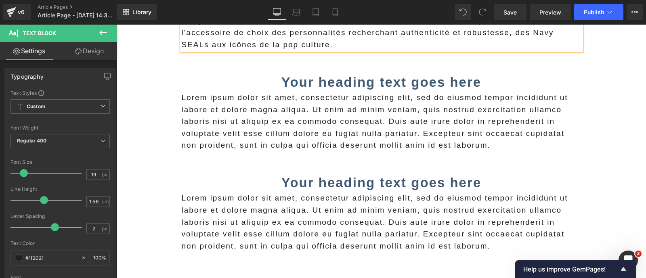
scroll to position [2124, 0]
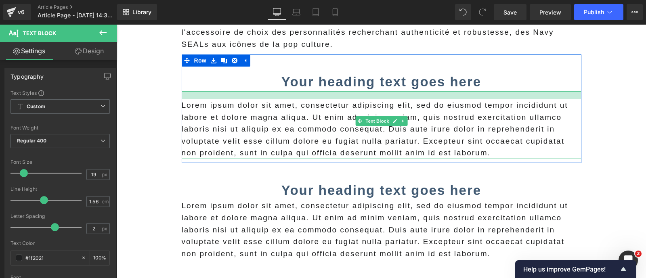
drag, startPoint x: 252, startPoint y: 78, endPoint x: 252, endPoint y: 87, distance: 8.9
click at [252, 91] on div "Lorem ipsum dolor sit amet, consectetur adipiscing elit, sed do eiusmod tempor …" at bounding box center [382, 125] width 400 height 68
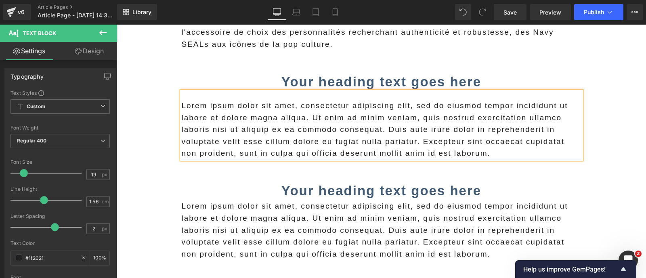
click at [235, 127] on p "Lorem ipsum dolor sit amet, consectetur adipiscing elit, sed do eiusmod tempor …" at bounding box center [382, 130] width 400 height 60
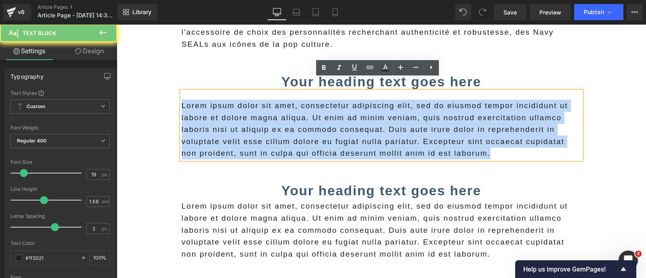
click at [235, 127] on p "Lorem ipsum dolor sit amet, consectetur adipiscing elit, sed do eiusmod tempor …" at bounding box center [382, 130] width 400 height 60
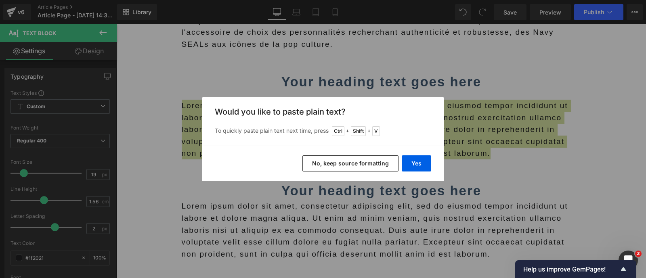
click at [318, 163] on button "No, keep source formatting" at bounding box center [350, 163] width 96 height 16
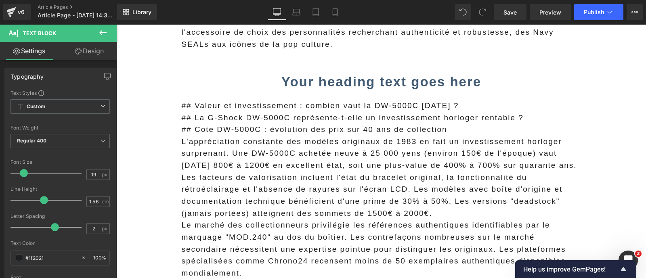
drag, startPoint x: 478, startPoint y: 93, endPoint x: 172, endPoint y: 87, distance: 306.1
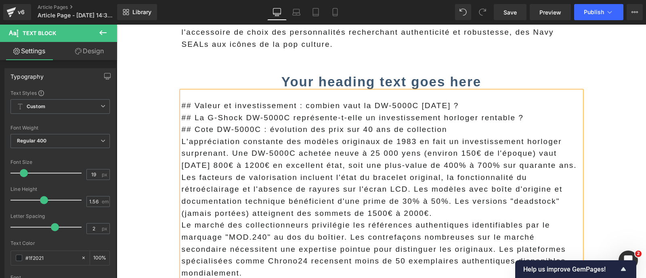
click at [198, 112] on p "## La G-Shock DW-5000C représente-t-elle un investissement horloger rentable ?" at bounding box center [382, 118] width 400 height 12
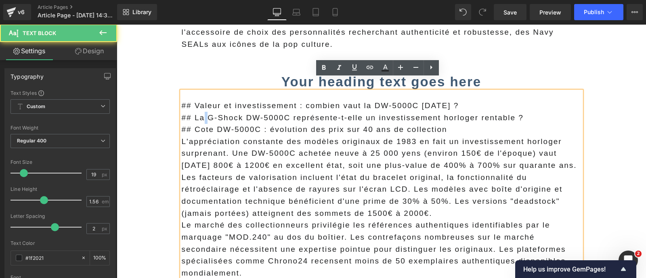
click at [198, 112] on p "## La G-Shock DW-5000C représente-t-elle un investissement horloger rentable ?" at bounding box center [382, 118] width 400 height 12
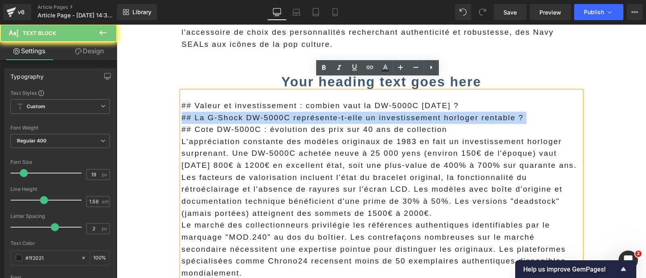
click at [198, 112] on p "## La G-Shock DW-5000C représente-t-elle un investissement horloger rentable ?" at bounding box center [382, 118] width 400 height 12
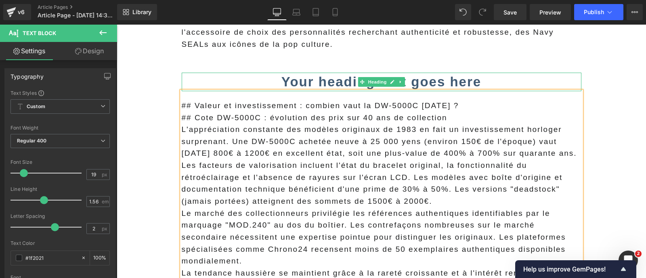
click at [281, 74] on strong "Your heading text goes here" at bounding box center [381, 81] width 200 height 15
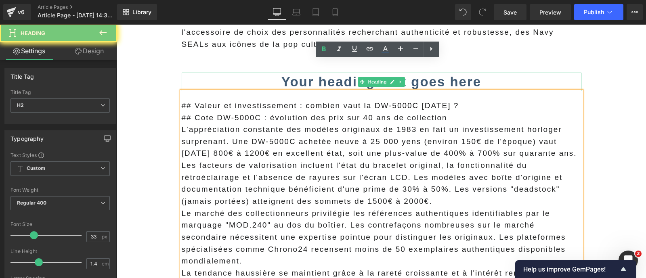
click at [281, 74] on strong "Your heading text goes here" at bounding box center [381, 81] width 200 height 15
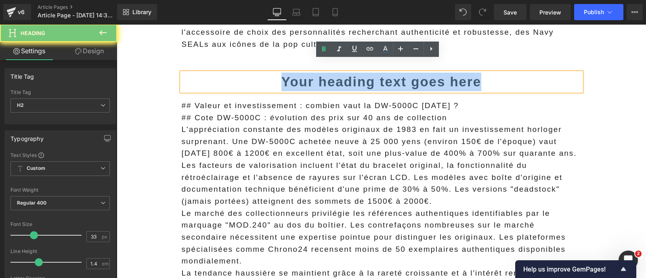
paste div
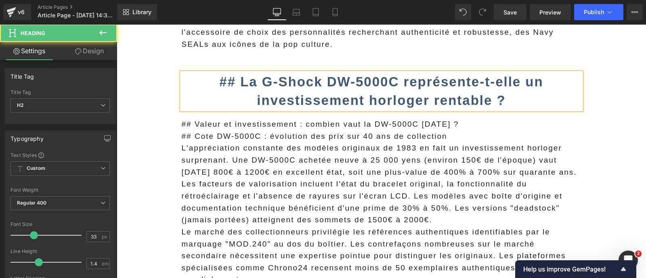
click at [238, 74] on b "## La G-Shock DW-5000C représente-t-elle un investissement horloger rentable ?" at bounding box center [381, 91] width 324 height 34
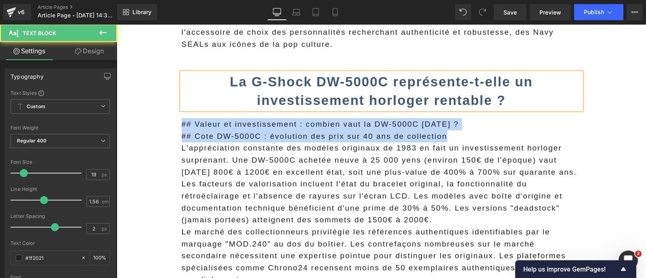
drag, startPoint x: 453, startPoint y: 124, endPoint x: 133, endPoint y: 111, distance: 320.4
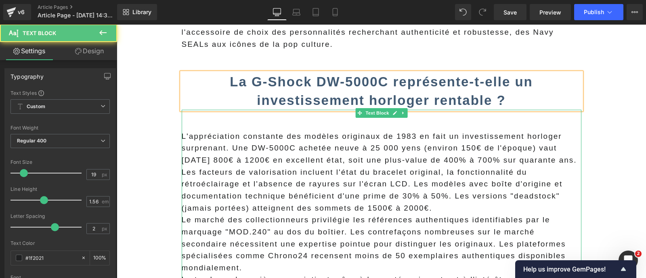
click at [215, 168] on p "Les facteurs de valorisation incluent l'état du bracelet original, la fonctionn…" at bounding box center [382, 190] width 400 height 48
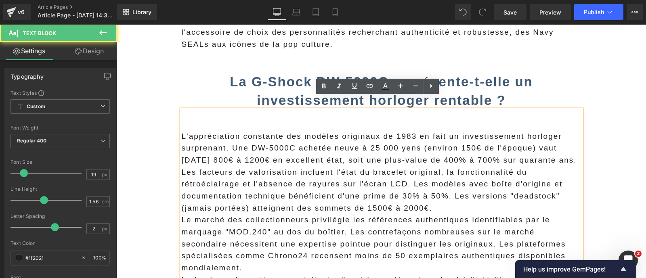
click at [182, 130] on p "L'appréciation constante des modèles originaux de 1983 en fait un investissemen…" at bounding box center [382, 148] width 400 height 36
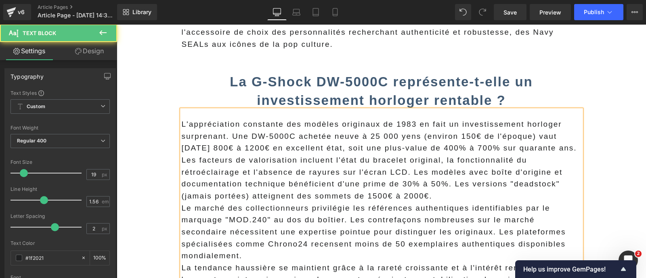
click at [265, 152] on p "L'appréciation constante des modèles originaux de 1983 en fait un investissemen…" at bounding box center [382, 136] width 400 height 36
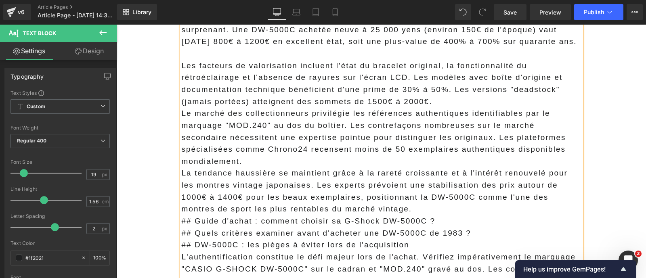
scroll to position [2231, 0]
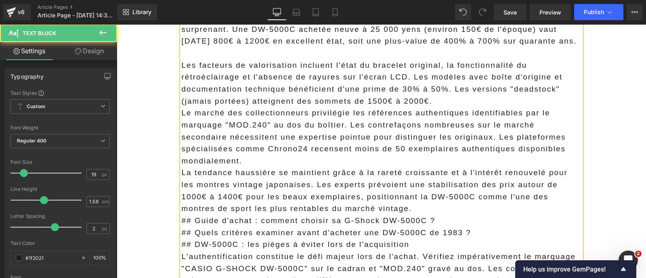
click at [373, 198] on p "La tendance haussière se maintient grâce à la rareté croissante et à l'intérêt …" at bounding box center [382, 191] width 400 height 48
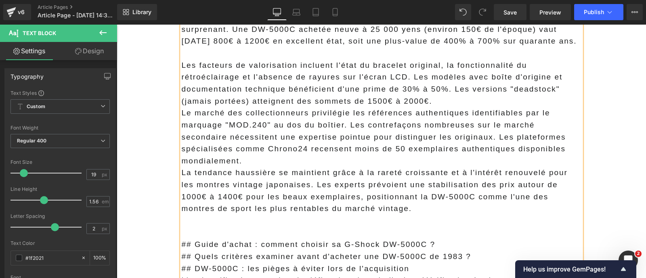
click at [298, 175] on p "La tendance haussière se maintient grâce à la rareté croissante et à l'intérêt …" at bounding box center [382, 191] width 400 height 48
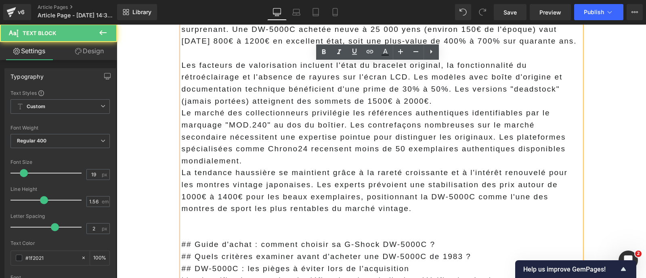
click at [296, 174] on p "La tendance haussière se maintient grâce à la rareté croissante et à l'intérêt …" at bounding box center [382, 191] width 400 height 48
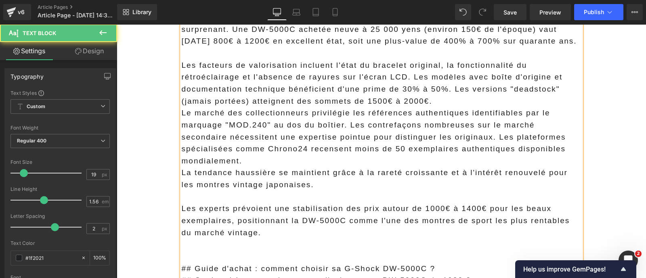
click at [574, 145] on p "Le marché des collectionneurs privilégie les références authentiques identifiab…" at bounding box center [382, 137] width 400 height 60
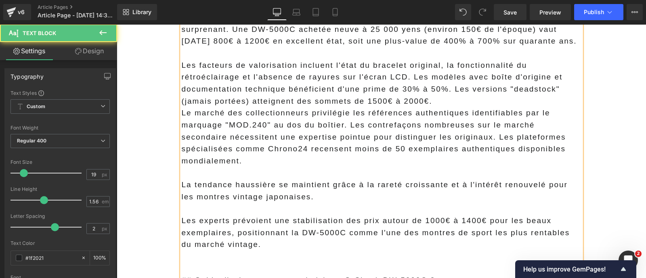
click at [469, 100] on p "Les facteurs de valorisation incluent l'état du bracelet original, la fonctionn…" at bounding box center [382, 83] width 400 height 48
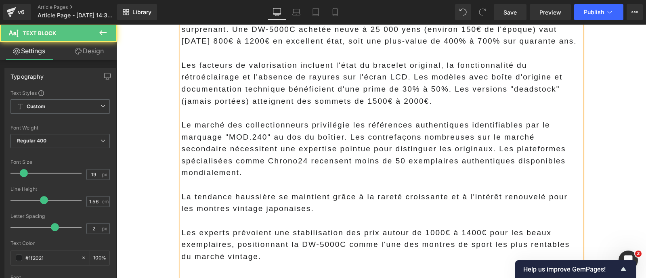
click at [445, 147] on p "Le marché des collectionneurs privilégie les références authentiques identifiab…" at bounding box center [382, 149] width 400 height 60
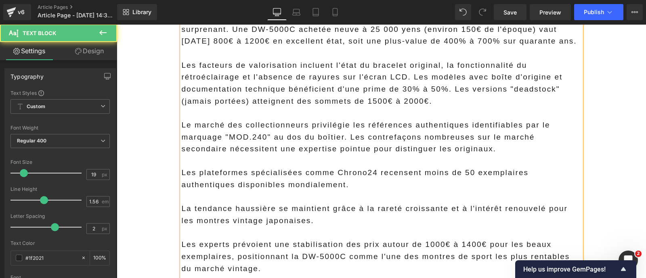
click at [405, 77] on p "Les facteurs de valorisation incluent l'état du bracelet original, la fonctionn…" at bounding box center [382, 83] width 400 height 48
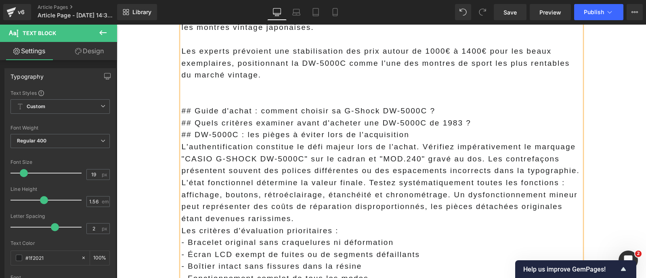
scroll to position [2440, 0]
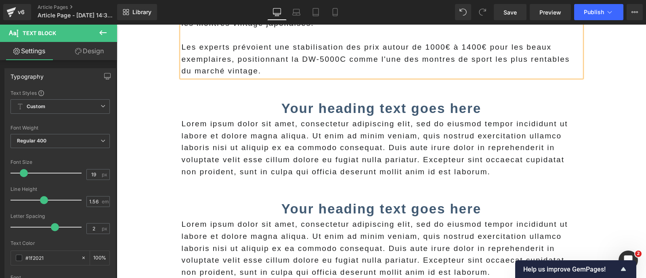
scroll to position [2449, 0]
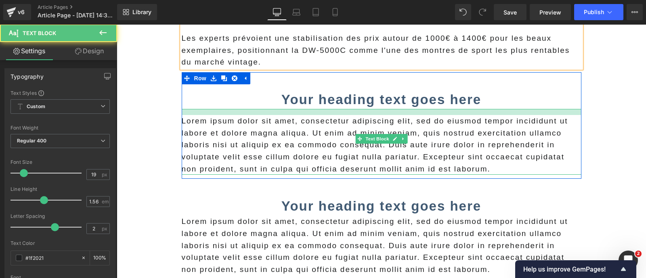
drag, startPoint x: 195, startPoint y: 109, endPoint x: 196, endPoint y: 116, distance: 7.3
click at [196, 116] on div "Lorem ipsum dolor sit amet, consectetur adipiscing elit, sed do eiusmod tempor …" at bounding box center [382, 142] width 400 height 66
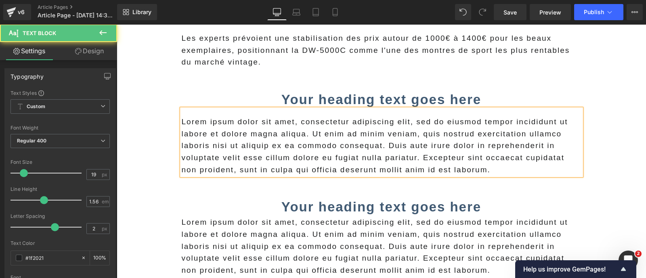
click at [196, 136] on p "Lorem ipsum dolor sit amet, consectetur adipiscing elit, sed do eiusmod tempor …" at bounding box center [382, 146] width 400 height 60
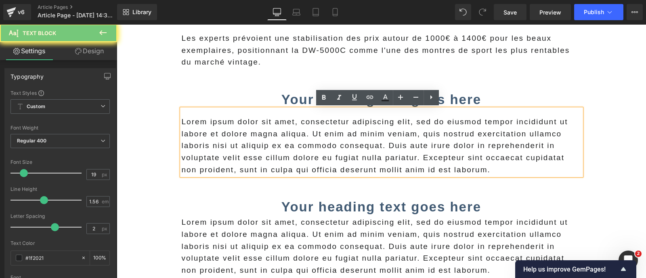
click at [196, 136] on p "Lorem ipsum dolor sit amet, consectetur adipiscing elit, sed do eiusmod tempor …" at bounding box center [382, 146] width 400 height 60
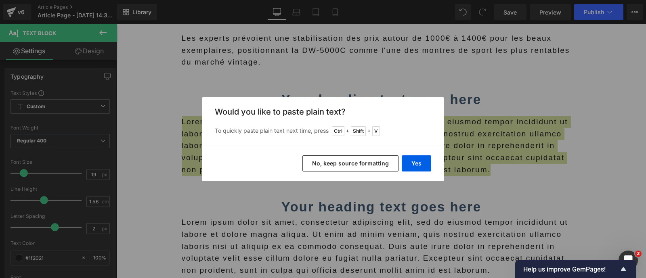
click at [314, 163] on button "No, keep source formatting" at bounding box center [350, 163] width 96 height 16
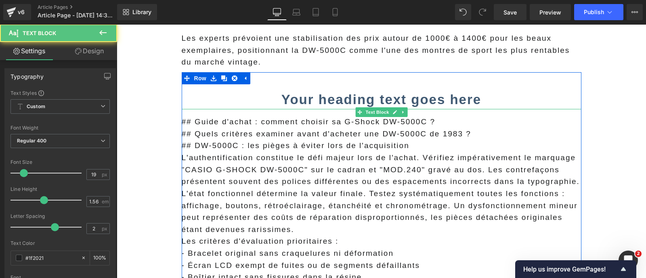
click at [470, 134] on p "## Quels critères examiner avant d'acheter une DW-5000C de 1983 ?" at bounding box center [382, 134] width 400 height 12
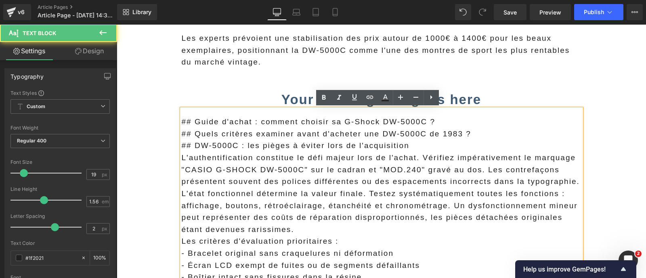
drag, startPoint x: 487, startPoint y: 134, endPoint x: 143, endPoint y: 141, distance: 344.0
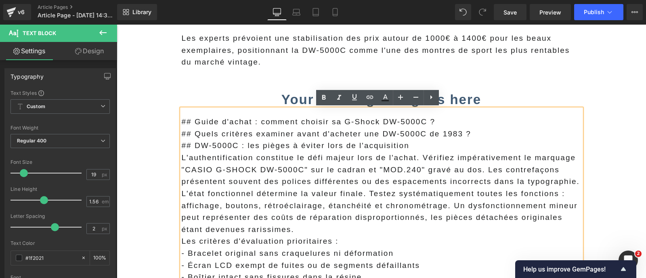
click at [210, 136] on p "## Quels critères examiner avant d'acheter une DW-5000C de 1983 ?" at bounding box center [382, 134] width 400 height 12
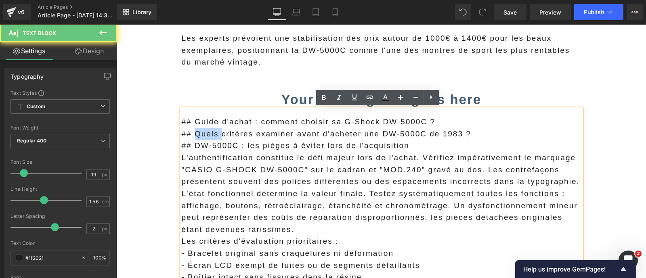
click at [210, 136] on p "## Quels critères examiner avant d'acheter une DW-5000C de 1983 ?" at bounding box center [382, 134] width 400 height 12
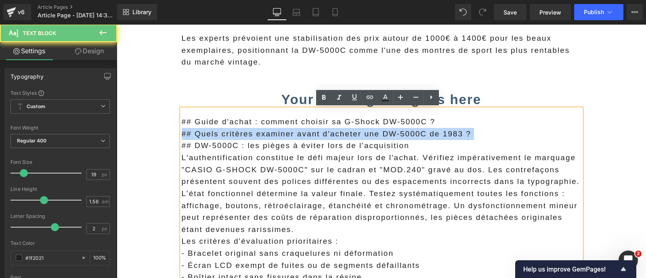
click at [210, 136] on p "## Quels critères examiner avant d'acheter une DW-5000C de 1983 ?" at bounding box center [382, 134] width 400 height 12
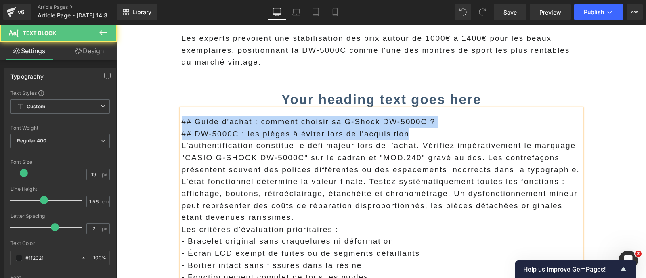
drag, startPoint x: 423, startPoint y: 132, endPoint x: 167, endPoint y: 118, distance: 255.9
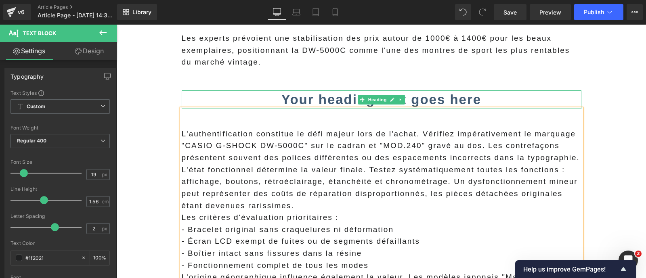
click at [270, 96] on h2 "Your heading text goes here" at bounding box center [382, 99] width 400 height 19
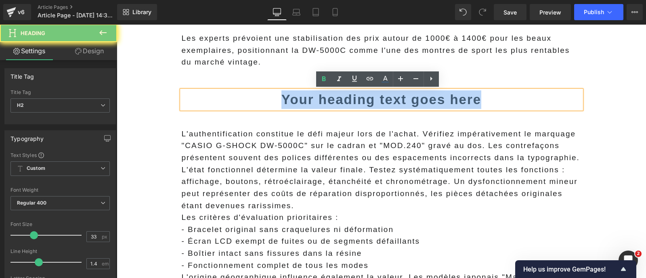
click at [270, 96] on h2 "Your heading text goes here" at bounding box center [382, 99] width 400 height 19
paste div
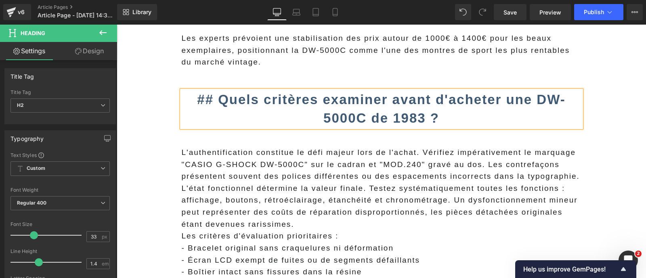
click at [237, 104] on b "## Quels critères examiner avant d'acheter une DW-5000C de 1983 ?" at bounding box center [381, 109] width 368 height 34
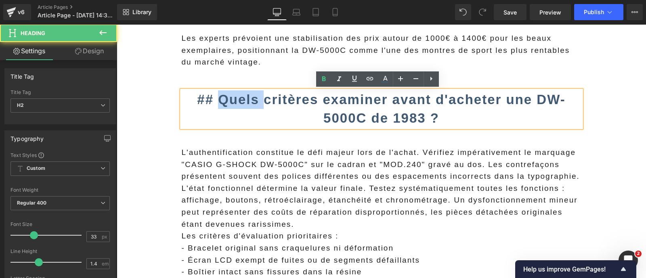
click at [237, 104] on b "## Quels critères examiner avant d'acheter une DW-5000C de 1983 ?" at bounding box center [381, 109] width 368 height 34
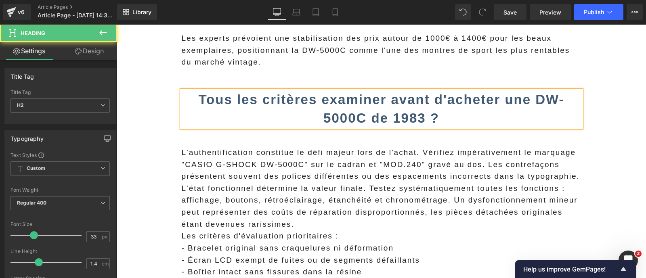
click at [343, 92] on b "Tous les critères examiner avant d'acheter une DW-5000C de 1983 ?" at bounding box center [381, 109] width 366 height 34
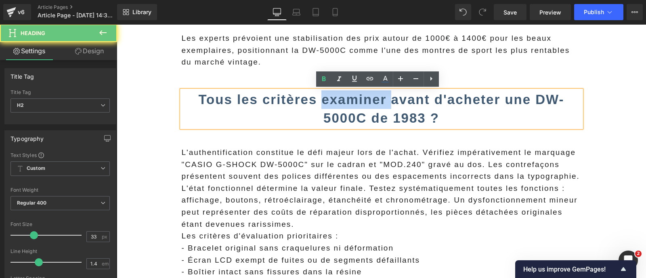
click at [343, 92] on b "Tous les critères examiner avant d'acheter une DW-5000C de 1983 ?" at bounding box center [381, 109] width 366 height 34
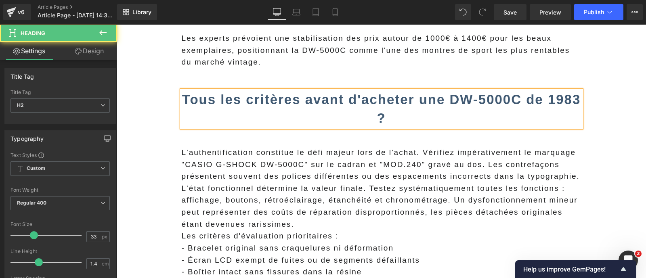
click at [440, 119] on h2 "Tous les critères avant d'acheter une DW-5000C de 1983 ?" at bounding box center [382, 108] width 400 height 37
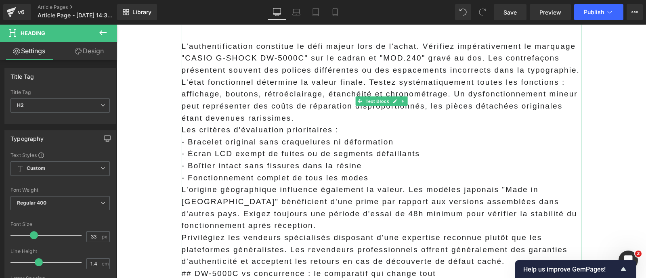
scroll to position [2613, 0]
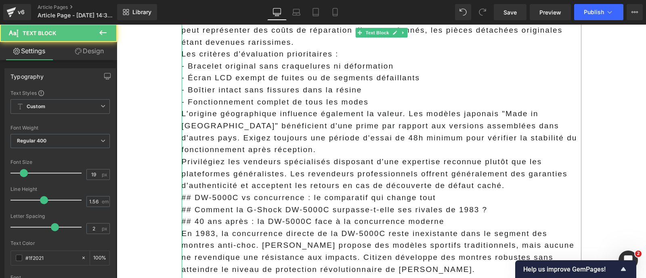
click at [514, 185] on p "Privilégiez les vendeurs spécialisés disposant d'une expertise reconnue plutôt …" at bounding box center [382, 174] width 400 height 36
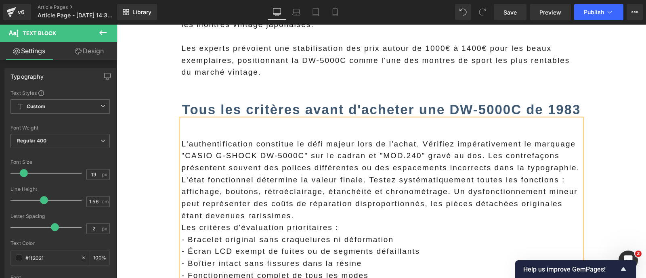
scroll to position [2438, 0]
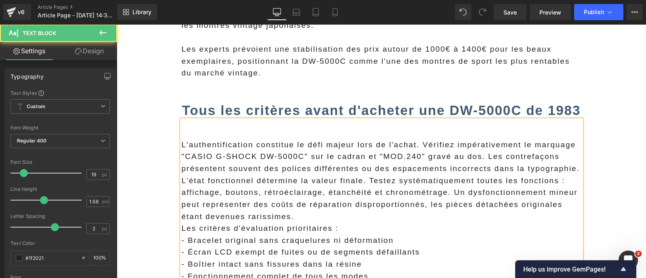
click at [262, 143] on p "L'authentification constitue le défi majeur lors de l'achat. Vérifiez impérativ…" at bounding box center [382, 157] width 400 height 36
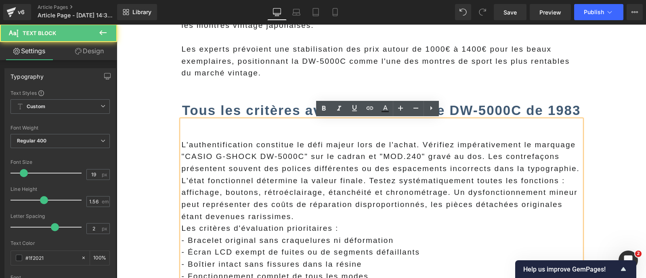
click at [182, 141] on p "L'authentification constitue le défi majeur lors de l'achat. Vérifiez impérativ…" at bounding box center [382, 157] width 400 height 36
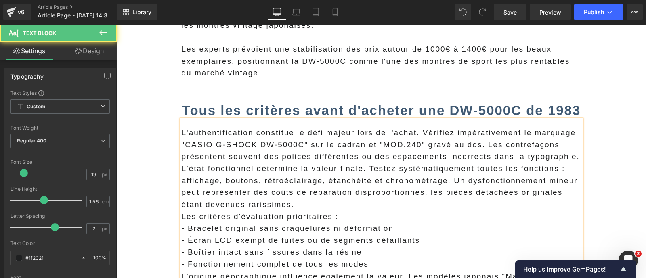
click at [450, 182] on p "L'état fonctionnel détermine la valeur finale. Testez systématiquement toutes l…" at bounding box center [382, 187] width 400 height 48
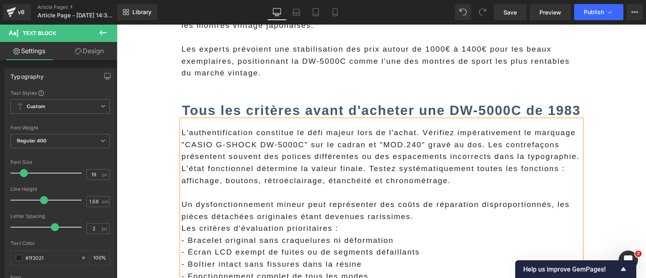
click at [366, 168] on p "L'état fonctionnel détermine la valeur finale. Testez systématiquement toutes l…" at bounding box center [382, 175] width 400 height 24
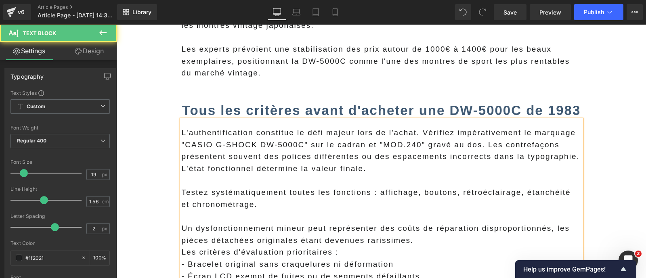
click at [477, 144] on span "L'authentification constitue le défi majeur lors de l'achat. Vérifiez impérativ…" at bounding box center [381, 144] width 398 height 32
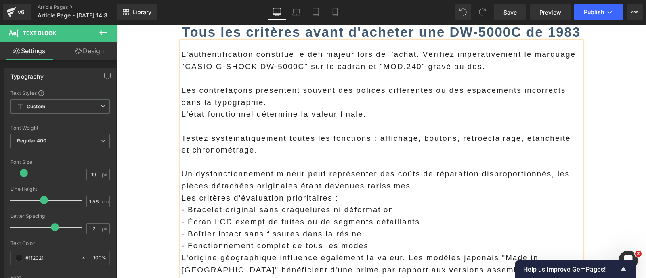
scroll to position [2573, 0]
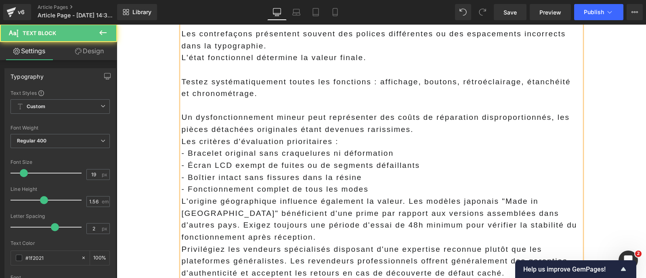
click at [428, 132] on p "Un dysfonctionnement mineur peut représenter des coûts de réparation disproport…" at bounding box center [382, 123] width 400 height 24
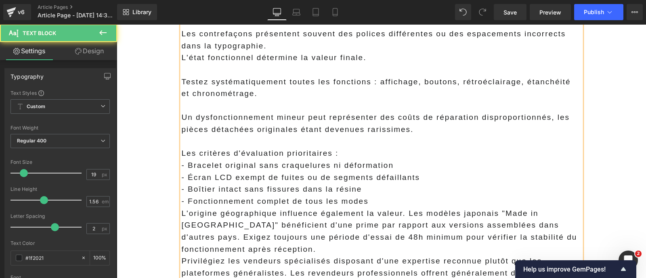
click at [367, 156] on p "Les critères d'évaluation prioritaires :" at bounding box center [382, 153] width 400 height 12
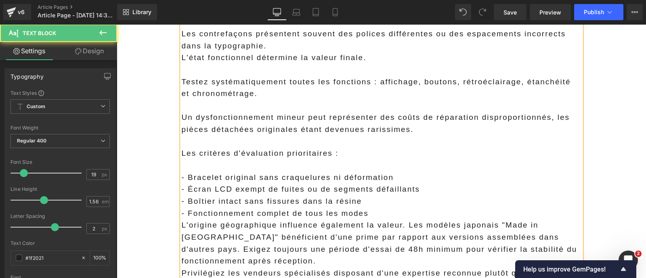
click at [306, 159] on p at bounding box center [382, 165] width 400 height 12
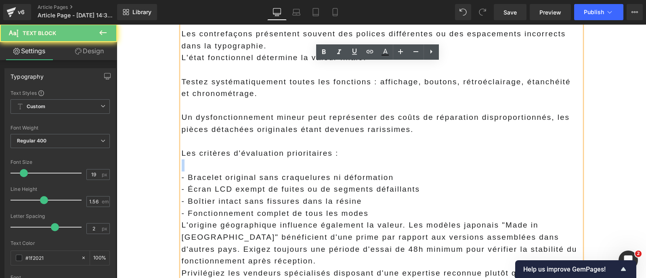
click at [306, 159] on p at bounding box center [382, 165] width 400 height 12
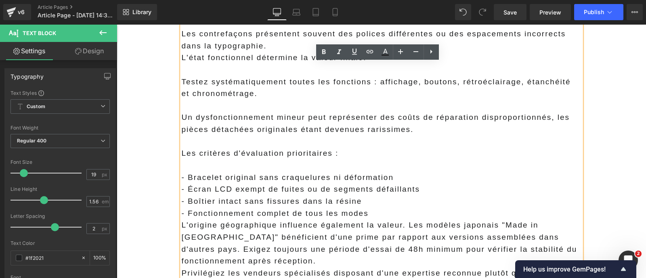
click at [302, 155] on p "Les critères d'évaluation prioritaires :" at bounding box center [382, 153] width 400 height 12
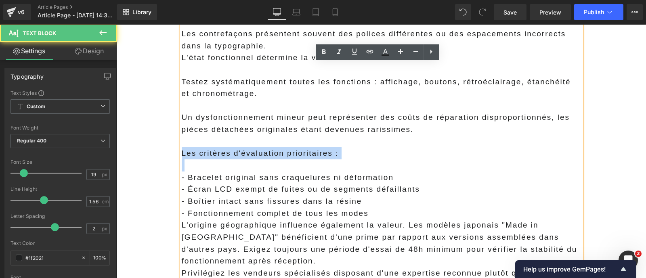
click at [302, 155] on p "Les critères d'évaluation prioritaires :" at bounding box center [382, 153] width 400 height 12
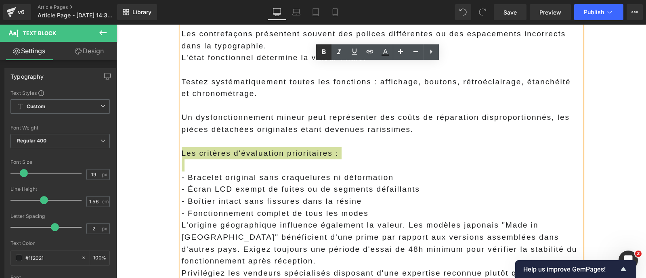
click at [323, 55] on icon at bounding box center [324, 52] width 10 height 10
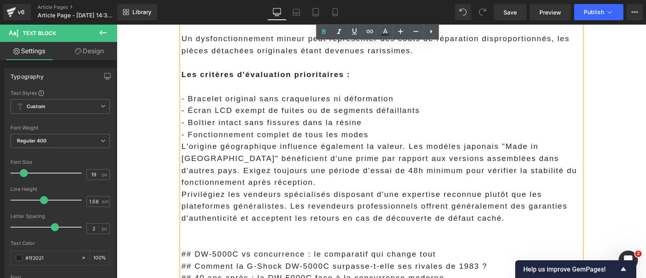
scroll to position [2659, 0]
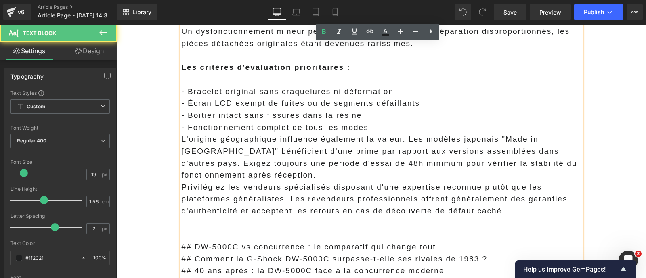
click at [382, 130] on p "- Fonctionnement complet de tous les modes" at bounding box center [382, 128] width 400 height 12
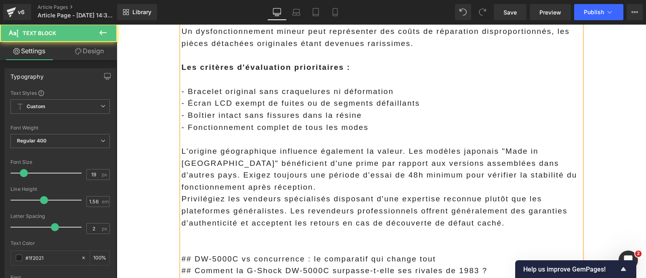
click at [317, 188] on p "L'origine géographique influence également la valeur. Les modèles japonais "Mad…" at bounding box center [382, 169] width 400 height 48
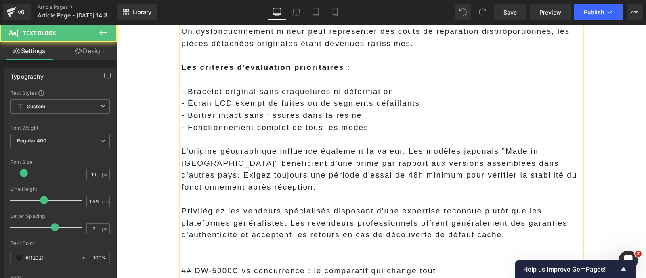
scroll to position [2702, 0]
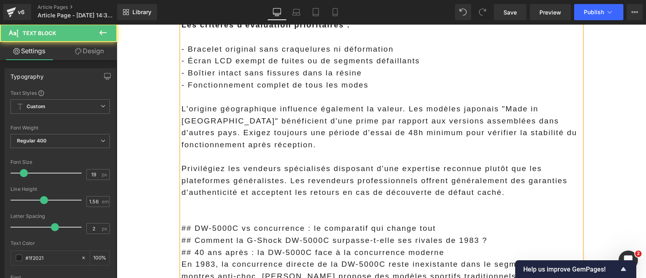
click at [310, 182] on p "Privilégiez les vendeurs spécialisés disposant d'une expertise reconnue plutôt …" at bounding box center [382, 181] width 400 height 36
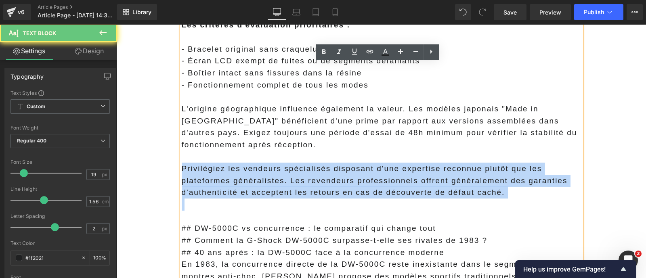
click at [310, 182] on p "Privilégiez les vendeurs spécialisés disposant d'une expertise reconnue plutôt …" at bounding box center [382, 181] width 400 height 36
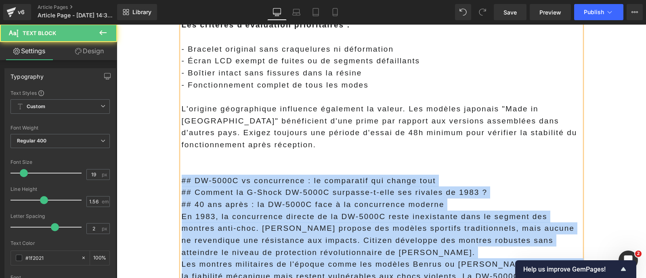
drag, startPoint x: 179, startPoint y: 178, endPoint x: 177, endPoint y: 182, distance: 4.5
click at [182, 182] on div "L'authentification constitue le défi majeur lors de l'achat. Vérifiez impérativ…" at bounding box center [382, 243] width 400 height 773
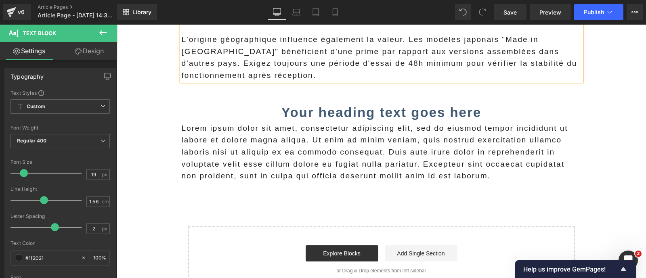
scroll to position [2772, 0]
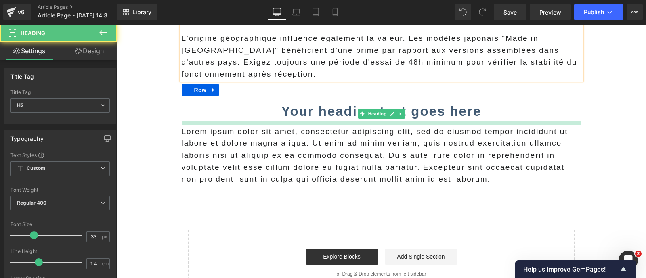
drag, startPoint x: 240, startPoint y: 119, endPoint x: 240, endPoint y: 124, distance: 5.3
click at [240, 124] on div at bounding box center [382, 123] width 400 height 4
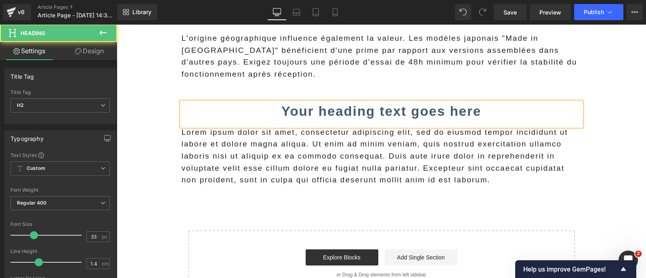
click at [226, 145] on p "Lorem ipsum dolor sit amet, consectetur adipiscing elit, sed do eiusmod tempor …" at bounding box center [382, 156] width 400 height 60
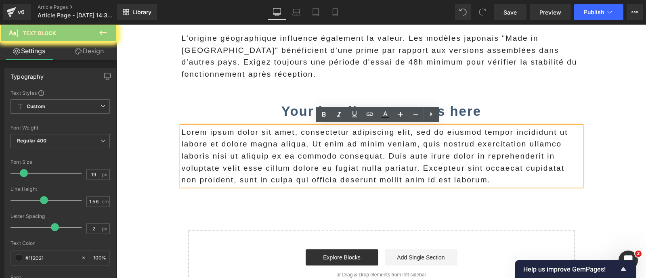
click at [226, 145] on p "Lorem ipsum dolor sit amet, consectetur adipiscing elit, sed do eiusmod tempor …" at bounding box center [382, 156] width 400 height 60
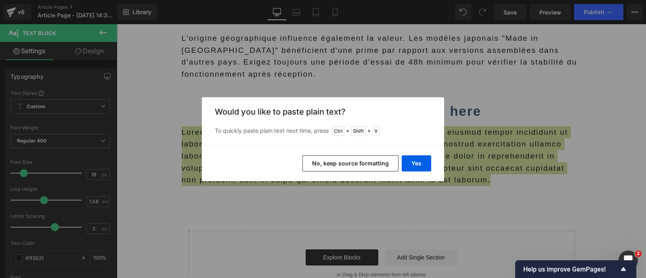
click at [324, 160] on button "No, keep source formatting" at bounding box center [350, 163] width 96 height 16
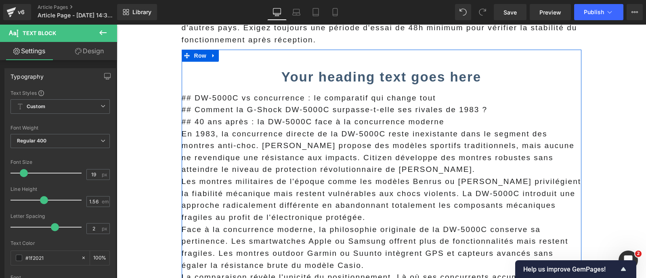
scroll to position [2805, 0]
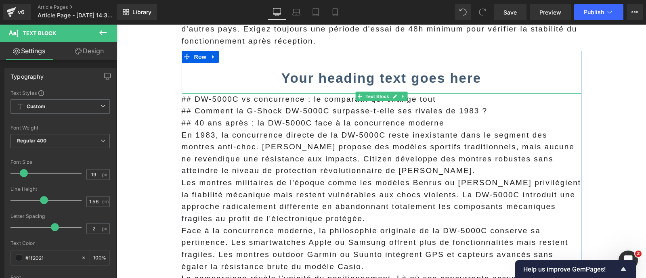
click at [375, 110] on p "## Comment la G-Shock DW-5000C surpasse-t-elle ses rivales de 1983 ?" at bounding box center [382, 111] width 400 height 12
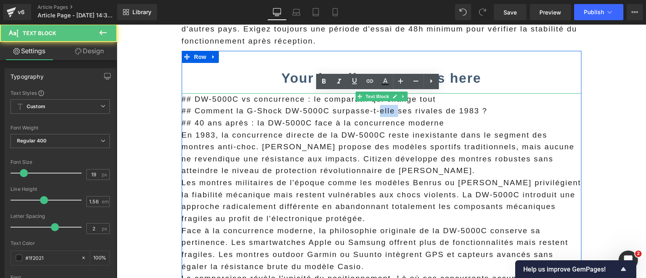
click at [375, 110] on p "## Comment la G-Shock DW-5000C surpasse-t-elle ses rivales de 1983 ?" at bounding box center [382, 111] width 400 height 12
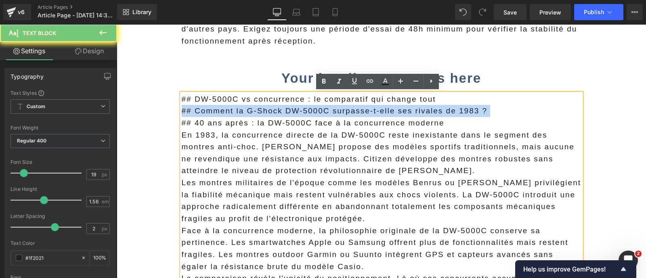
click at [375, 110] on p "## Comment la G-Shock DW-5000C surpasse-t-elle ses rivales de 1983 ?" at bounding box center [382, 111] width 400 height 12
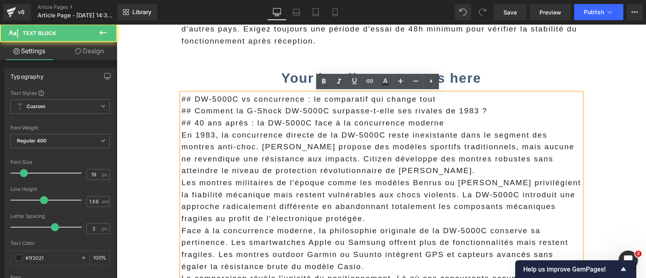
click at [356, 126] on p "## 40 ans après : la DW-5000C face à la concurrence moderne" at bounding box center [382, 123] width 400 height 12
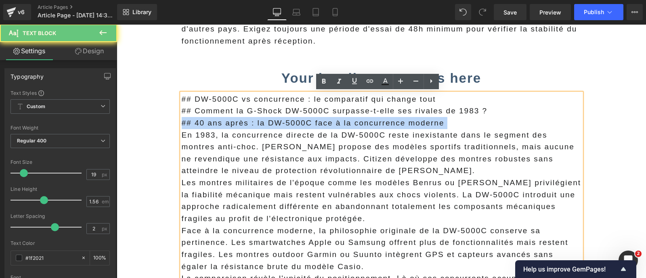
click at [356, 126] on p "## 40 ans après : la DW-5000C face à la concurrence moderne" at bounding box center [382, 123] width 400 height 12
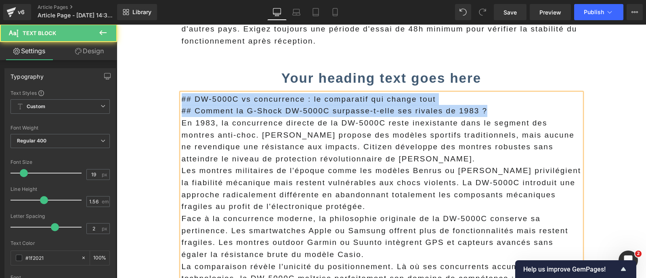
drag, startPoint x: 486, startPoint y: 106, endPoint x: 157, endPoint y: 94, distance: 329.2
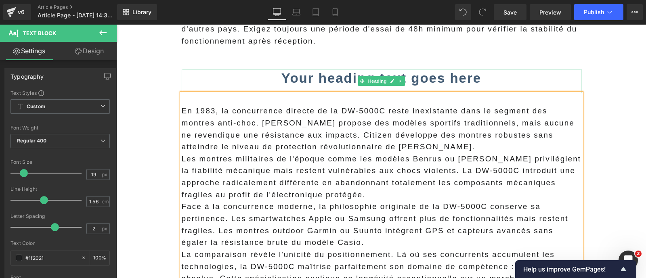
click at [264, 82] on h2 "Your heading text goes here" at bounding box center [382, 78] width 400 height 19
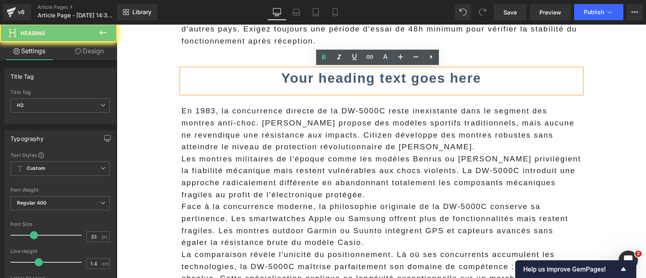
click at [264, 82] on h2 "Your heading text goes here" at bounding box center [382, 78] width 400 height 19
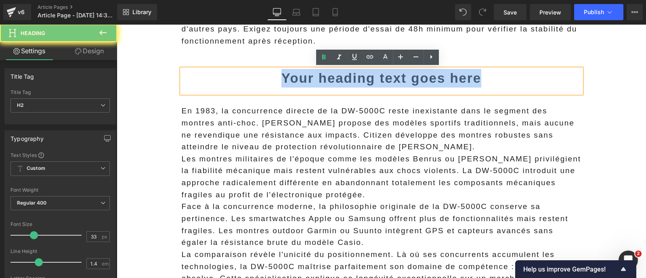
paste div
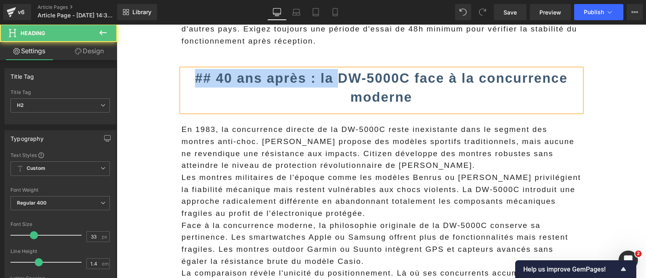
drag, startPoint x: 333, startPoint y: 79, endPoint x: 146, endPoint y: 82, distance: 186.9
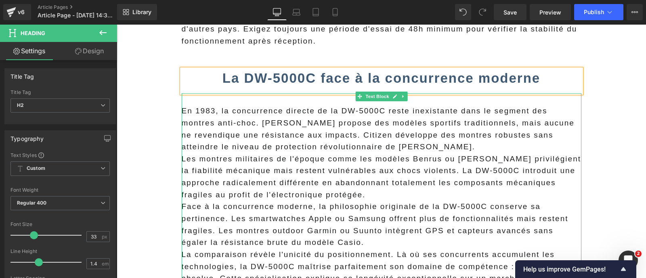
click at [182, 114] on p "En 1983, la concurrence directe de la DW-5000C reste inexistante dans le segmen…" at bounding box center [382, 129] width 400 height 48
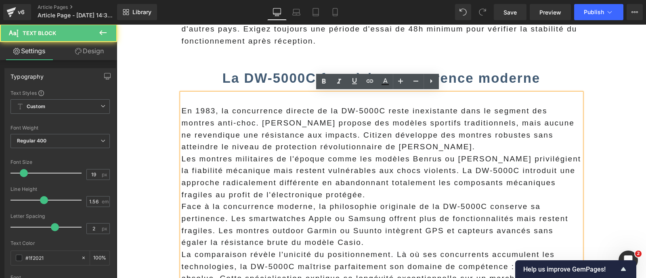
click at [182, 112] on p "En 1983, la concurrence directe de la DW-5000C reste inexistante dans le segmen…" at bounding box center [382, 129] width 400 height 48
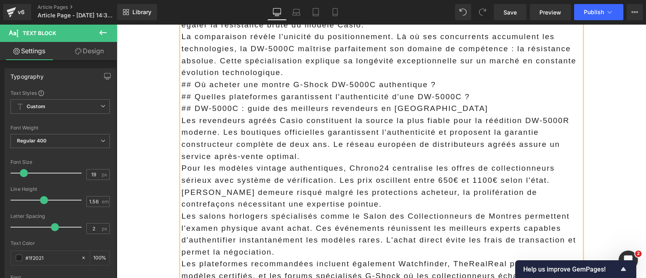
scroll to position [3009, 0]
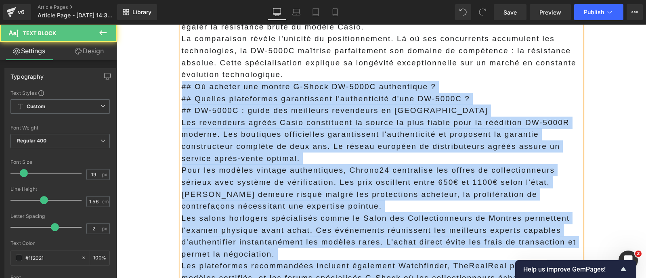
click at [182, 84] on div "En 1983, la concurrence directe de la DW-5000C reste inexistante dans le segmen…" at bounding box center [382, 98] width 400 height 419
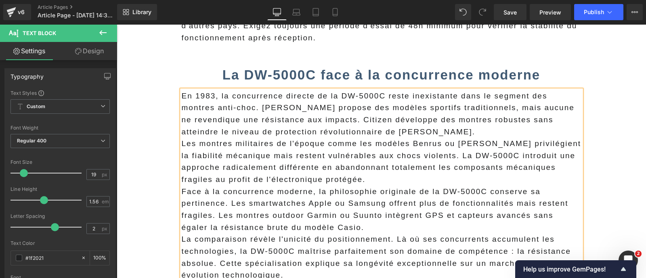
scroll to position [2806, 0]
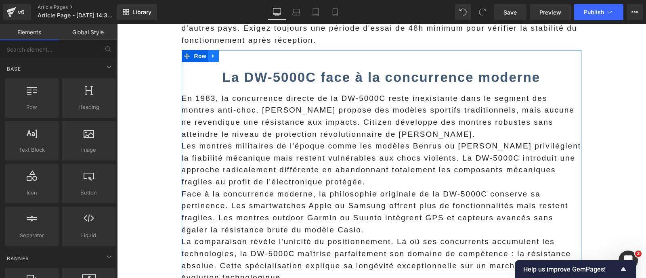
click at [208, 59] on link at bounding box center [213, 56] width 10 height 12
click at [219, 59] on link at bounding box center [224, 56] width 10 height 12
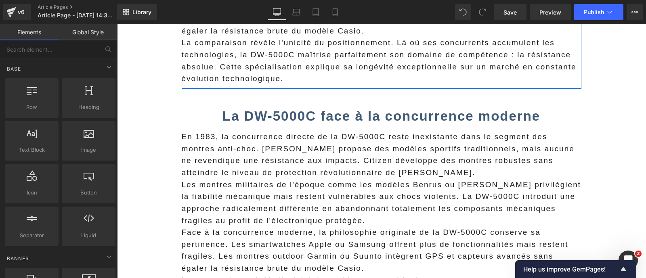
scroll to position [3037, 0]
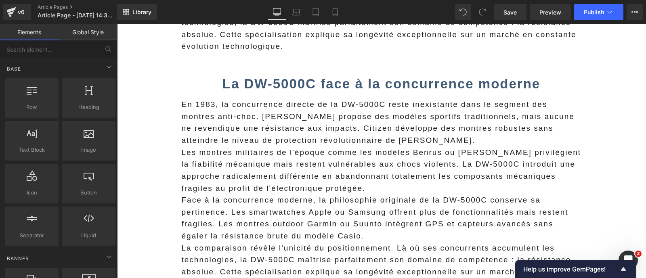
click at [203, 125] on span "En 1983, la concurrence directe de la DW-5000C reste inexistante dans le segmen…" at bounding box center [378, 122] width 393 height 44
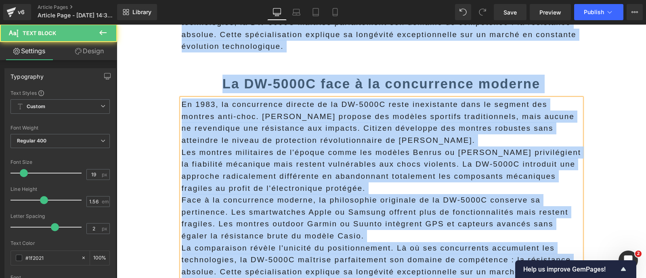
click at [195, 119] on span "En 1983, la concurrence directe de la DW-5000C reste inexistante dans le segmen…" at bounding box center [378, 122] width 393 height 44
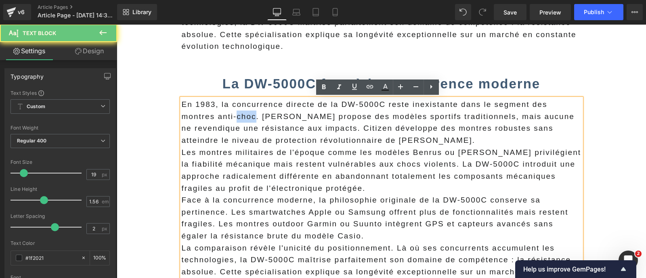
click at [195, 119] on span "En 1983, la concurrence directe de la DW-5000C reste inexistante dans le segmen…" at bounding box center [378, 122] width 393 height 44
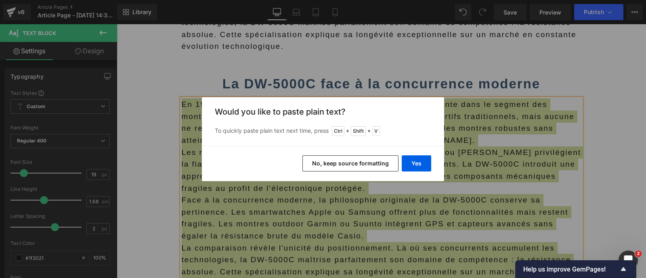
click at [340, 168] on button "No, keep source formatting" at bounding box center [350, 163] width 96 height 16
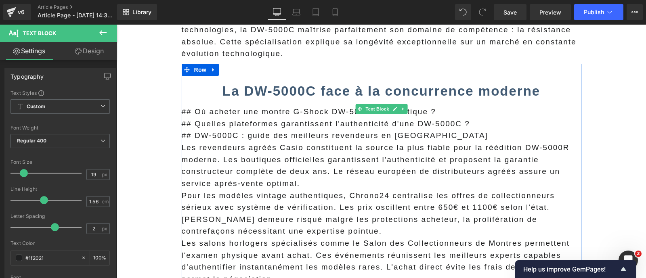
scroll to position [3029, 0]
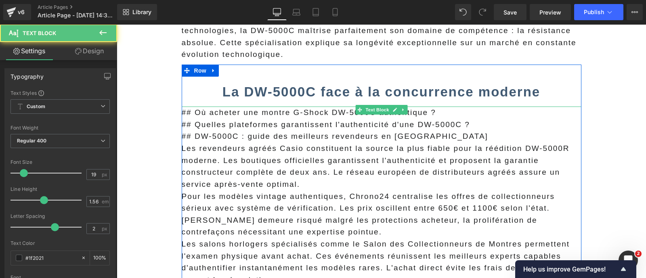
click at [316, 113] on p "## Où acheter une montre G-Shock DW-5000C authentique ?" at bounding box center [382, 113] width 400 height 12
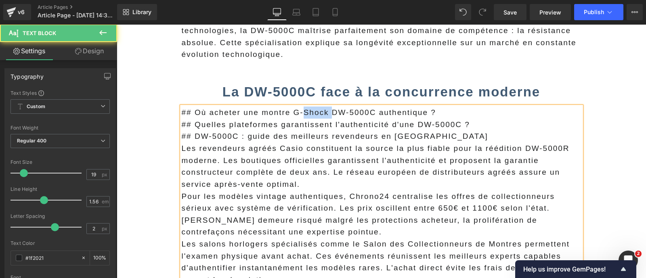
click at [316, 113] on p "## Où acheter une montre G-Shock DW-5000C authentique ?" at bounding box center [382, 113] width 400 height 12
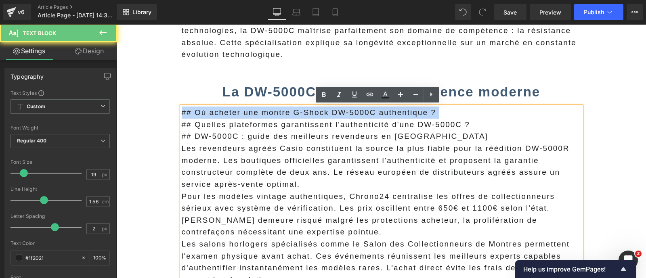
click at [316, 113] on p "## Où acheter une montre G-Shock DW-5000C authentique ?" at bounding box center [382, 113] width 400 height 12
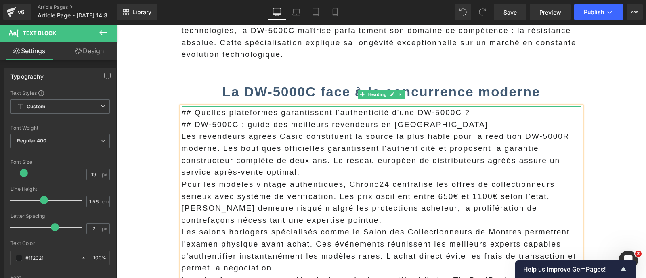
click at [294, 94] on b "La DW-5000C face à la concurrence moderne" at bounding box center [381, 91] width 318 height 15
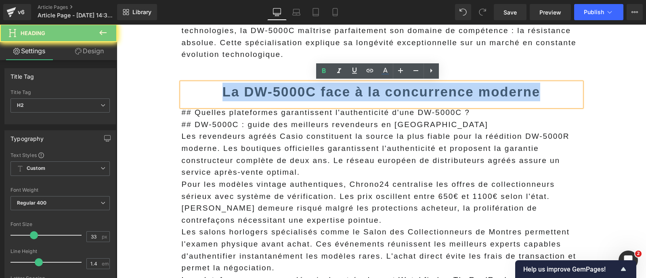
paste div
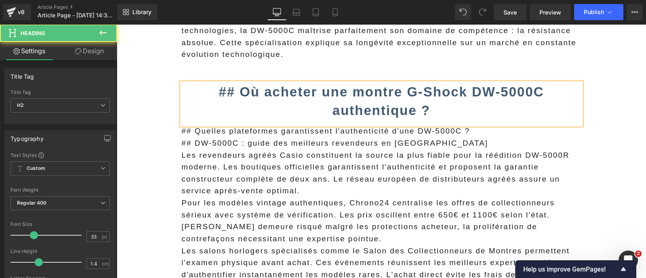
click at [239, 86] on b "## Où acheter une montre G-Shock DW-5000C authentique ?" at bounding box center [381, 101] width 325 height 34
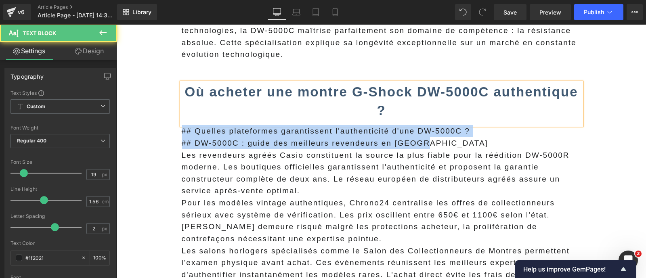
drag, startPoint x: 431, startPoint y: 145, endPoint x: 164, endPoint y: 127, distance: 268.3
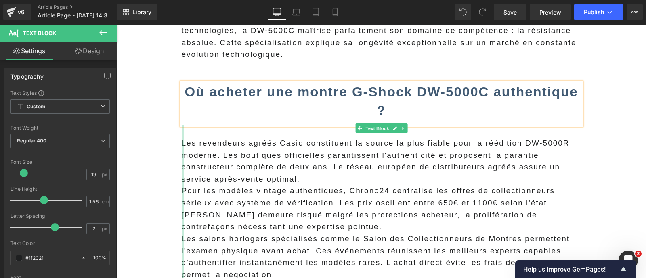
click at [182, 144] on div at bounding box center [183, 226] width 2 height 203
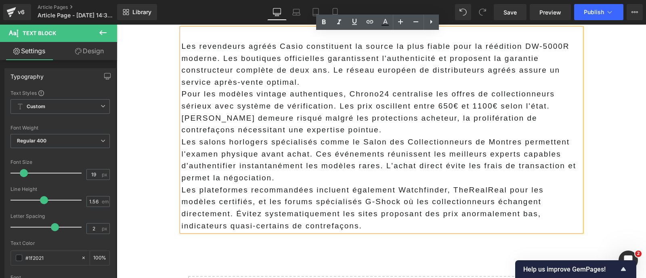
scroll to position [3111, 0]
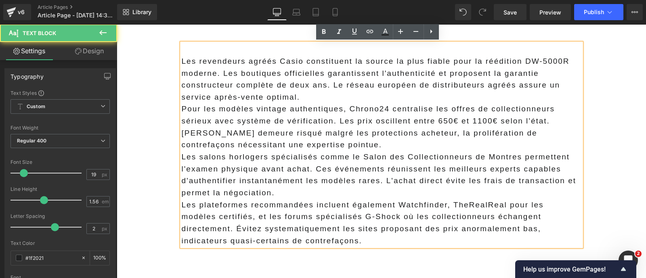
click at [300, 189] on p "Les salons horlogers spécialisés comme le Salon des Collectionneurs de Montres …" at bounding box center [382, 175] width 400 height 48
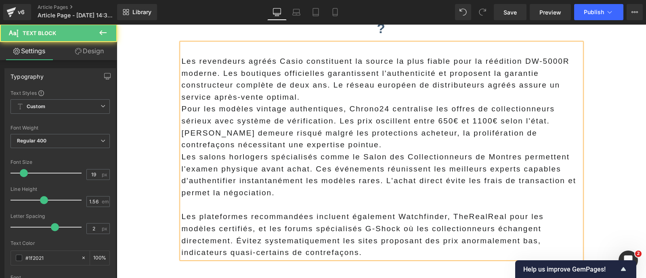
click at [278, 145] on p "Pour les modèles vintage authentiques, Chrono24 centralise les offres de collec…" at bounding box center [382, 127] width 400 height 48
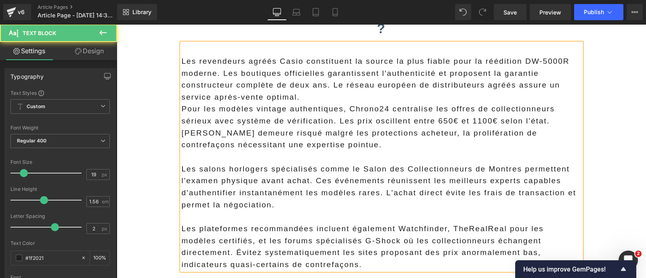
click at [313, 91] on p "Les revendeurs agréés Casio constituent la source la plus fiable pour la réédit…" at bounding box center [382, 79] width 400 height 48
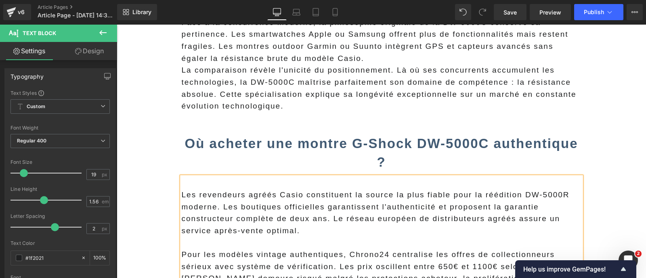
scroll to position [2980, 0]
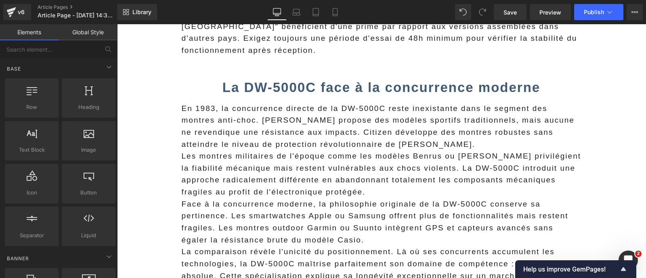
scroll to position [2801, 0]
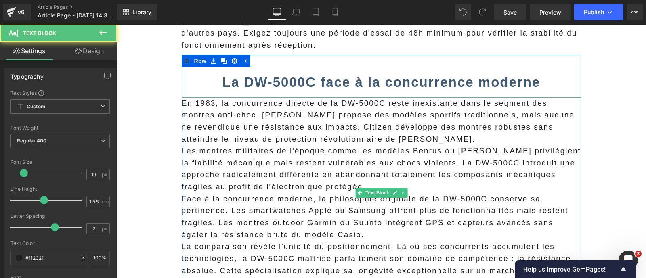
click at [350, 142] on p "En 1983, la concurrence directe de la DW-5000C reste inexistante dans le segmen…" at bounding box center [382, 121] width 400 height 48
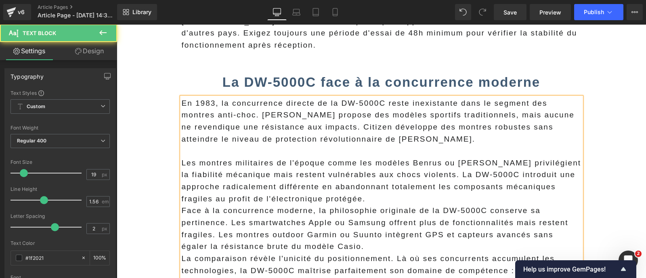
click at [276, 125] on span "En 1983, la concurrence directe de la DW-5000C reste inexistante dans le segmen…" at bounding box center [378, 121] width 393 height 44
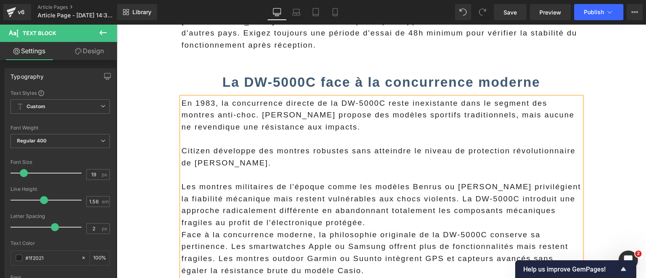
scroll to position [2889, 0]
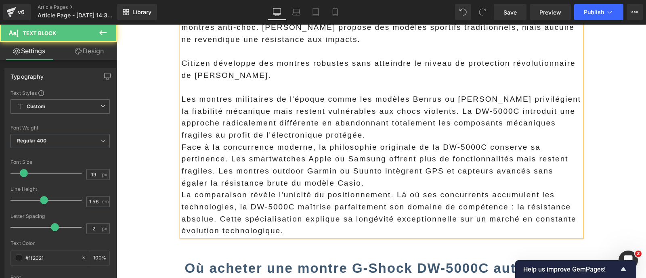
click at [390, 137] on p "Les montres militaires de l'époque comme les modèles Benrus ou [PERSON_NAME] pr…" at bounding box center [382, 117] width 400 height 48
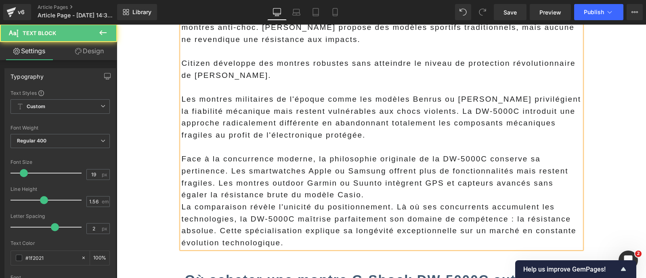
click at [352, 192] on p "Face à la concurrence moderne, la philosophie originale de la DW-5000C conserve…" at bounding box center [382, 177] width 400 height 48
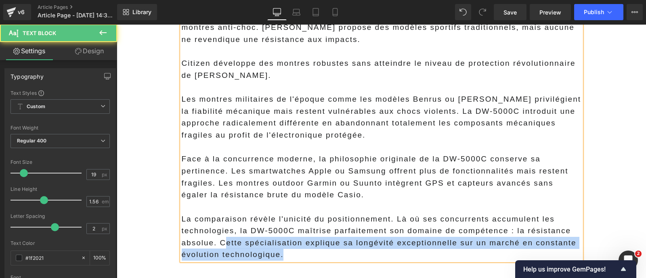
drag, startPoint x: 219, startPoint y: 241, endPoint x: 296, endPoint y: 258, distance: 78.4
click at [296, 258] on p "La comparaison révèle l'unicité du positionnement. Là où ses concurrents accumu…" at bounding box center [382, 237] width 400 height 48
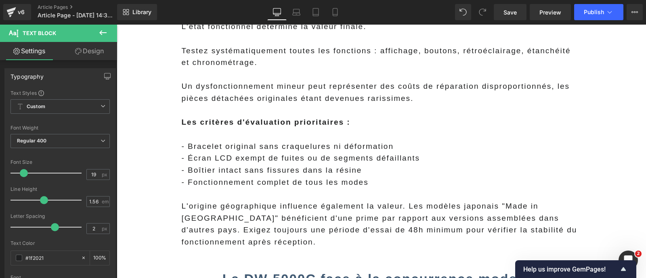
scroll to position [2594, 0]
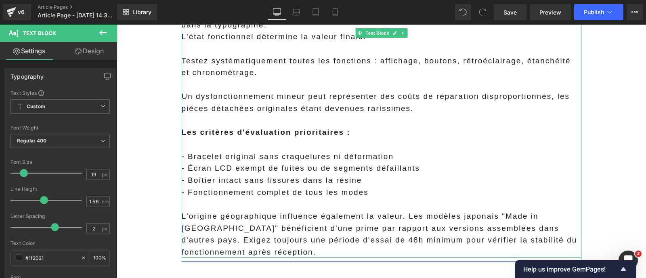
click at [518, 225] on p "L'origine géographique influence également la valeur. Les modèles japonais "Mad…" at bounding box center [382, 234] width 400 height 48
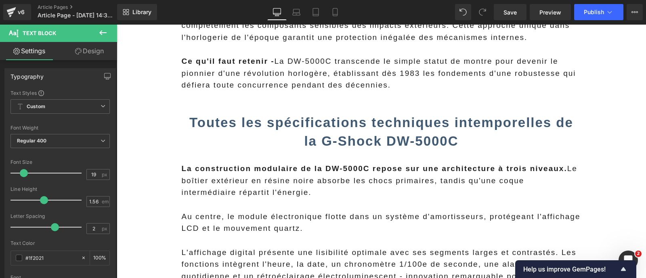
scroll to position [769, 0]
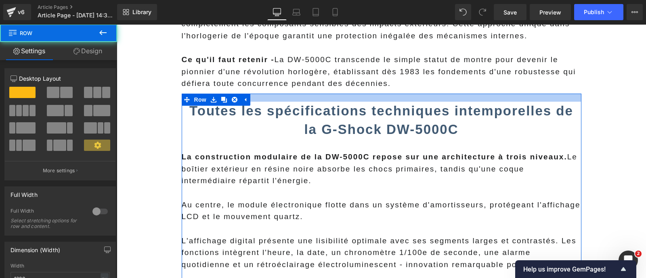
drag, startPoint x: 399, startPoint y: 81, endPoint x: 390, endPoint y: 70, distance: 14.1
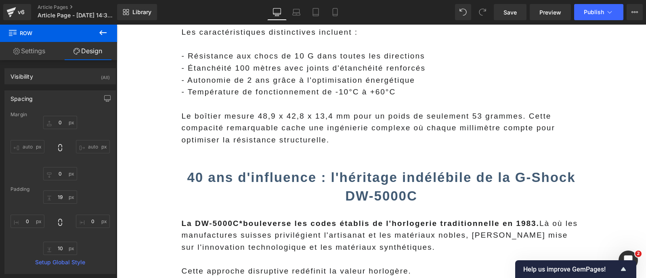
scroll to position [1026, 0]
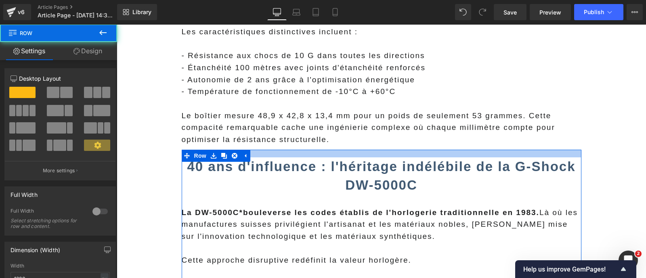
drag, startPoint x: 252, startPoint y: 139, endPoint x: 313, endPoint y: 164, distance: 66.3
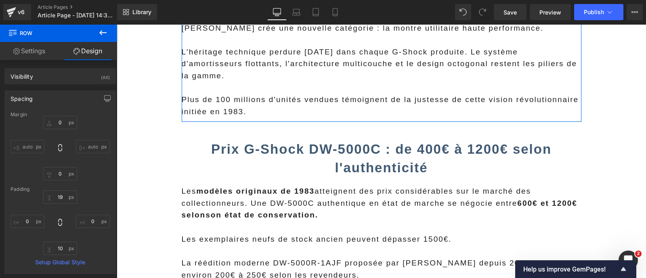
scroll to position [1421, 0]
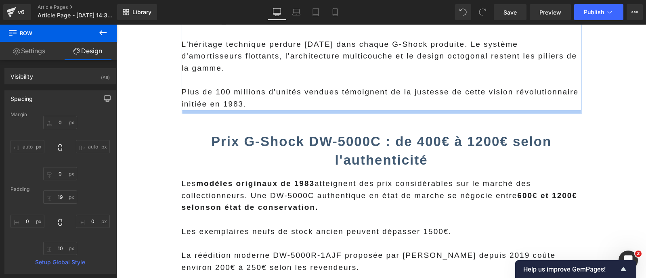
type input "0px"
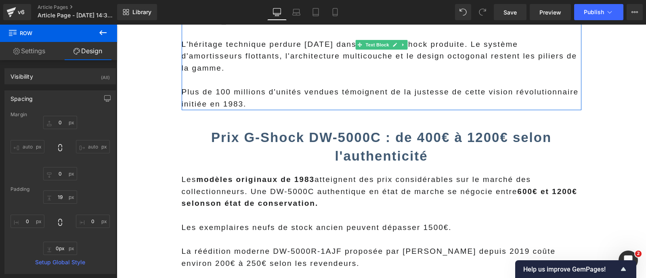
drag, startPoint x: 264, startPoint y: 101, endPoint x: 258, endPoint y: 93, distance: 10.0
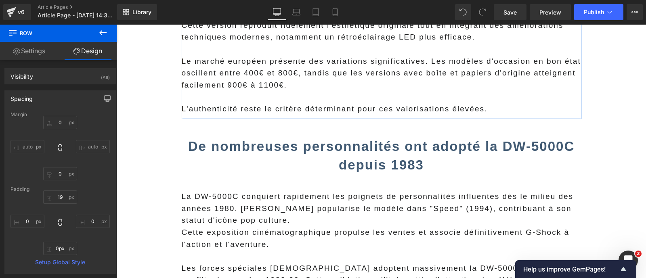
scroll to position [1684, 0]
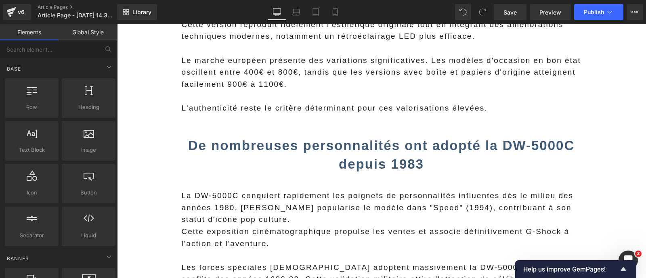
click at [154, 151] on main "En [DATE], [PERSON_NAME] révolutionnait l'horlogerie avec la DW-5000C, première…" at bounding box center [381, 150] width 529 height 3491
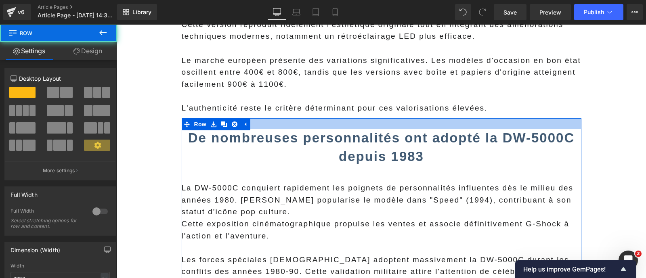
drag, startPoint x: 265, startPoint y: 110, endPoint x: 262, endPoint y: 103, distance: 8.0
click at [262, 103] on div "En [DATE], [PERSON_NAME] révolutionnait l'horlogerie avec la DW-5000C, première…" at bounding box center [382, 148] width 400 height 3423
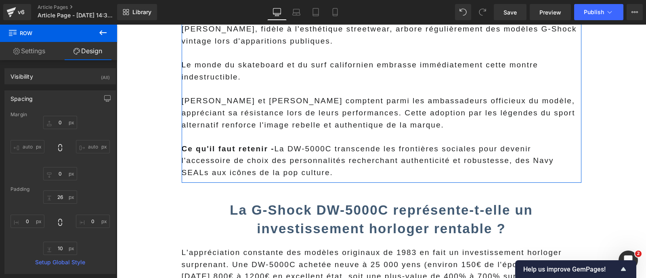
scroll to position [1964, 0]
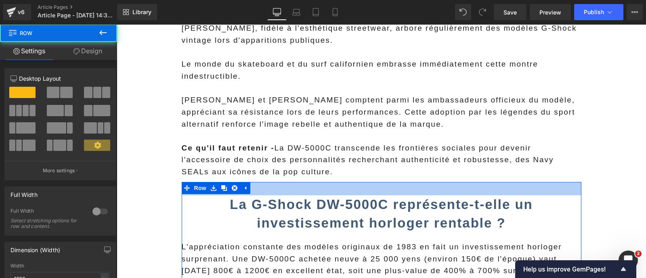
drag, startPoint x: 265, startPoint y: 172, endPoint x: 262, endPoint y: 168, distance: 5.5
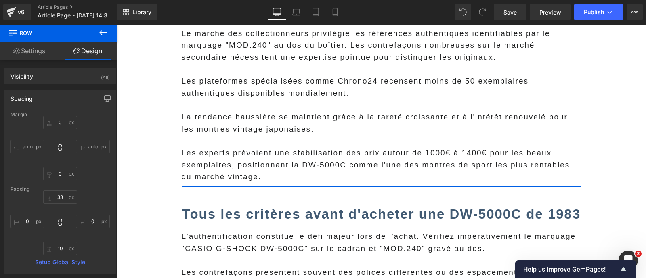
scroll to position [2303, 0]
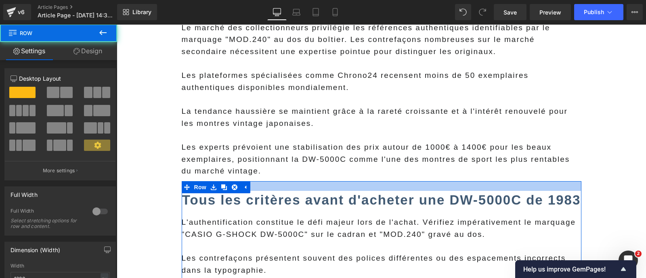
drag, startPoint x: 260, startPoint y: 181, endPoint x: 254, endPoint y: 173, distance: 10.9
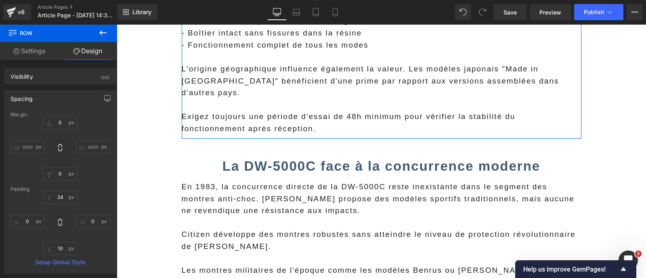
scroll to position [2696, 0]
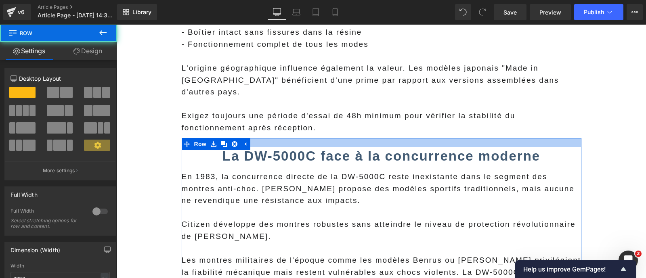
drag, startPoint x: 284, startPoint y: 128, endPoint x: 278, endPoint y: 118, distance: 10.9
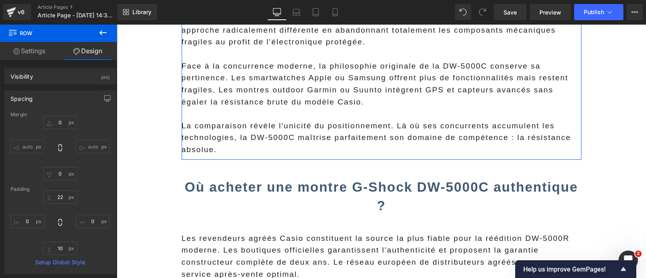
scroll to position [2980, 0]
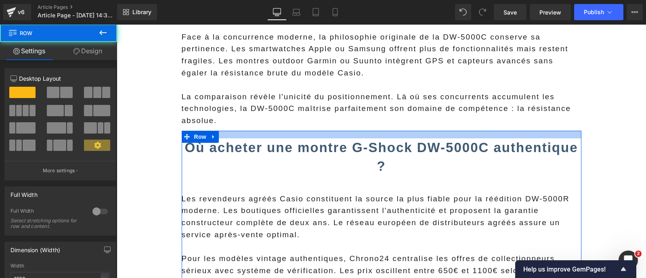
drag, startPoint x: 249, startPoint y: 119, endPoint x: 242, endPoint y: 109, distance: 13.0
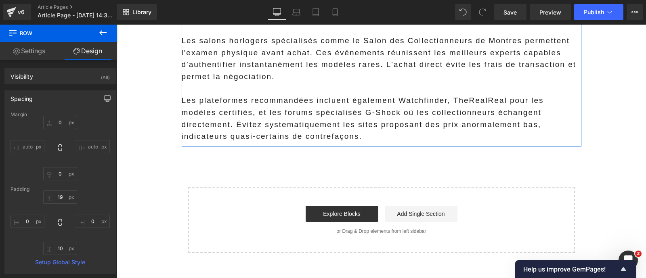
scroll to position [3266, 0]
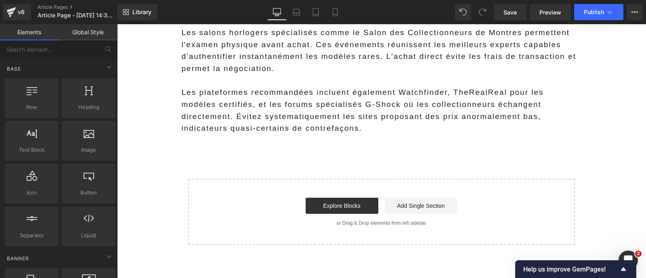
click at [143, 5] on link "Library" at bounding box center [137, 12] width 40 height 16
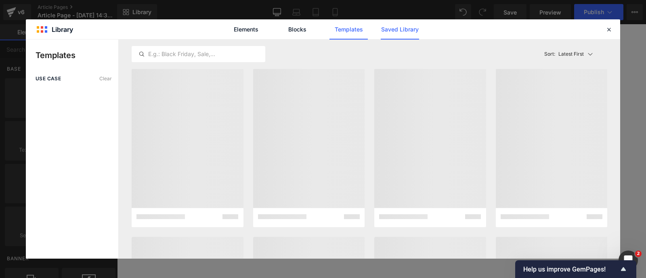
click at [406, 28] on link "Saved Library" at bounding box center [400, 29] width 38 height 20
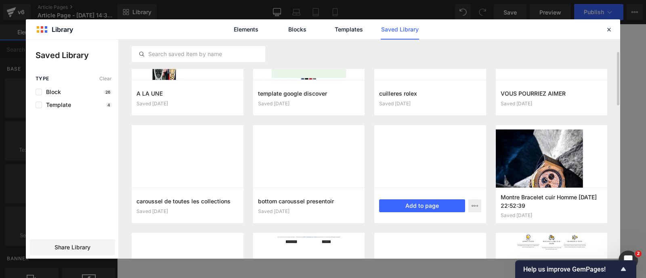
scroll to position [52, 0]
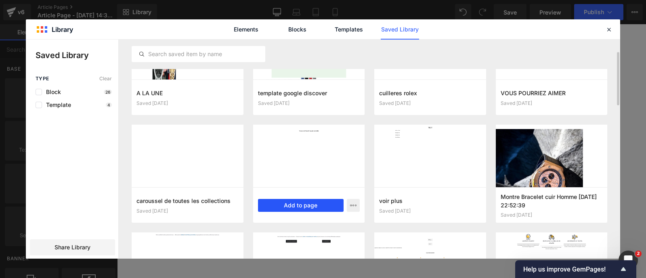
click at [316, 208] on button "Add to page" at bounding box center [301, 205] width 86 height 13
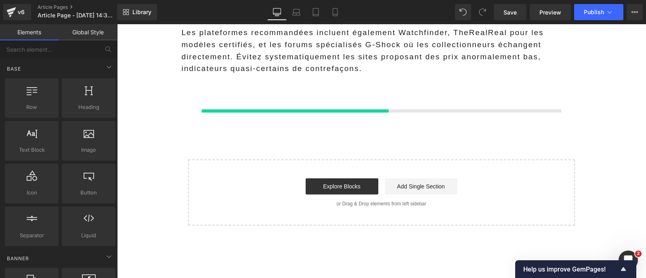
scroll to position [3327, 0]
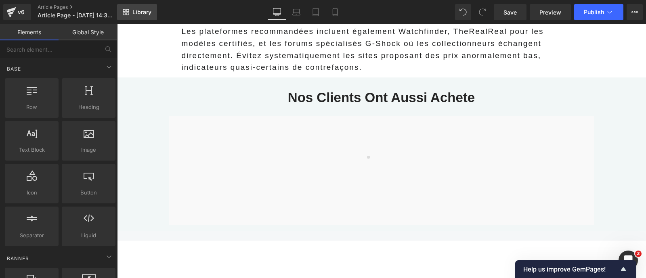
click at [143, 12] on span "Library" at bounding box center [141, 11] width 19 height 7
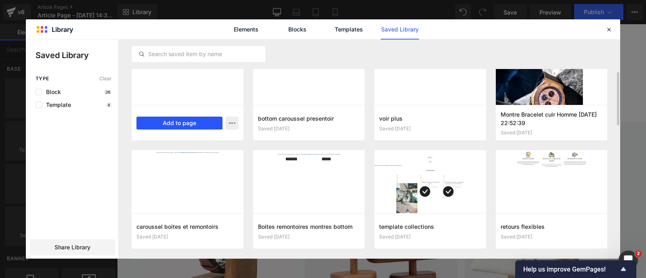
scroll to position [135, 0]
click at [164, 125] on button "Add to page" at bounding box center [179, 122] width 86 height 13
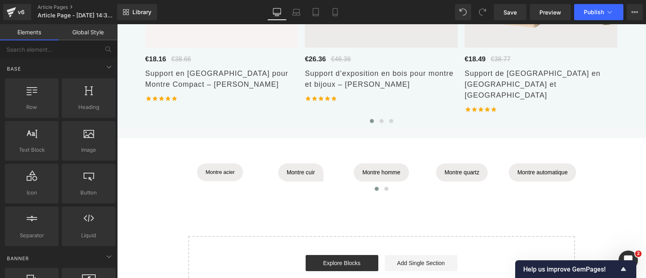
scroll to position [3551, 0]
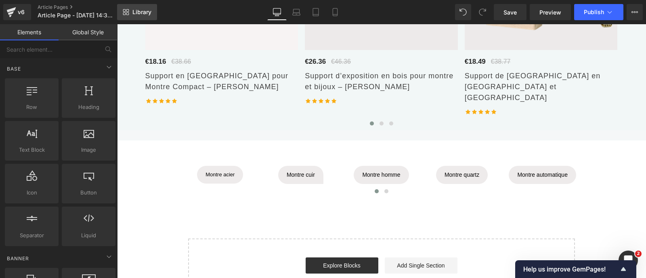
click at [138, 11] on span "Library" at bounding box center [141, 11] width 19 height 7
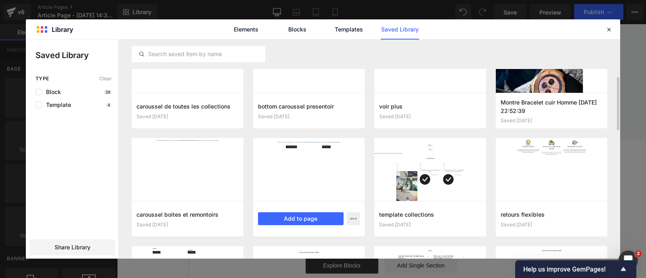
scroll to position [148, 0]
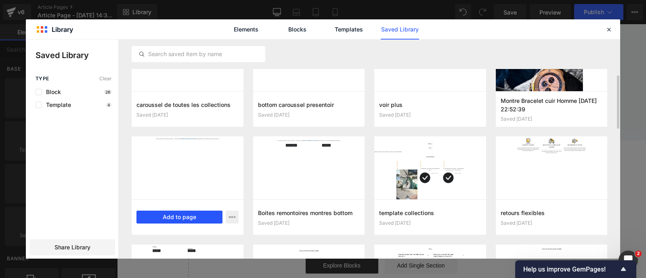
click at [213, 219] on button "Add to page" at bounding box center [179, 217] width 86 height 13
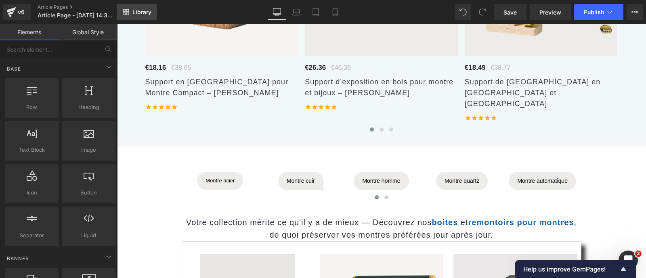
scroll to position [3542, 0]
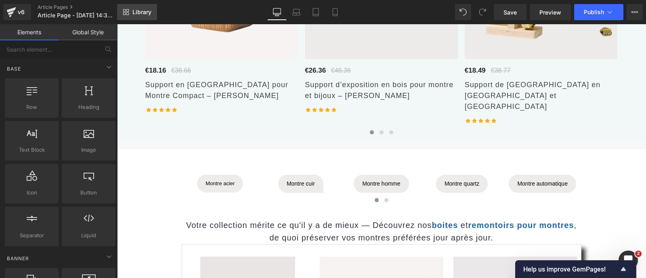
click at [134, 9] on span "Library" at bounding box center [141, 11] width 19 height 7
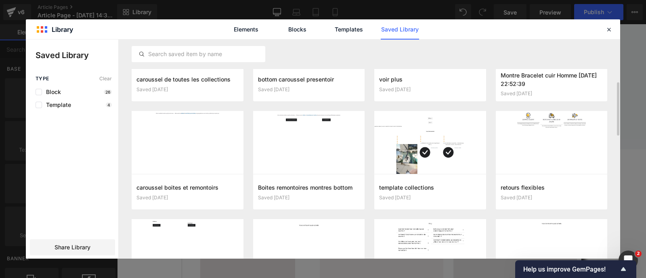
scroll to position [174, 0]
click at [329, 197] on button "Add to page" at bounding box center [301, 191] width 86 height 13
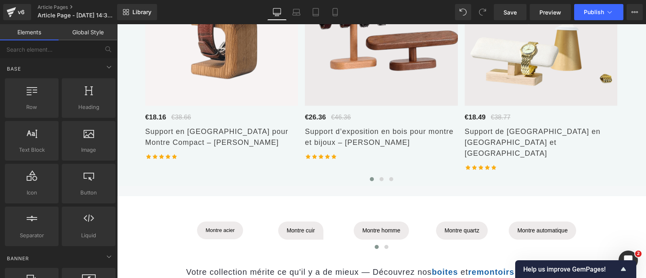
scroll to position [3606, 0]
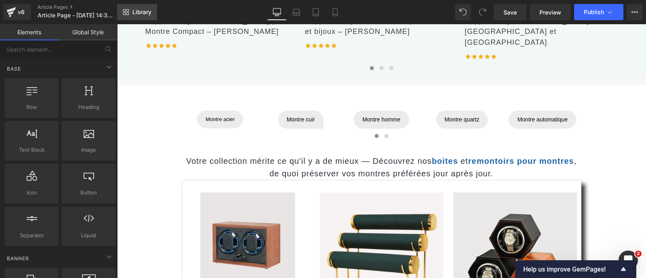
click at [149, 11] on span "Library" at bounding box center [141, 11] width 19 height 7
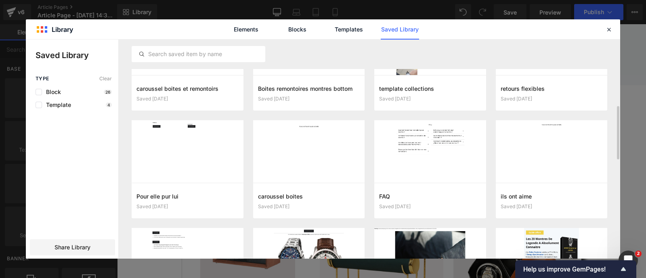
scroll to position [275, 0]
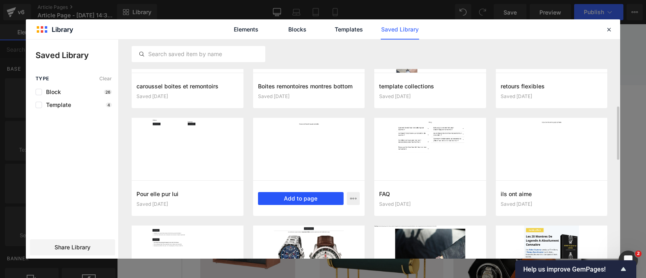
click at [287, 194] on button "Add to page" at bounding box center [301, 198] width 86 height 13
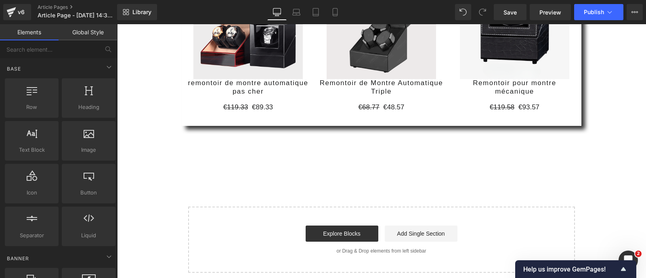
scroll to position [4622, 0]
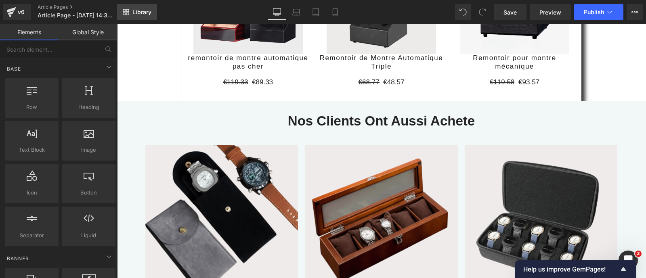
click at [147, 12] on span "Library" at bounding box center [141, 11] width 19 height 7
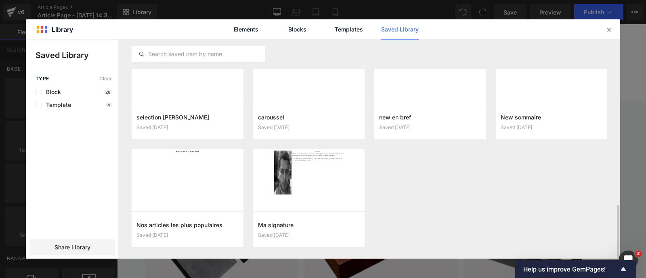
scroll to position [676, 0]
click at [182, 232] on button "Add to page" at bounding box center [179, 229] width 86 height 13
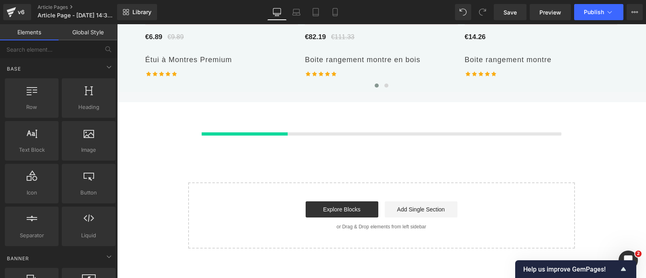
scroll to position [4895, 0]
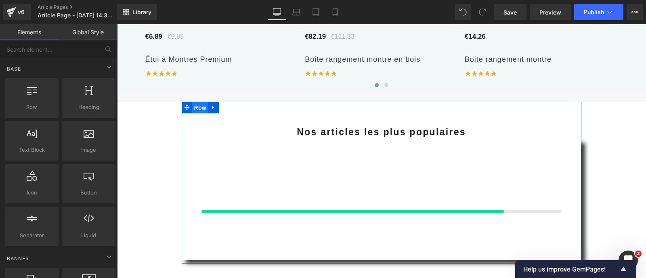
click at [198, 102] on span "Row" at bounding box center [200, 108] width 16 height 12
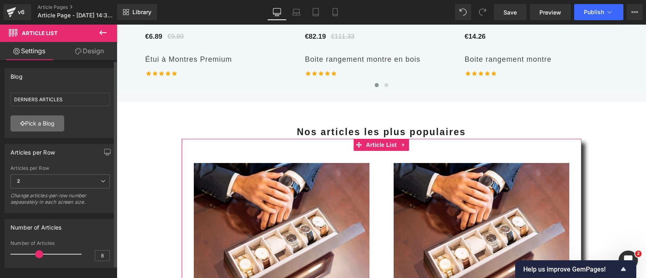
click at [51, 118] on link "Pick a Blog" at bounding box center [37, 123] width 54 height 16
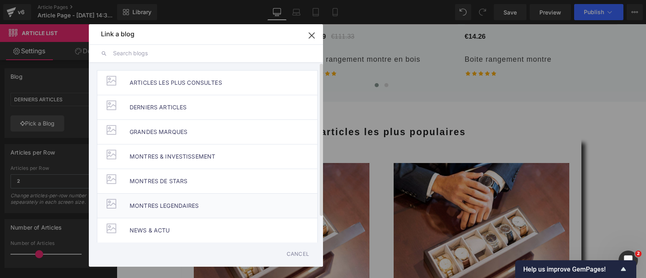
click at [179, 201] on span "MONTRES LEGENDAIRES" at bounding box center [164, 206] width 69 height 24
type input "MONTRES LEGENDAIRES"
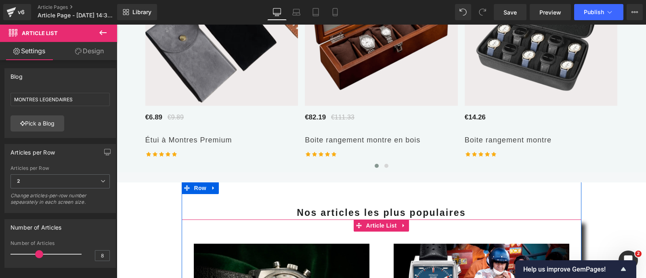
scroll to position [4814, 0]
click at [371, 220] on span "Article List" at bounding box center [381, 226] width 35 height 12
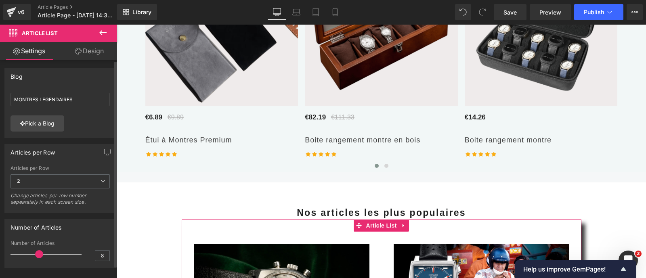
scroll to position [13, 0]
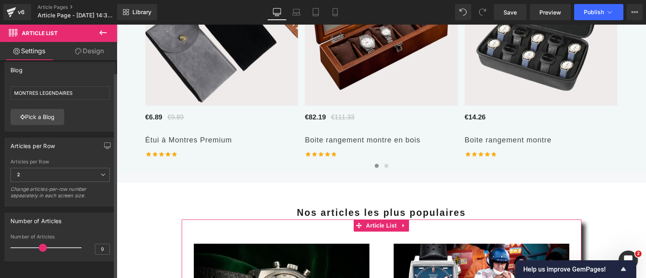
type input "10"
drag, startPoint x: 38, startPoint y: 239, endPoint x: 46, endPoint y: 239, distance: 8.1
click at [46, 244] on span at bounding box center [46, 248] width 8 height 8
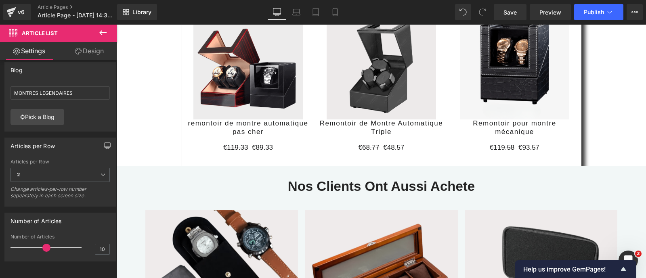
scroll to position [4637, 0]
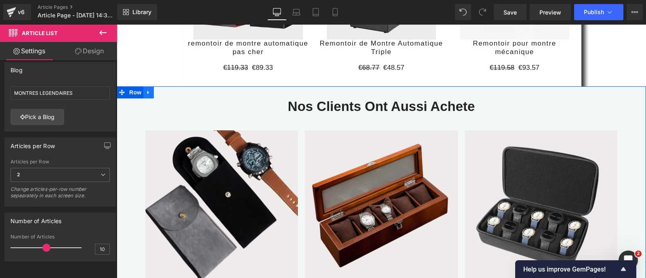
click at [147, 89] on icon at bounding box center [149, 92] width 6 height 6
click at [169, 86] on link at bounding box center [169, 92] width 10 height 12
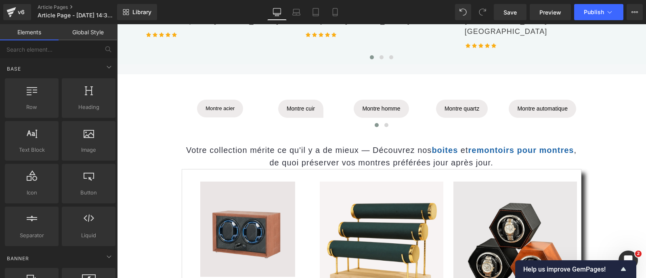
scroll to position [3610, 0]
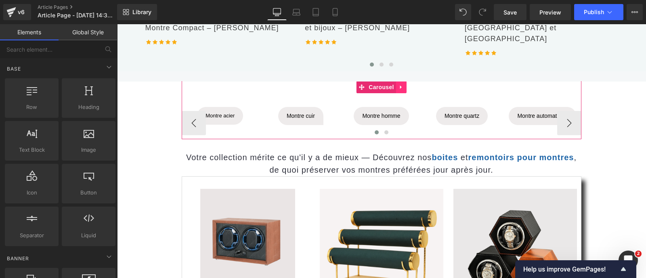
click at [399, 81] on link at bounding box center [401, 87] width 10 height 12
click at [403, 81] on link at bounding box center [406, 87] width 10 height 12
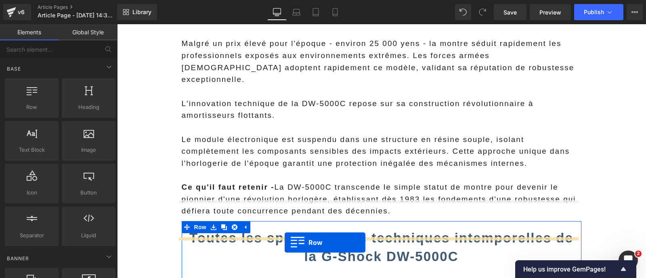
scroll to position [723, 0]
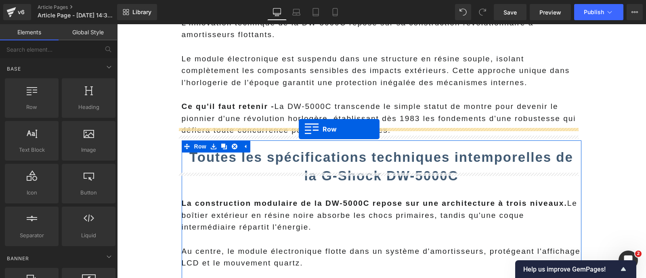
drag, startPoint x: 184, startPoint y: 152, endPoint x: 299, endPoint y: 129, distance: 116.9
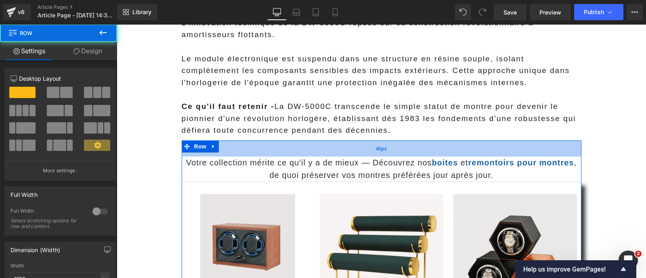
click at [242, 140] on div "40px" at bounding box center [382, 148] width 400 height 16
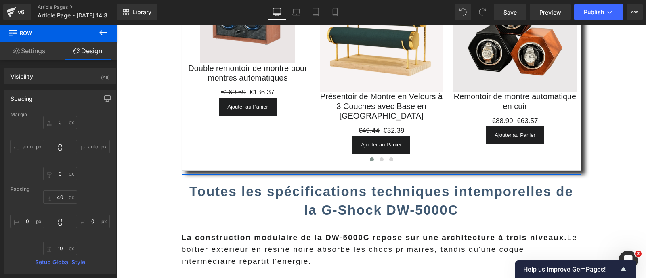
scroll to position [949, 0]
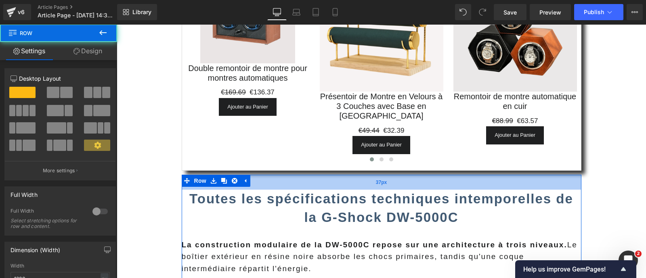
drag, startPoint x: 257, startPoint y: 156, endPoint x: 257, endPoint y: 164, distance: 7.3
click at [257, 175] on div "37px" at bounding box center [382, 182] width 400 height 15
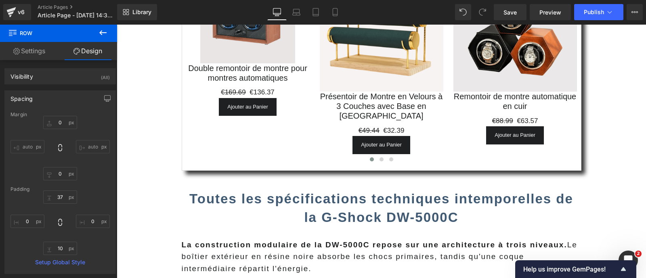
scroll to position [3972, 0]
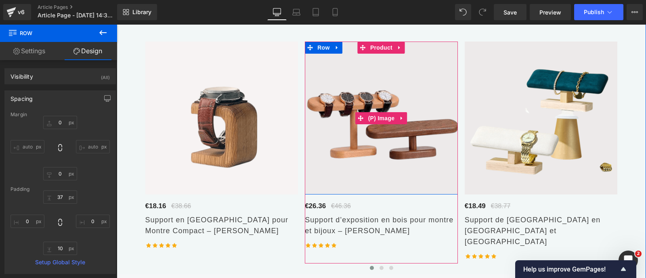
scroll to position [3585, 0]
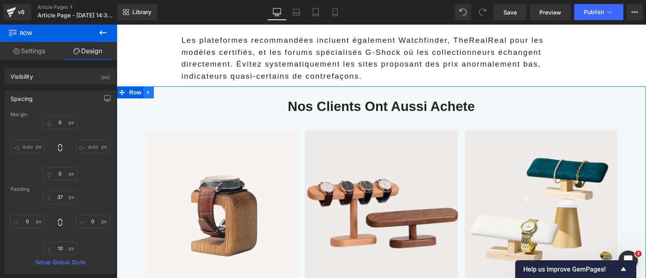
click at [146, 89] on icon at bounding box center [149, 92] width 6 height 6
click at [167, 89] on icon at bounding box center [170, 92] width 6 height 6
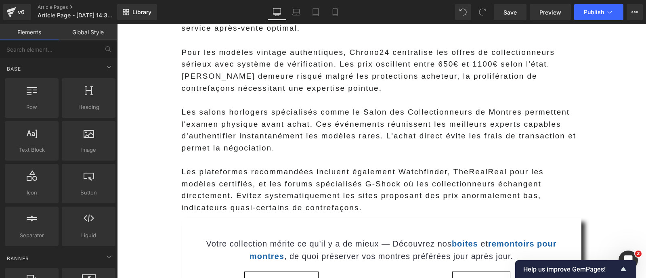
scroll to position [3454, 0]
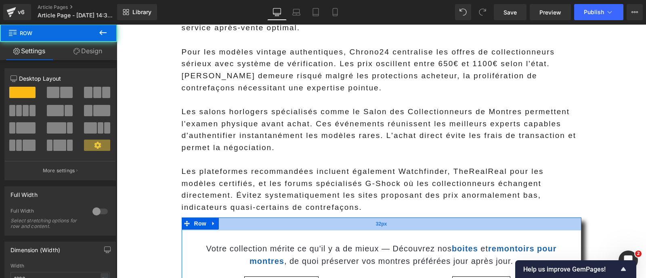
drag, startPoint x: 237, startPoint y: 196, endPoint x: 237, endPoint y: 201, distance: 5.3
click at [237, 218] on div "32px" at bounding box center [382, 224] width 400 height 13
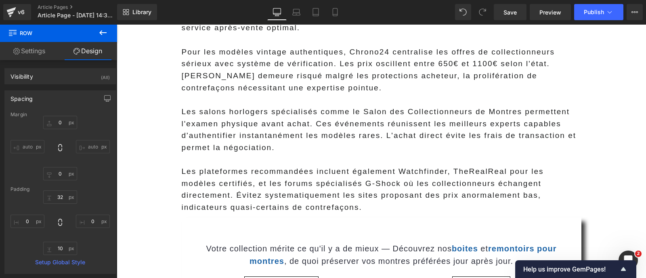
scroll to position [0, 0]
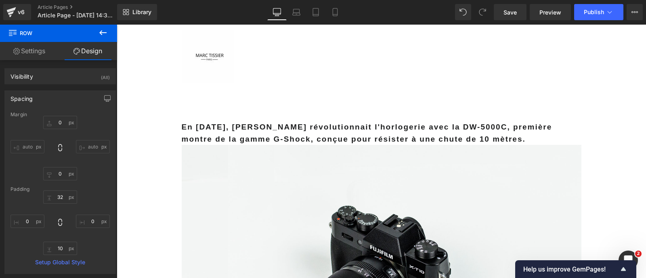
drag, startPoint x: 641, startPoint y: 184, endPoint x: 745, endPoint y: 46, distance: 172.7
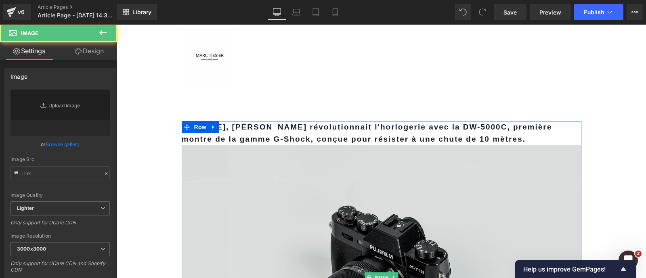
drag, startPoint x: 508, startPoint y: 32, endPoint x: 304, endPoint y: 182, distance: 253.3
click at [304, 182] on img at bounding box center [382, 277] width 400 height 265
type input "//[DOMAIN_NAME][URL]"
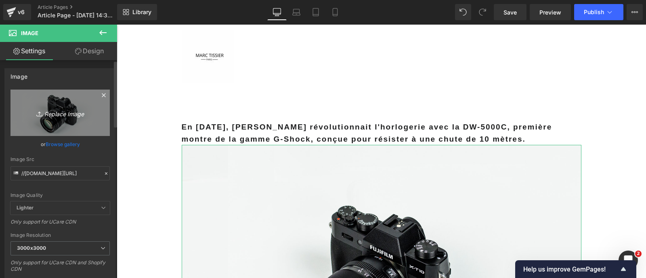
click at [67, 119] on link "Replace Image" at bounding box center [59, 113] width 99 height 46
type input "C:\fakepath\highxtar-g-shock-y-su-version-premium-mr-g-del-dw-5000-original-de-…"
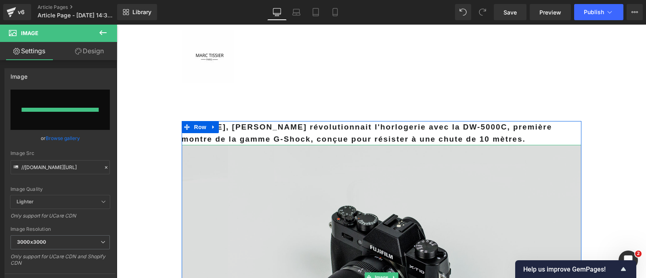
type input "[URL][DOMAIN_NAME]"
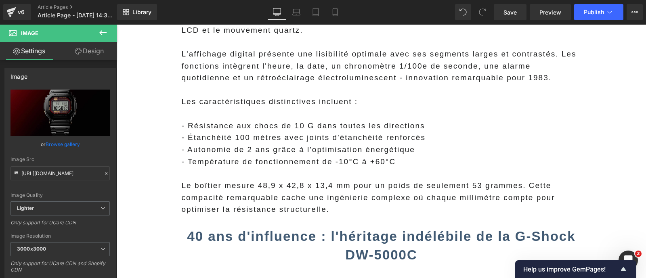
scroll to position [1261, 0]
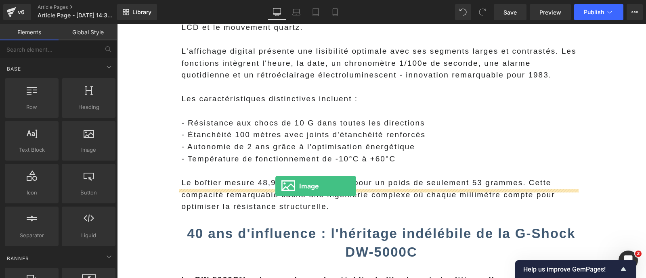
drag, startPoint x: 122, startPoint y: 150, endPoint x: 275, endPoint y: 186, distance: 157.6
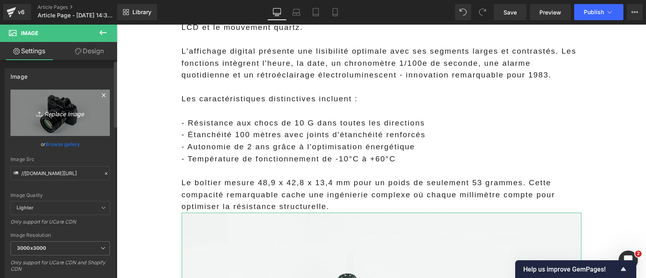
click at [85, 117] on icon "Replace Image" at bounding box center [60, 113] width 65 height 10
type input "C:\fakepath\hq720 (5).jpg"
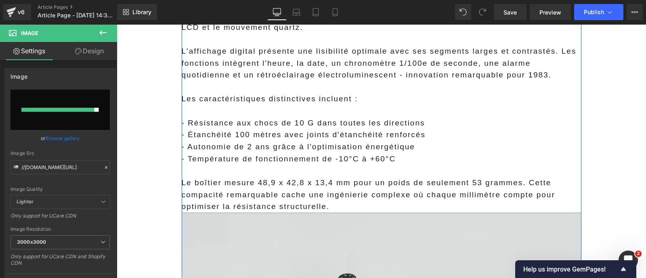
type input "[URL][DOMAIN_NAME]"
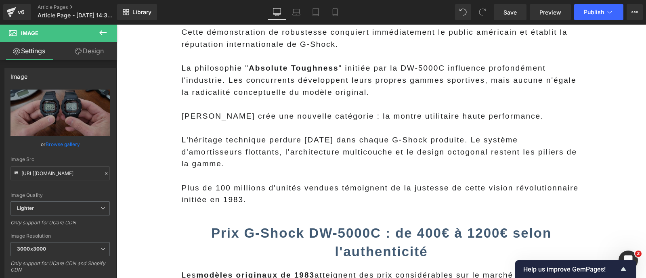
scroll to position [1854, 0]
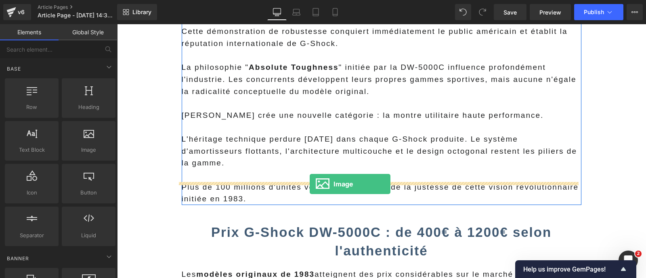
drag, startPoint x: 207, startPoint y: 176, endPoint x: 310, endPoint y: 184, distance: 103.2
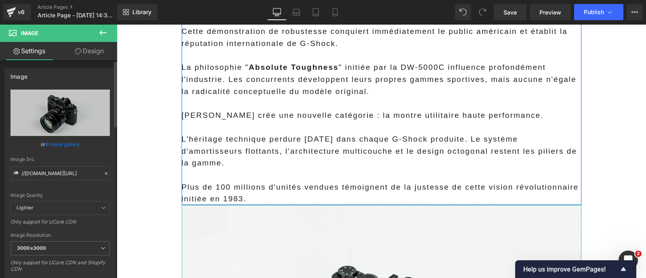
click at [108, 119] on div "//[DOMAIN_NAME][URL] Replace Image Upload image or Browse gallery Image Src //[…" at bounding box center [60, 194] width 111 height 209
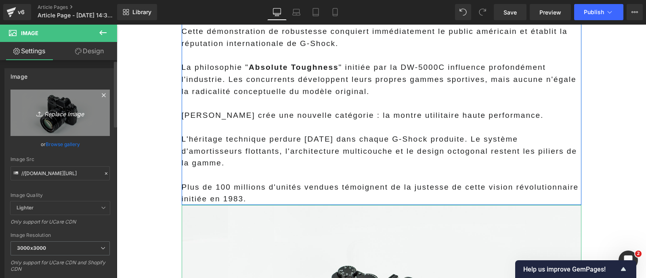
click at [87, 114] on icon "Replace Image" at bounding box center [60, 113] width 65 height 10
type input "C:\fakepath\ne59m7xu6hjb1.jpg"
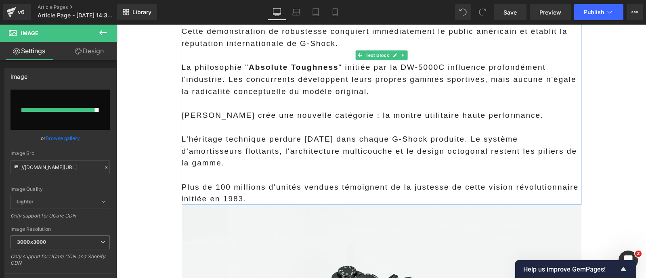
type input "[URL][DOMAIN_NAME]"
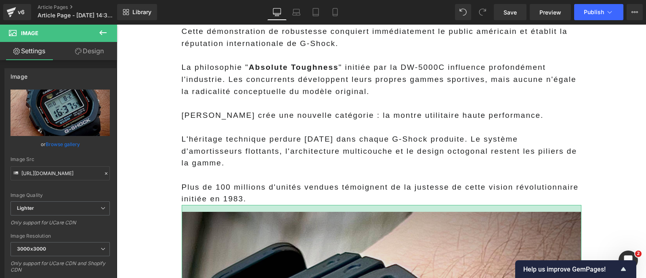
drag, startPoint x: 290, startPoint y: 182, endPoint x: 290, endPoint y: 190, distance: 7.3
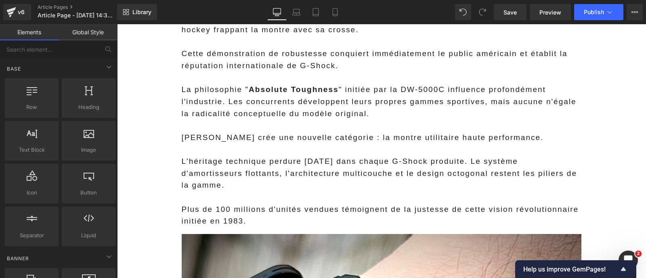
scroll to position [1917, 0]
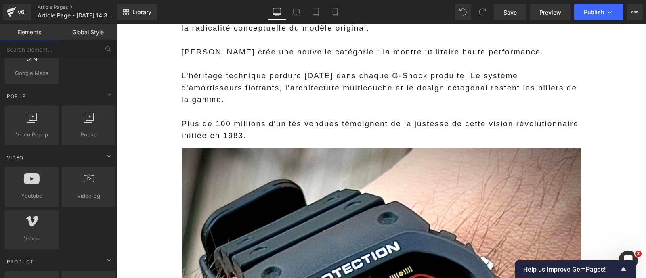
scroll to position [451, 0]
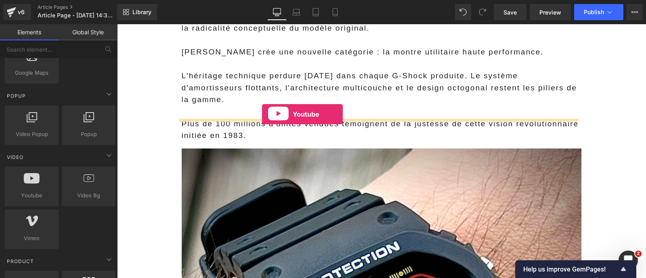
drag, startPoint x: 153, startPoint y: 213, endPoint x: 262, endPoint y: 114, distance: 147.2
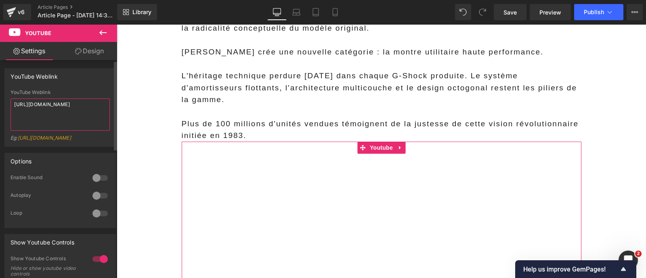
click at [47, 101] on textarea "[URL][DOMAIN_NAME]" at bounding box center [59, 115] width 99 height 32
paste textarea "H_bxgff-efc"
type textarea "[URL][DOMAIN_NAME]"
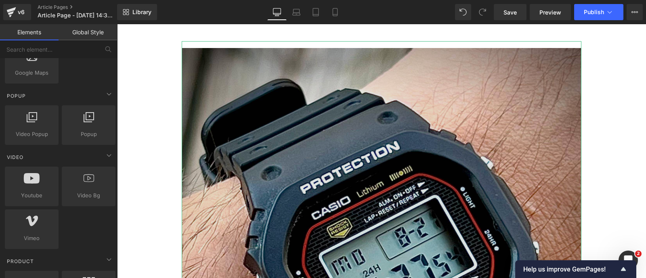
scroll to position [2245, 0]
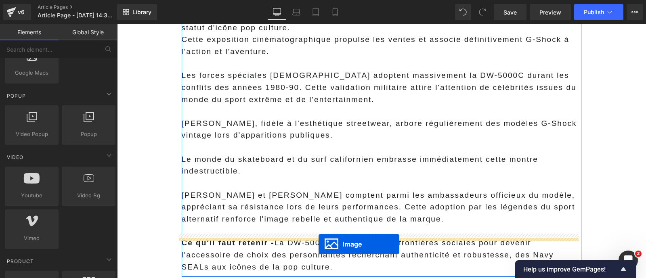
scroll to position [2657, 0]
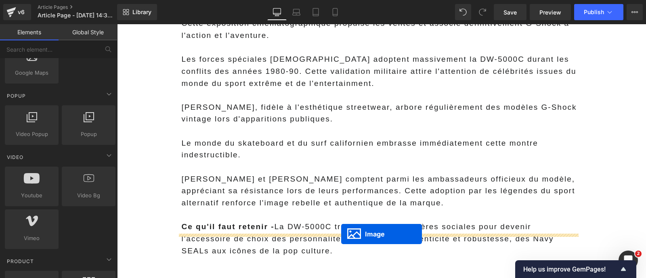
drag, startPoint x: 371, startPoint y: 262, endPoint x: 342, endPoint y: 234, distance: 40.8
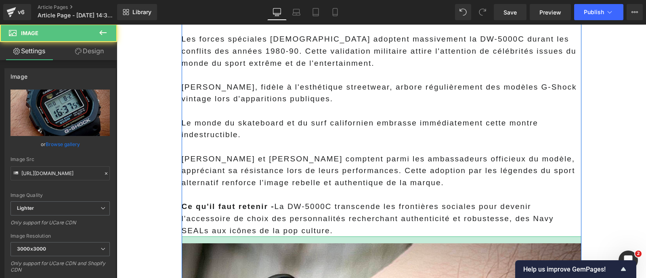
scroll to position [2637, 0]
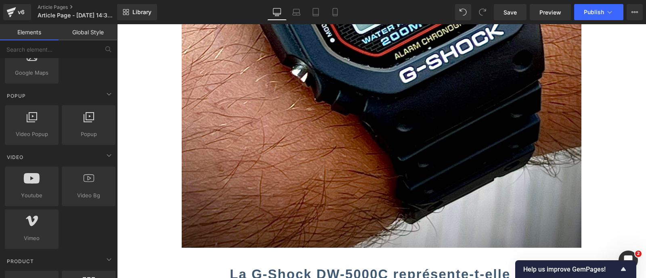
scroll to position [3148, 0]
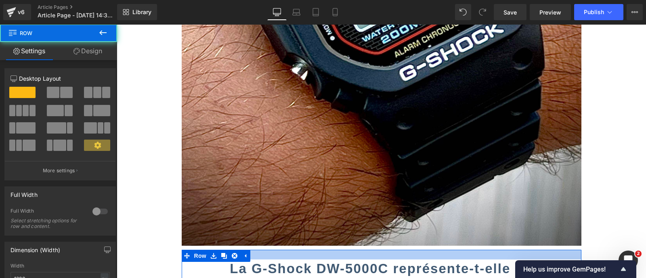
drag, startPoint x: 454, startPoint y: 229, endPoint x: 452, endPoint y: 225, distance: 4.5
click at [452, 225] on div "En [DATE], [PERSON_NAME] révolutionnait l'horlogerie avec la DW-5000C, première…" at bounding box center [382, 158] width 400 height 6370
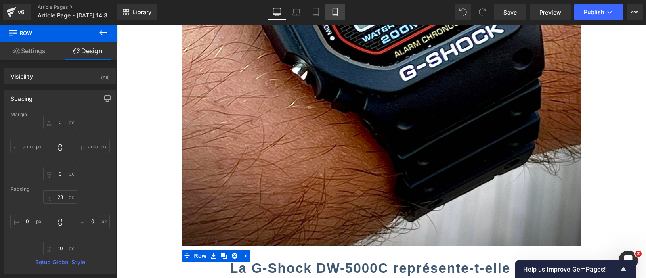
click at [339, 18] on link "Mobile" at bounding box center [334, 12] width 19 height 16
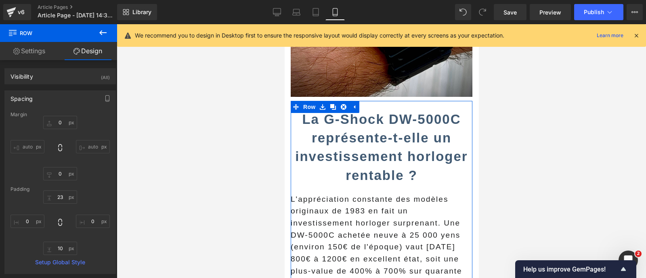
type input "0"
type input "23"
type input "0"
type input "10"
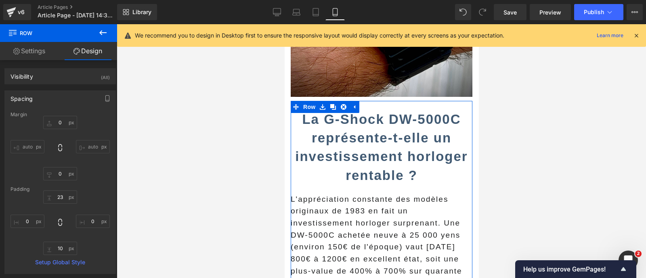
type input "0"
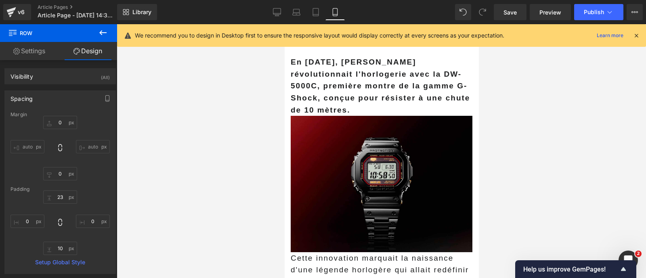
scroll to position [0, 0]
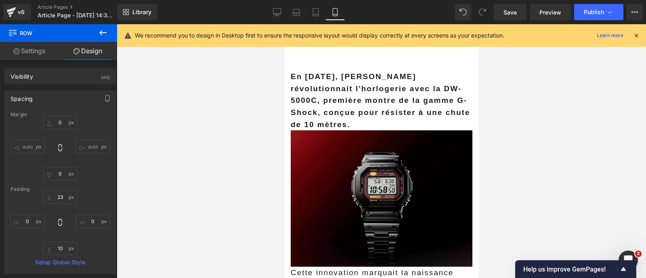
click at [635, 36] on icon at bounding box center [636, 35] width 7 height 7
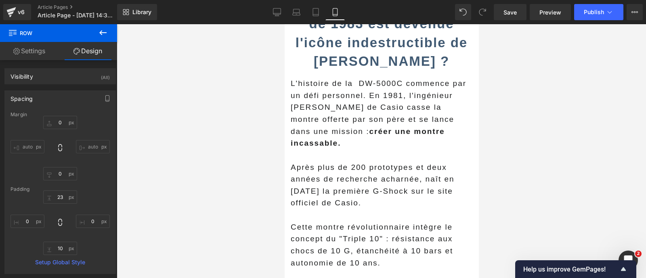
scroll to position [341, 0]
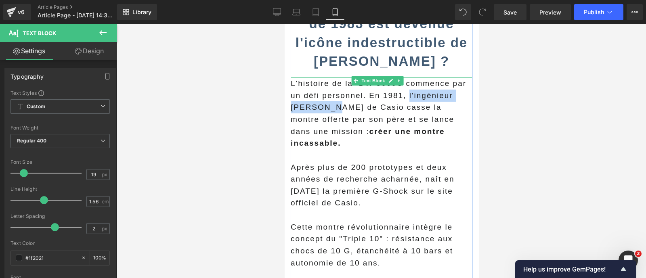
drag, startPoint x: 328, startPoint y: 114, endPoint x: 406, endPoint y: 102, distance: 78.5
click at [406, 102] on span "L'histoire de la DW-5000C commence par un défi personnel. En 1981, l'ingénieur …" at bounding box center [378, 113] width 176 height 68
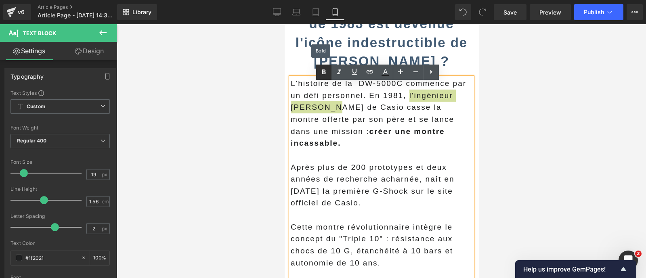
click at [327, 73] on icon at bounding box center [324, 72] width 10 height 10
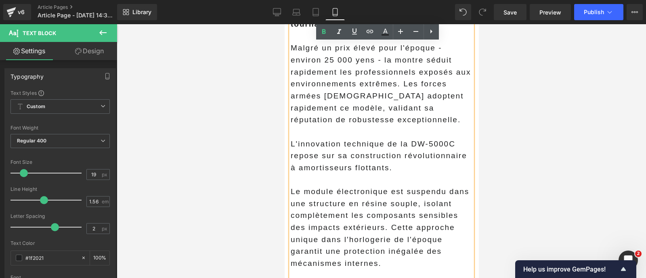
scroll to position [700, 0]
click at [352, 207] on p "Le module électronique est suspendu dans une structure en résine souple, isolan…" at bounding box center [381, 227] width 182 height 84
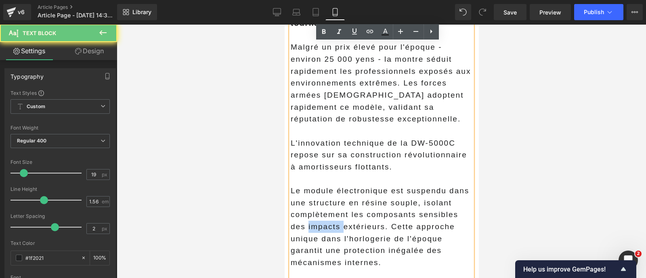
click at [352, 207] on p "Le module électronique est suspendu dans une structure en résine souple, isolan…" at bounding box center [381, 227] width 182 height 84
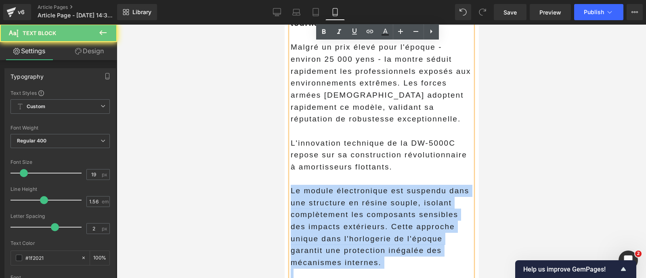
click at [352, 207] on p "Le module électronique est suspendu dans une structure en résine souple, isolan…" at bounding box center [381, 227] width 182 height 84
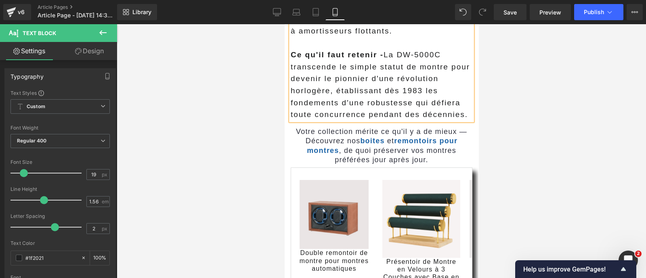
scroll to position [841, 0]
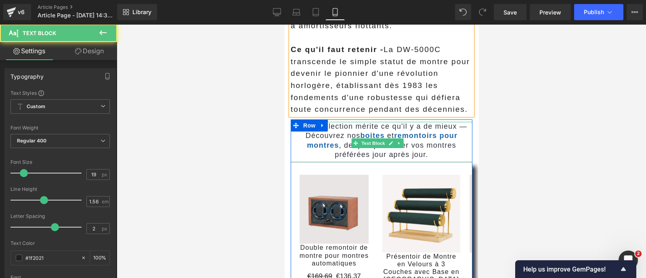
drag, startPoint x: 358, startPoint y: 110, endPoint x: 358, endPoint y: 117, distance: 7.3
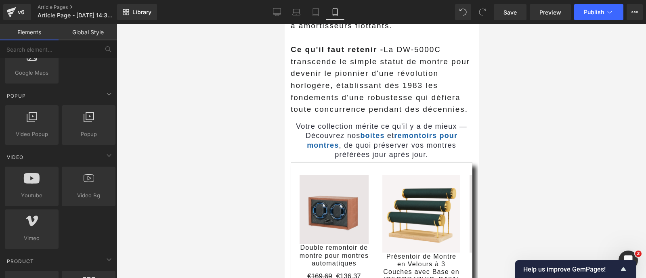
click at [260, 130] on div at bounding box center [381, 151] width 529 height 254
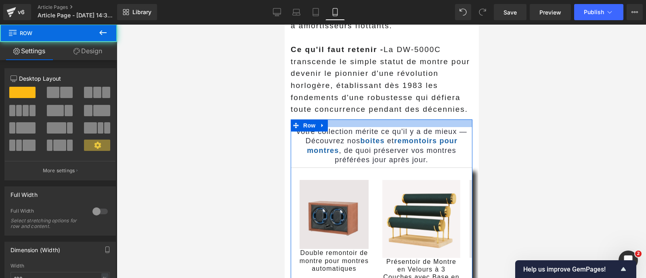
drag, startPoint x: 335, startPoint y: 115, endPoint x: 336, endPoint y: 121, distance: 6.1
click at [336, 121] on div at bounding box center [381, 123] width 182 height 8
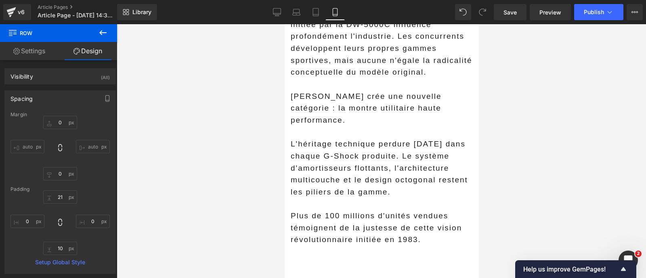
scroll to position [2170, 0]
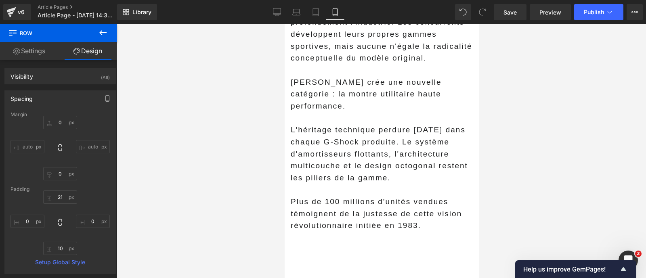
click at [375, 149] on p "L'héritage technique perdure [DATE] dans chaque G-Shock produite. Le système d'…" at bounding box center [381, 154] width 182 height 60
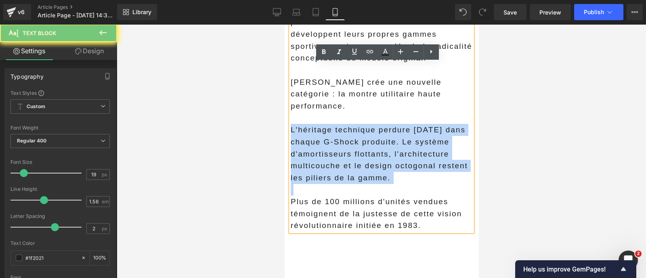
click at [375, 149] on p "L'héritage technique perdure [DATE] dans chaque G-Shock produite. Le système d'…" at bounding box center [381, 154] width 182 height 60
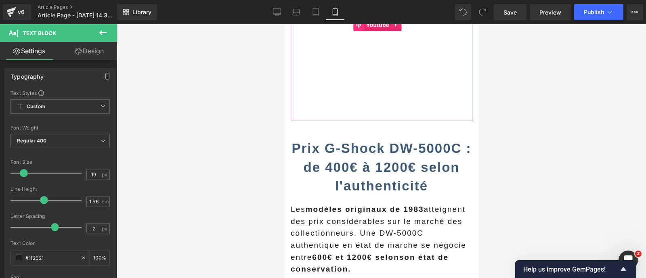
scroll to position [2312, 0]
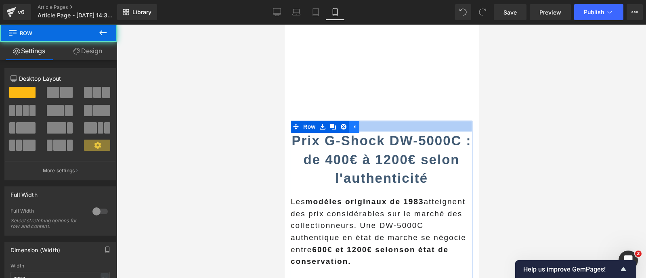
drag, startPoint x: 359, startPoint y: 129, endPoint x: 356, endPoint y: 120, distance: 9.1
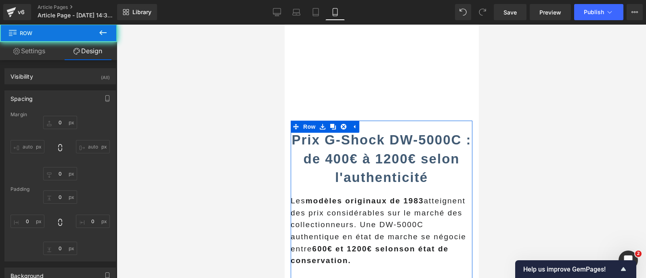
type input "0"
type input "25"
type input "0"
type input "10"
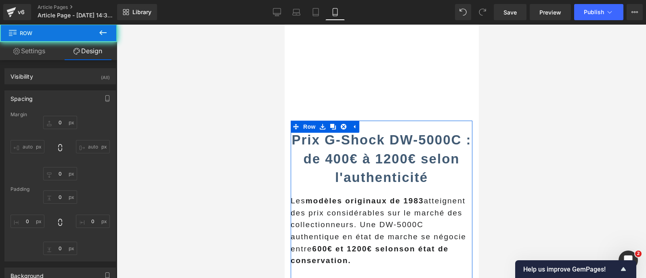
type input "0"
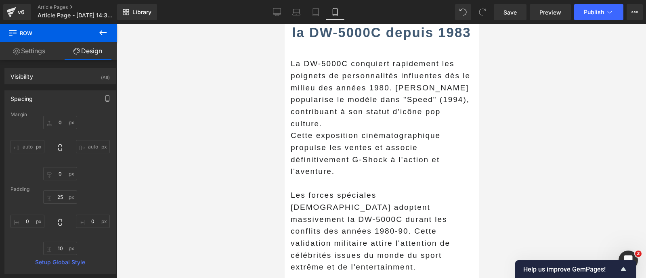
scroll to position [2902, 0]
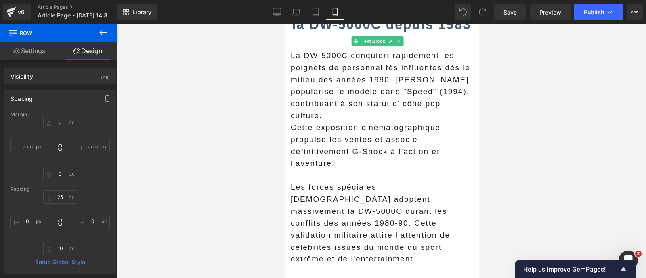
click at [353, 122] on p "La DW-5000C conquiert rapidement les poignets de personnalités influentes dès l…" at bounding box center [381, 86] width 182 height 72
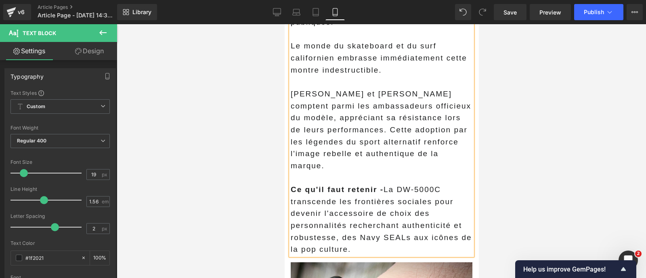
scroll to position [3209, 0]
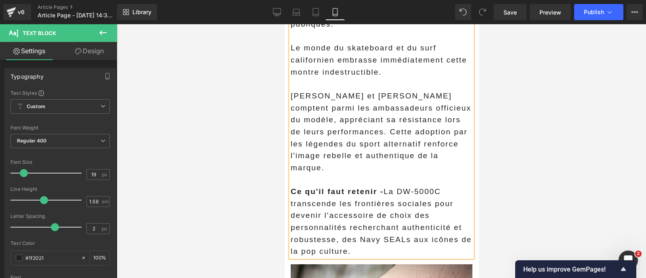
click at [348, 134] on p "[PERSON_NAME] et [PERSON_NAME] comptent parmi les ambassadeurs officieux du mod…" at bounding box center [381, 132] width 182 height 84
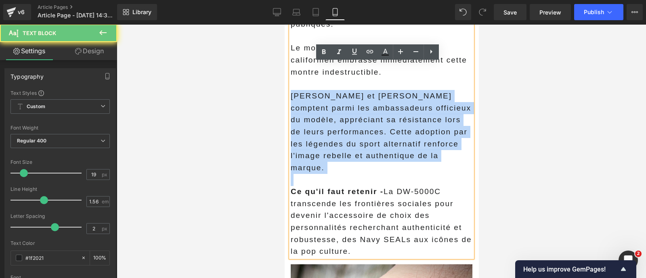
click at [348, 134] on p "[PERSON_NAME] et [PERSON_NAME] comptent parmi les ambassadeurs officieux du mod…" at bounding box center [381, 132] width 182 height 84
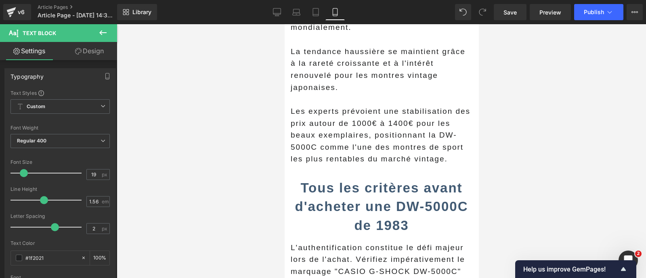
scroll to position [4050, 0]
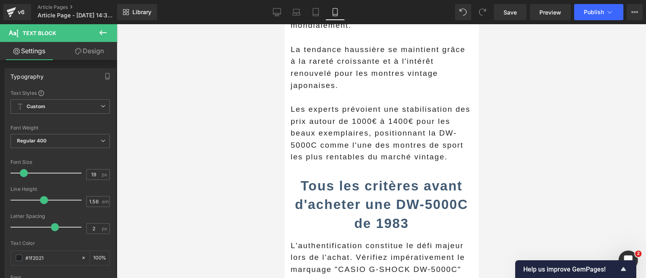
click at [333, 132] on p "Les experts prévoient une stabilisation des prix autour de 1000€ à 1400€ pour l…" at bounding box center [381, 133] width 182 height 60
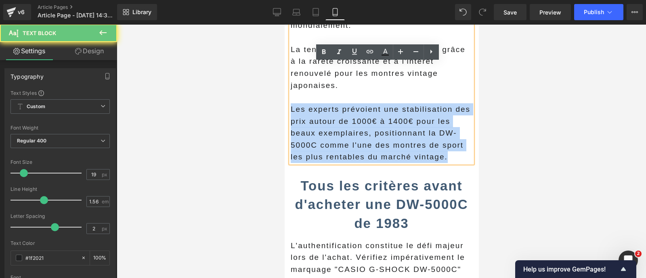
click at [333, 132] on p "Les experts prévoient une stabilisation des prix autour de 1000€ à 1400€ pour l…" at bounding box center [381, 133] width 182 height 60
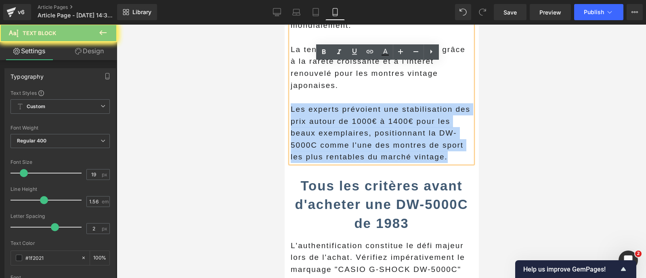
click at [333, 132] on p "Les experts prévoient une stabilisation des prix autour de 1000€ à 1400€ pour l…" at bounding box center [381, 133] width 182 height 60
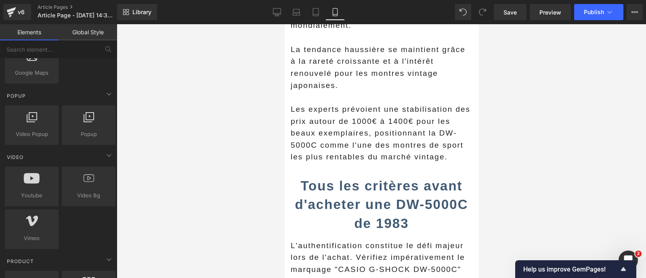
click at [257, 141] on div at bounding box center [381, 151] width 529 height 254
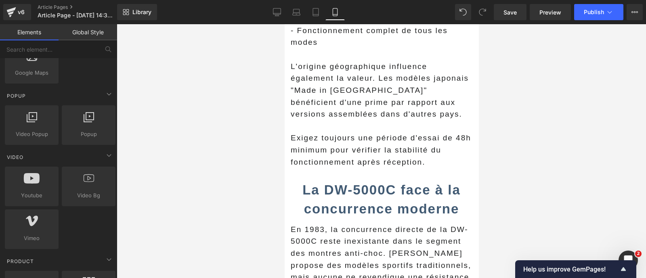
scroll to position [4601, 0]
click at [398, 168] on p "Exigez toujours une période d'essai de 48h minimum pour vérifier la stabilité d…" at bounding box center [381, 150] width 182 height 36
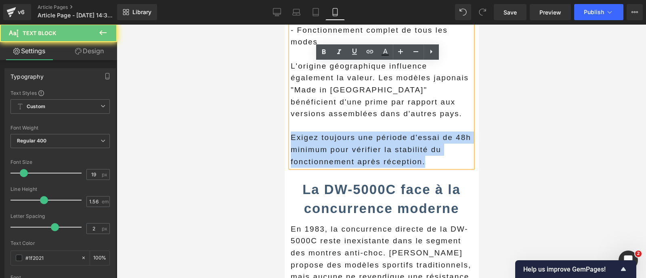
click at [398, 168] on p "Exigez toujours une période d'essai de 48h minimum pour vérifier la stabilité d…" at bounding box center [381, 150] width 182 height 36
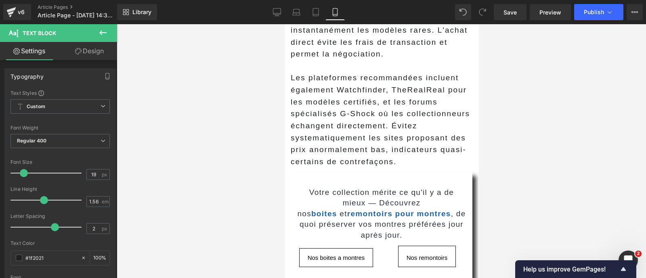
scroll to position [5555, 0]
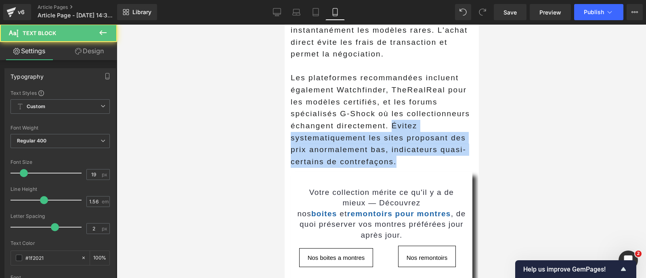
drag, startPoint x: 362, startPoint y: 202, endPoint x: 270, endPoint y: 167, distance: 98.5
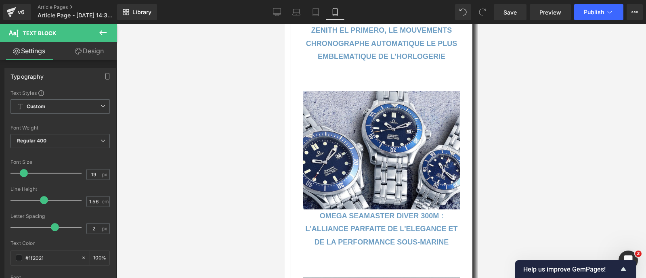
scroll to position [7800, 0]
click at [602, 14] on span "Publish" at bounding box center [594, 12] width 20 height 6
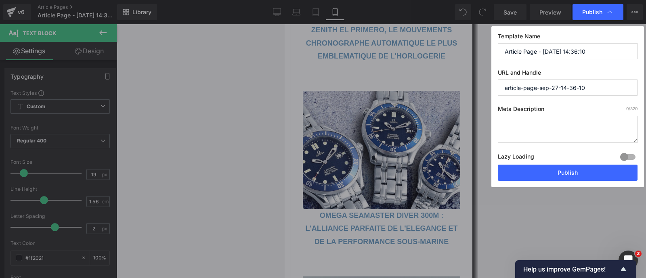
click at [553, 122] on textarea at bounding box center [568, 129] width 140 height 27
paste textarea "Découvrez l'histoire fascinante de la Casio G-Shock DW-5000C de 1983, première …"
type textarea "Découvrez l'histoire fascinante de la Casio G-Shock DW-5000C de 1983, première …"
click at [625, 153] on div at bounding box center [627, 157] width 19 height 13
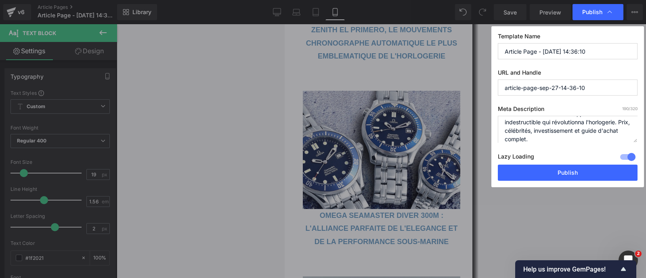
click at [522, 48] on input "Article Page - [DATE] 14:36:10" at bounding box center [568, 51] width 140 height 16
paste input "CETTE G-SHOCK DW-5000C DE 1983 RESTE À CE JOUR LA PREMIÈRE MONTRE INDESTRUCTIBL…"
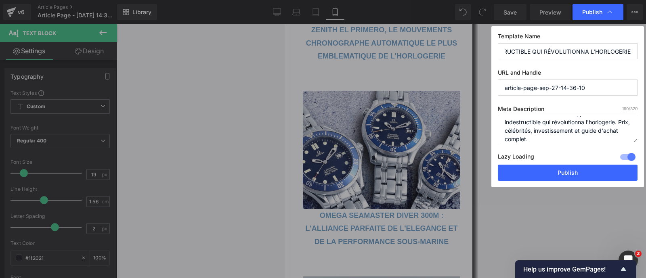
type input "CETTE G-SHOCK DW-5000C DE 1983 RESTE À CE JOUR LA PREMIÈRE MONTRE INDESTRUCTIBL…"
click at [521, 84] on input "article-page-sep-27-14-36-10" at bounding box center [568, 88] width 140 height 16
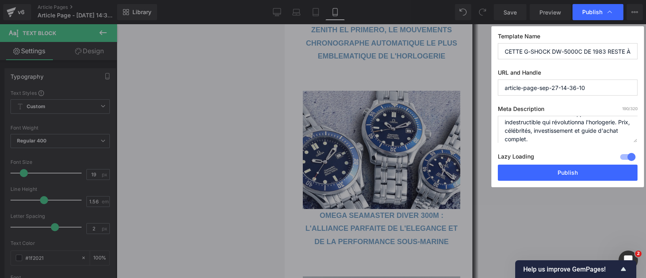
paste input "CETTE G-SHOCK DW-5000C DE 1983 RESTE À CE JOUR LA PREMIÈRE MONTRE INDESTRUCTIBL…"
type input "cette-g-shock-dw-5000c-de-1983-reste-à-ce-jour-la-première-montre-indestructibl…"
drag, startPoint x: 564, startPoint y: 51, endPoint x: 646, endPoint y: 51, distance: 81.1
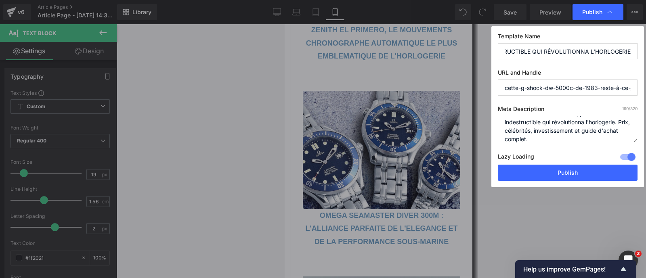
click at [646, 51] on div "Publish Template Name CETTE G-SHOCK DW-5000C DE 1983 RESTE À CE JOUR LA PREMIÈR…" at bounding box center [323, 139] width 646 height 278
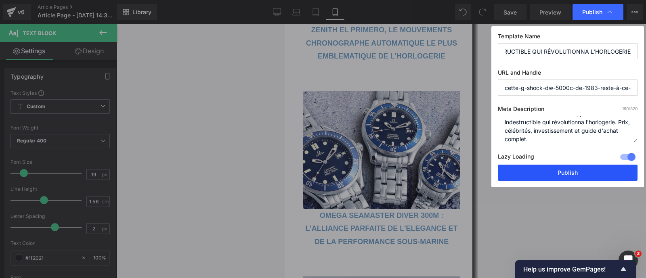
scroll to position [0, 0]
click at [577, 170] on button "Publish" at bounding box center [568, 173] width 140 height 16
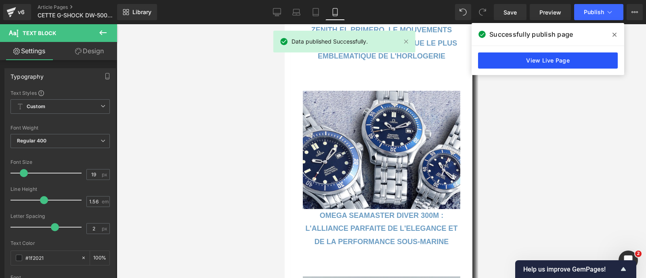
click at [538, 63] on link "View Live Page" at bounding box center [548, 60] width 140 height 16
